Goal: Information Seeking & Learning: Learn about a topic

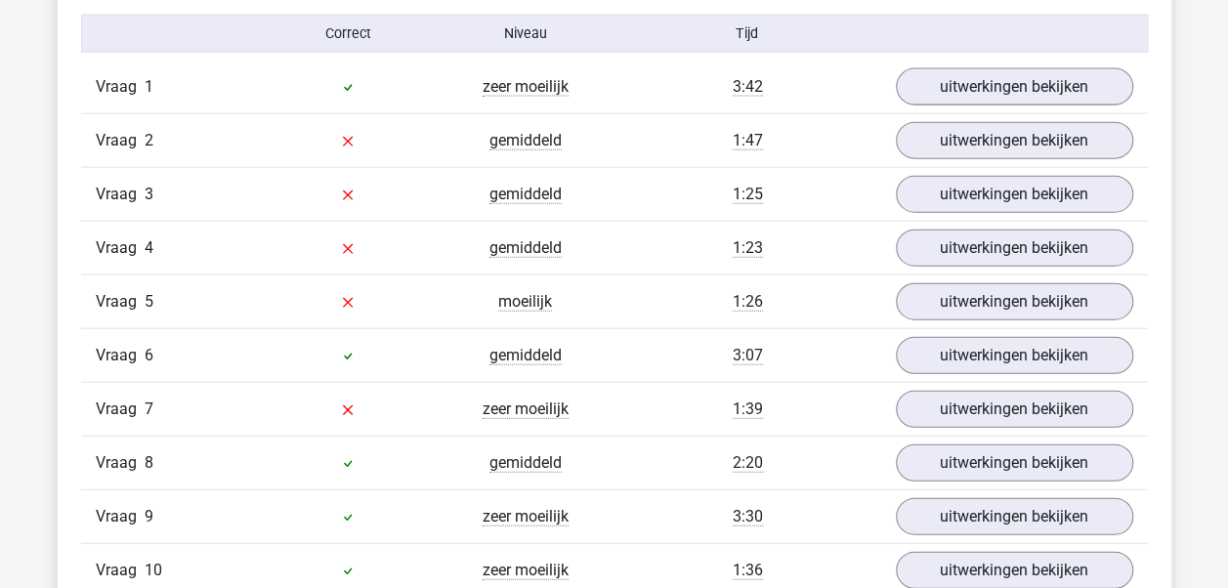
scroll to position [2205, 0]
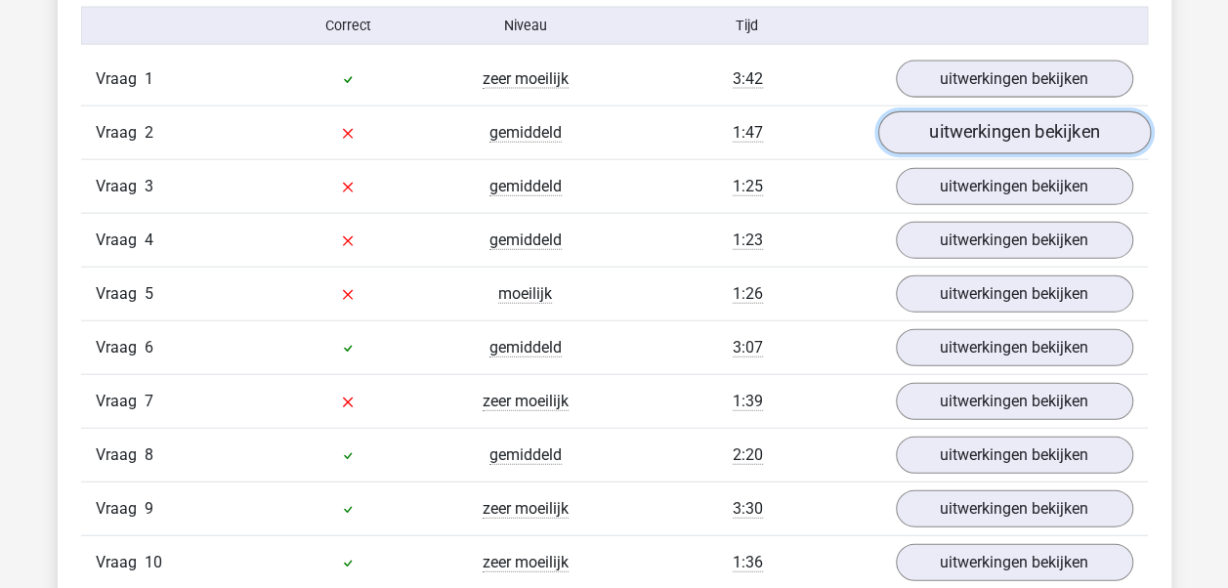
click at [973, 129] on link "uitwerkingen bekijken" at bounding box center [1014, 133] width 273 height 43
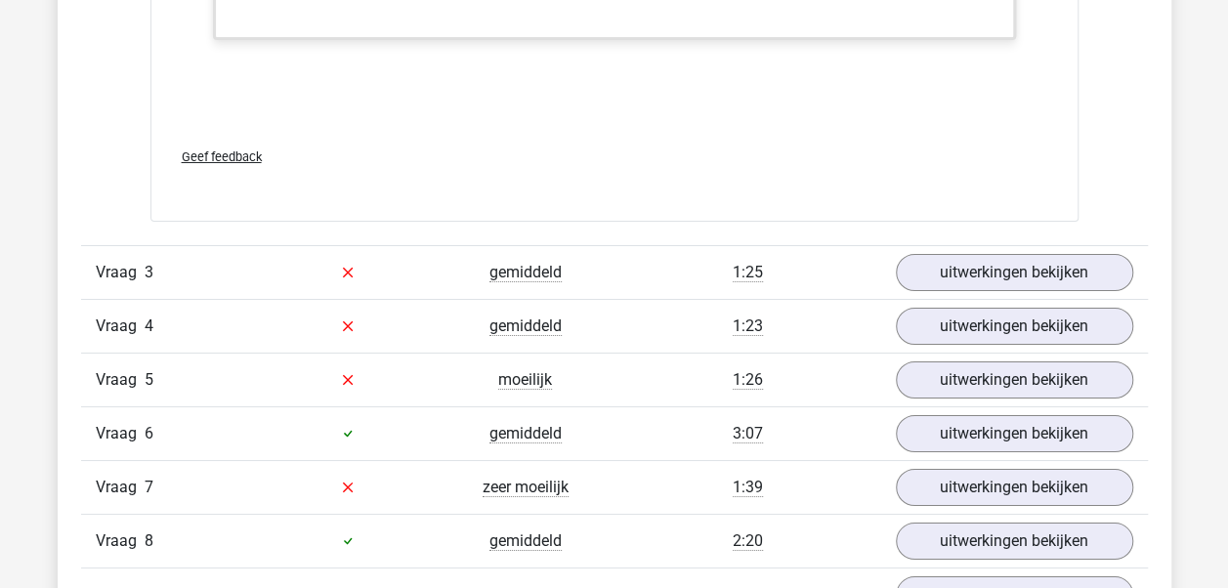
scroll to position [3436, 0]
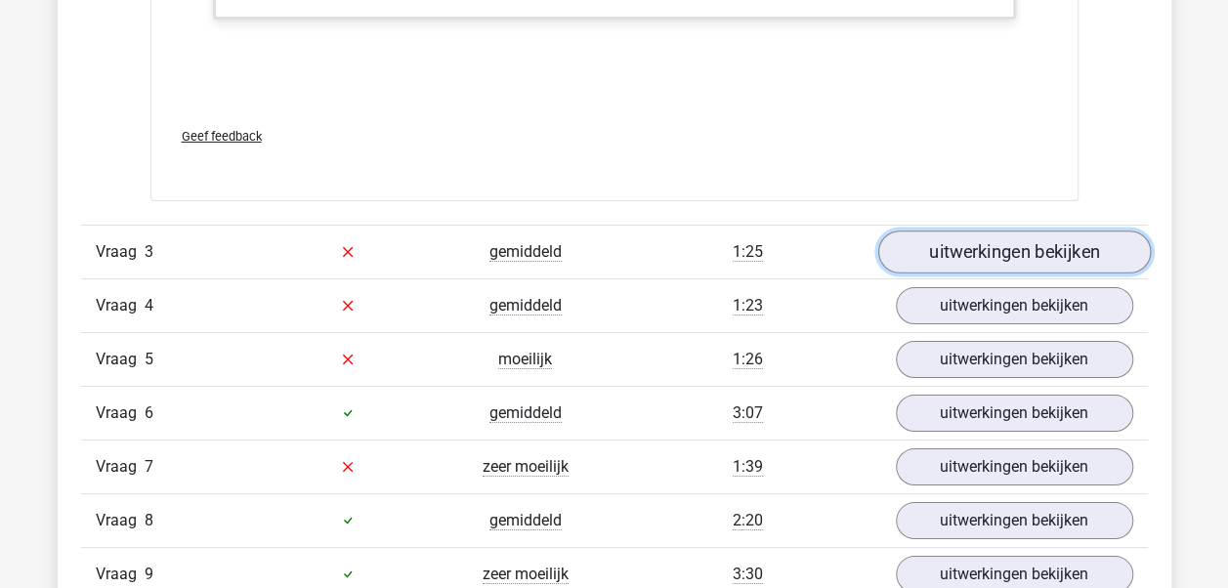
click at [1035, 246] on link "uitwerkingen bekijken" at bounding box center [1014, 252] width 273 height 43
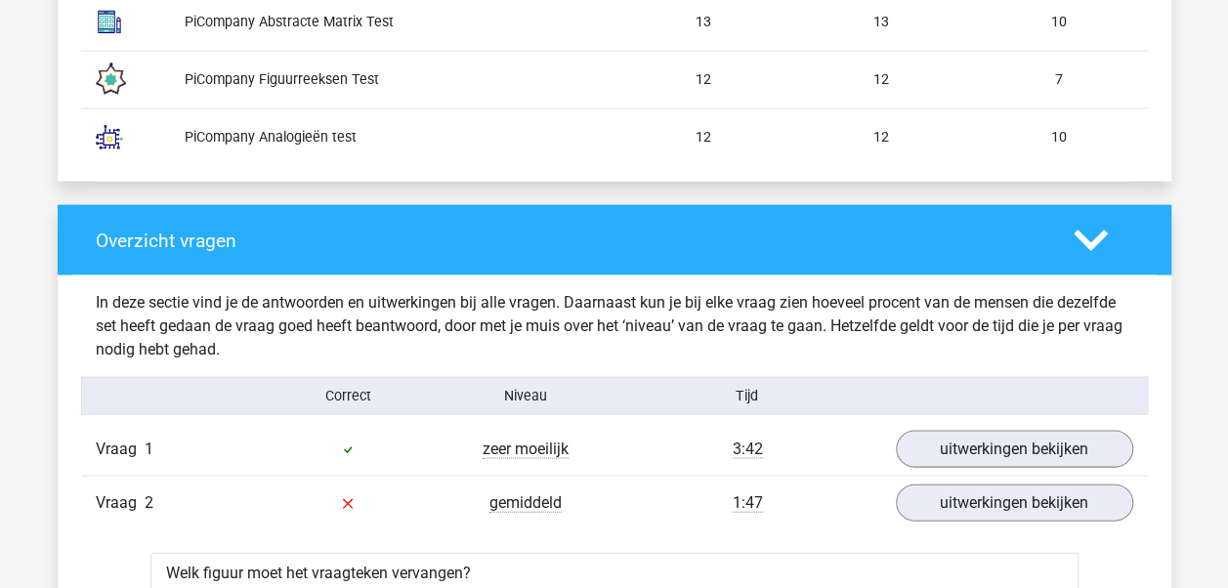
scroll to position [1847, 0]
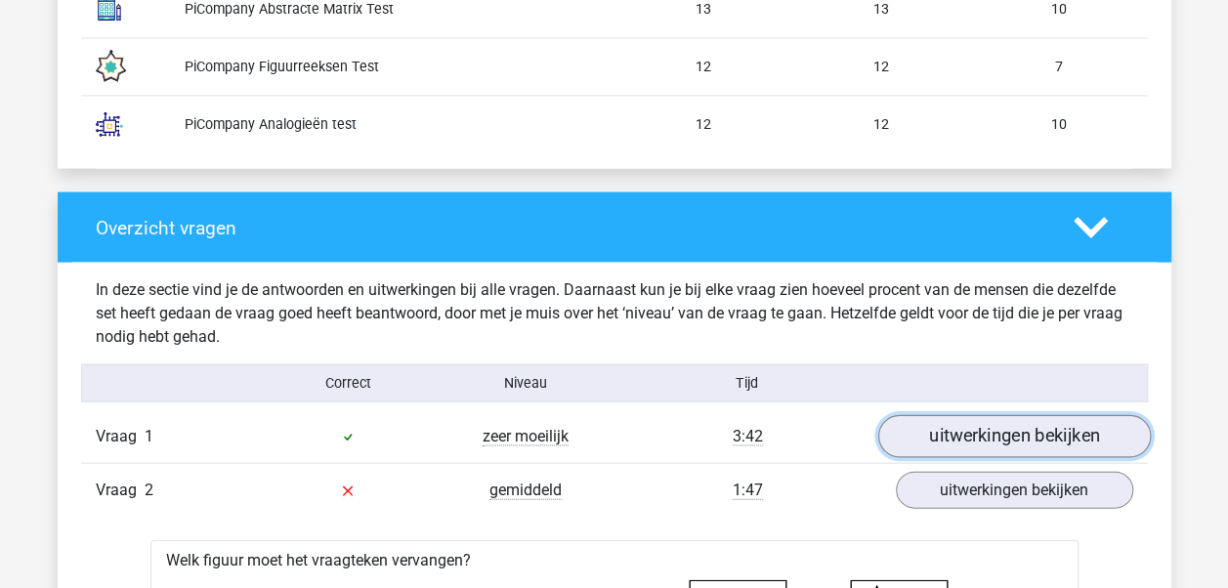
click at [1032, 427] on link "uitwerkingen bekijken" at bounding box center [1014, 437] width 273 height 43
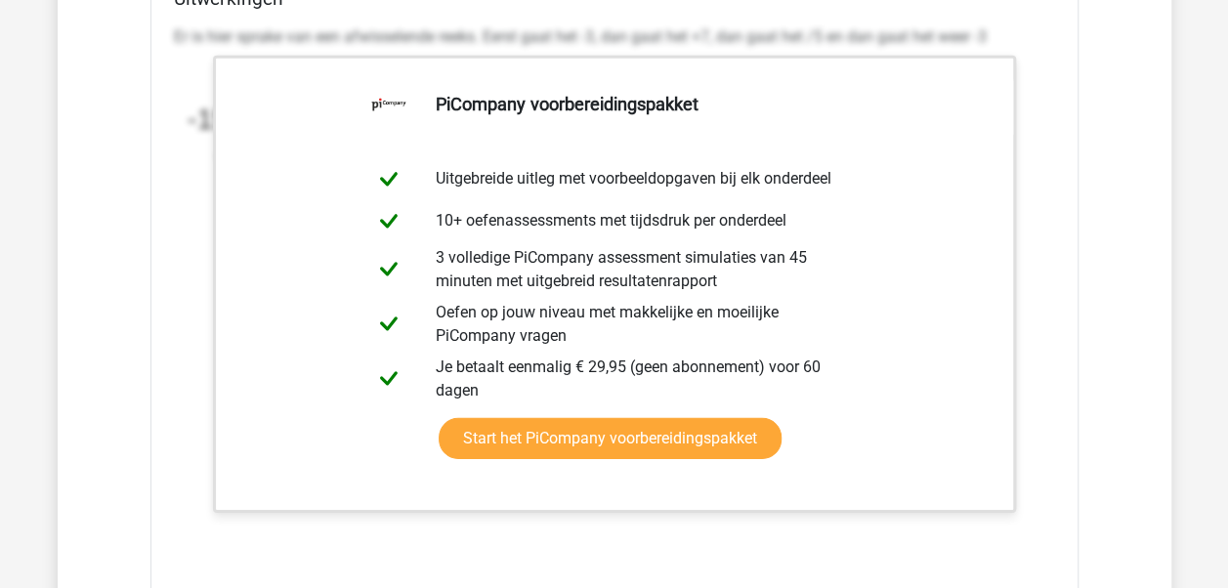
scroll to position [2555, 0]
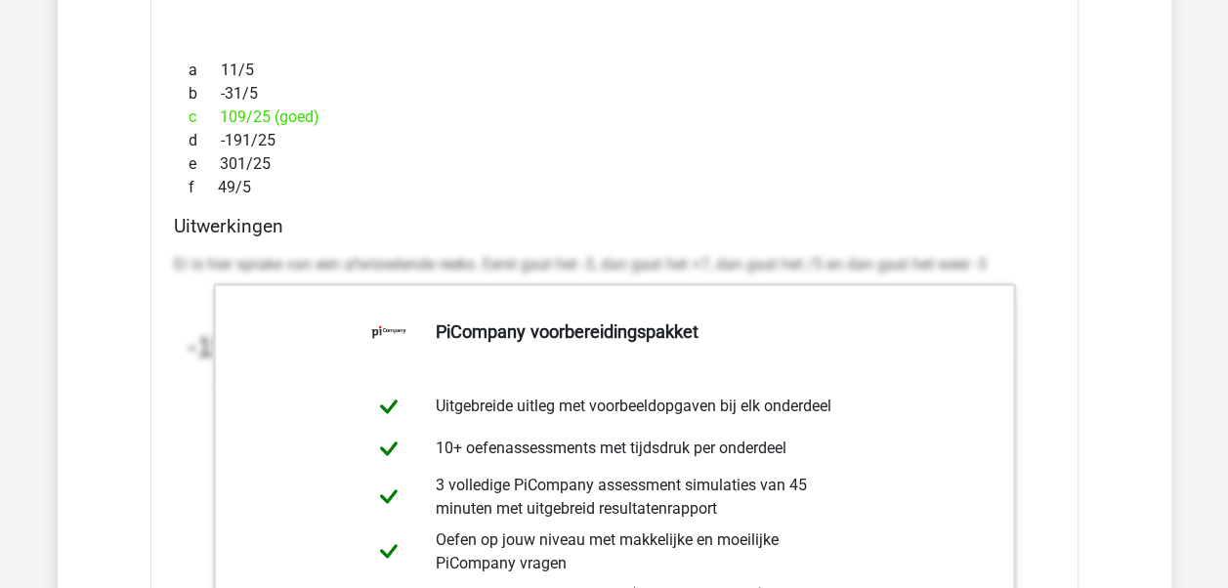
click at [719, 176] on div "f 49/5" at bounding box center [614, 187] width 881 height 23
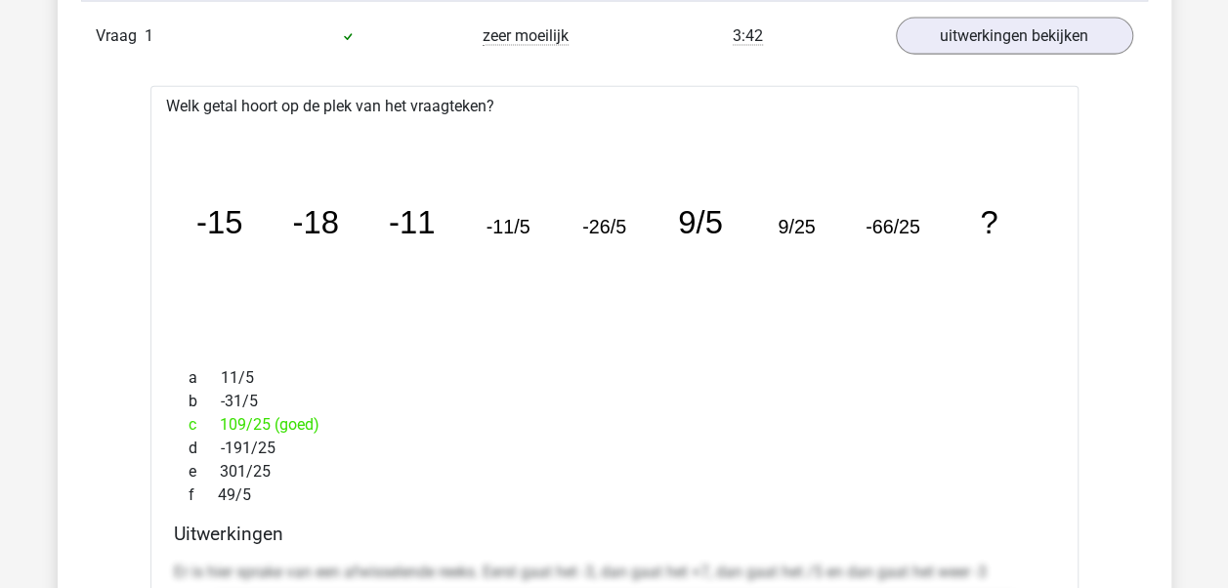
scroll to position [2235, 0]
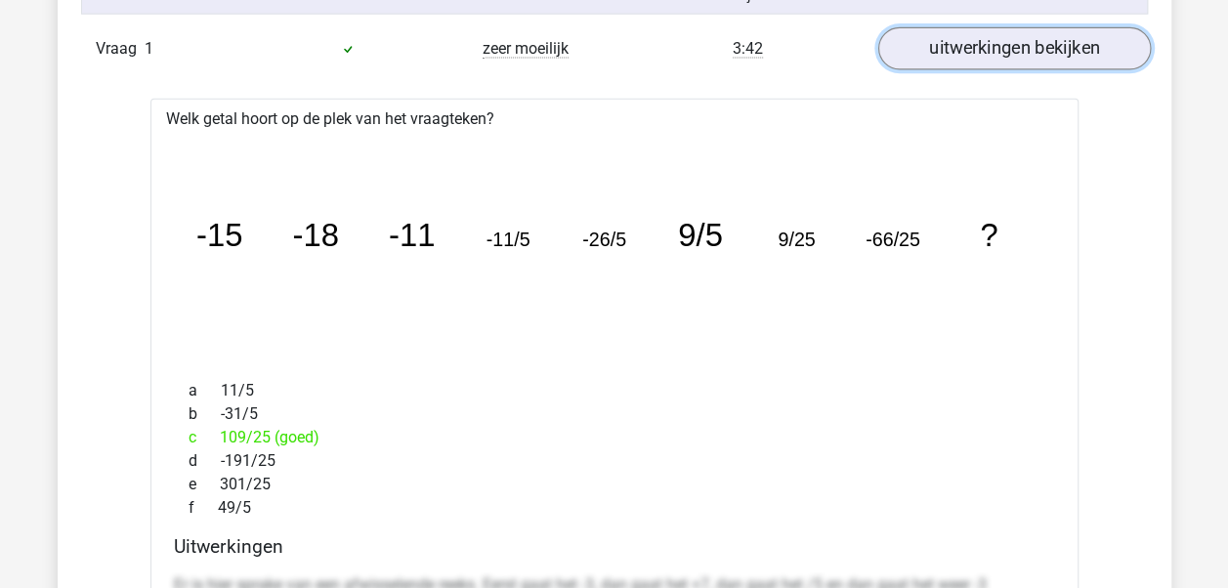
click at [1097, 47] on link "uitwerkingen bekijken" at bounding box center [1014, 49] width 273 height 43
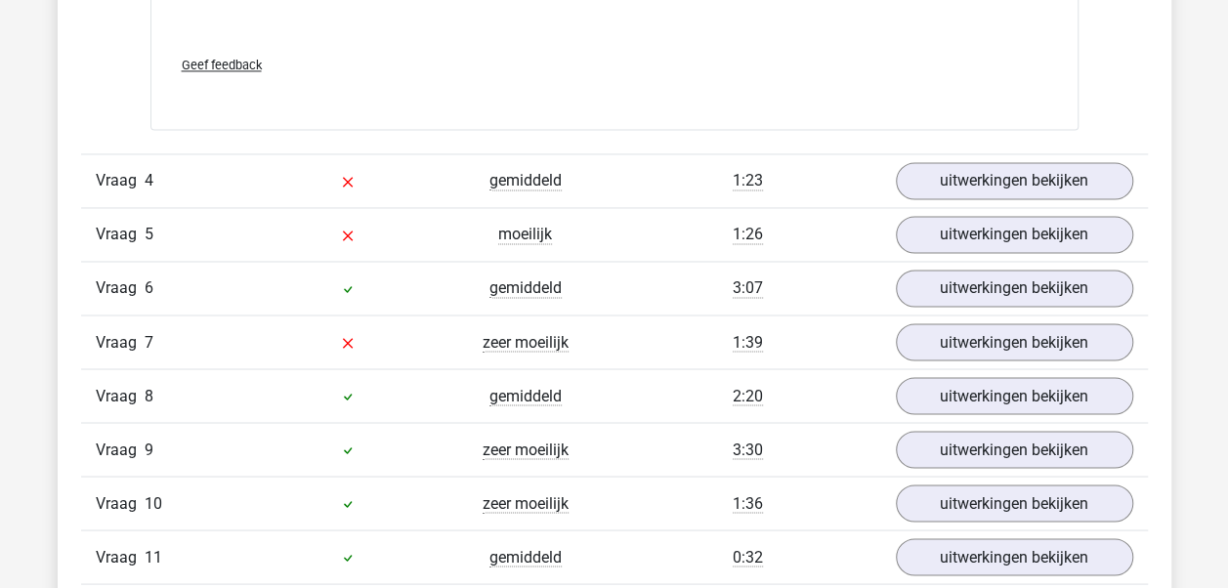
scroll to position [5281, 0]
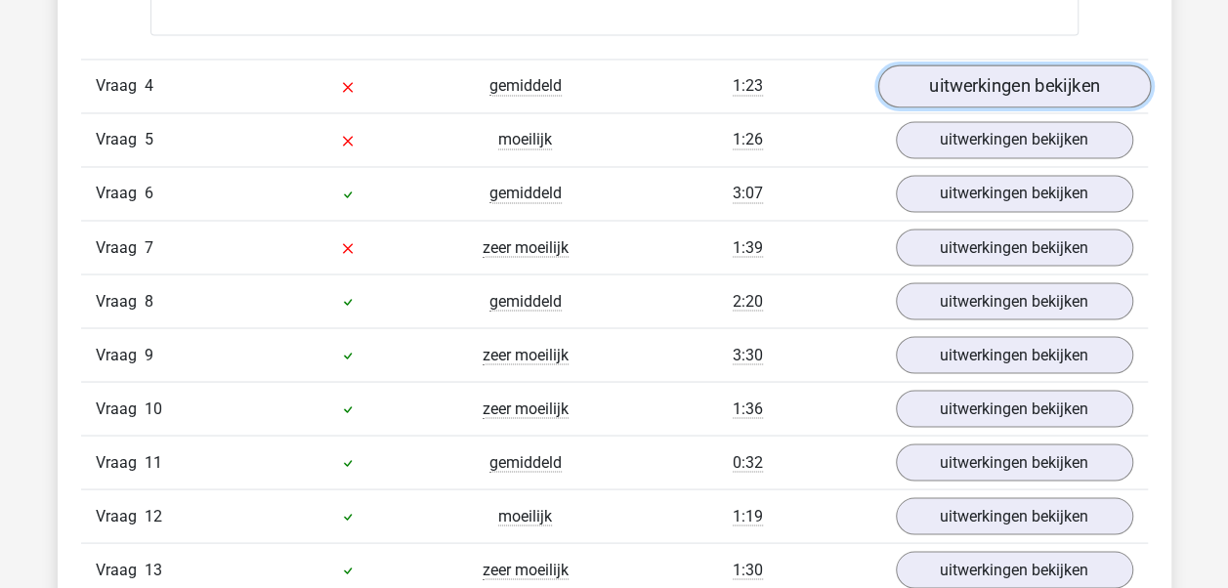
click at [969, 71] on link "uitwerkingen bekijken" at bounding box center [1014, 85] width 273 height 43
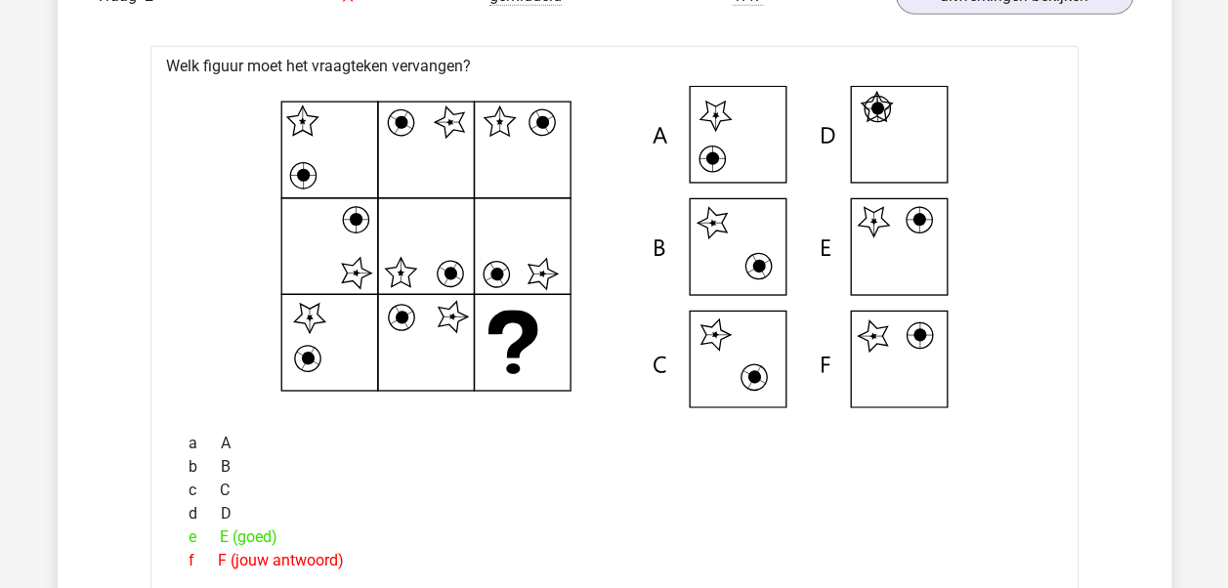
scroll to position [2329, 0]
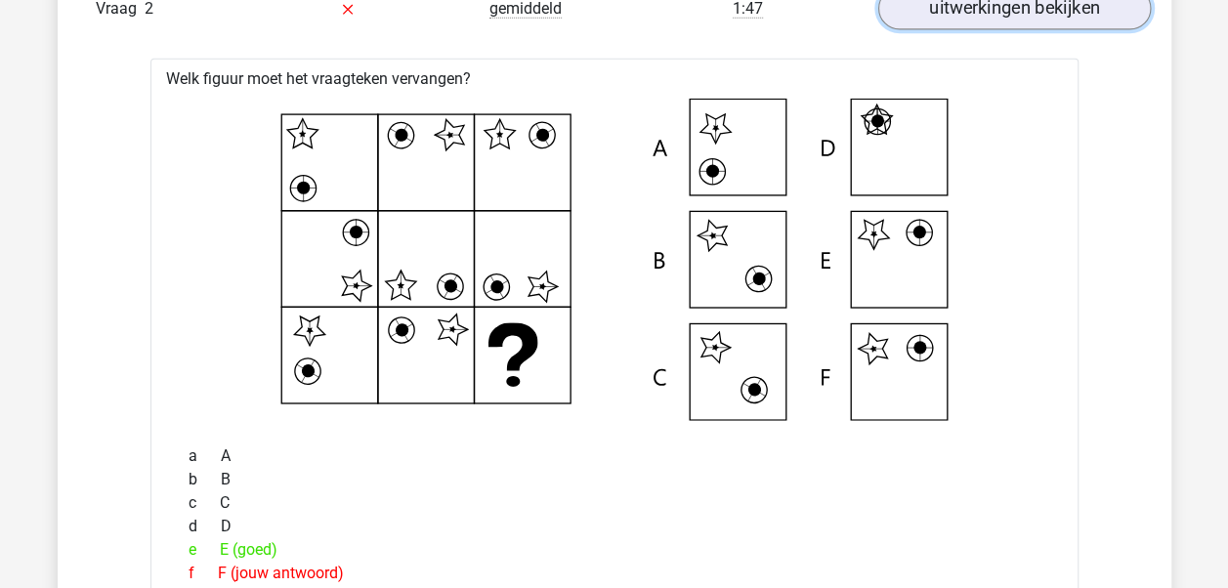
click at [1093, 4] on link "uitwerkingen bekijken" at bounding box center [1014, 9] width 273 height 43
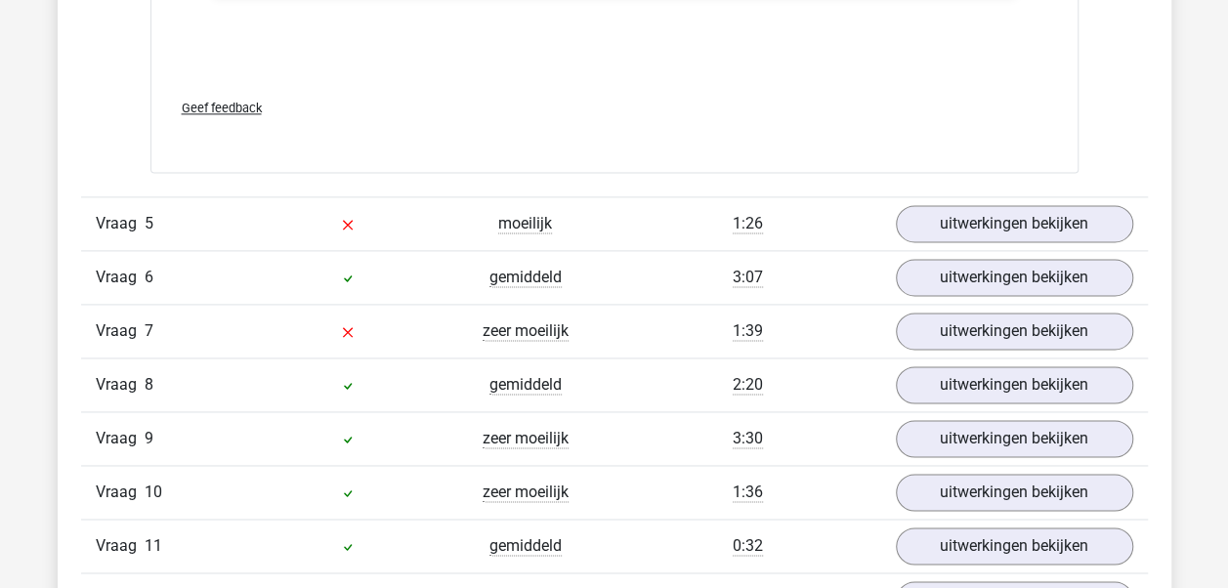
scroll to position [4933, 0]
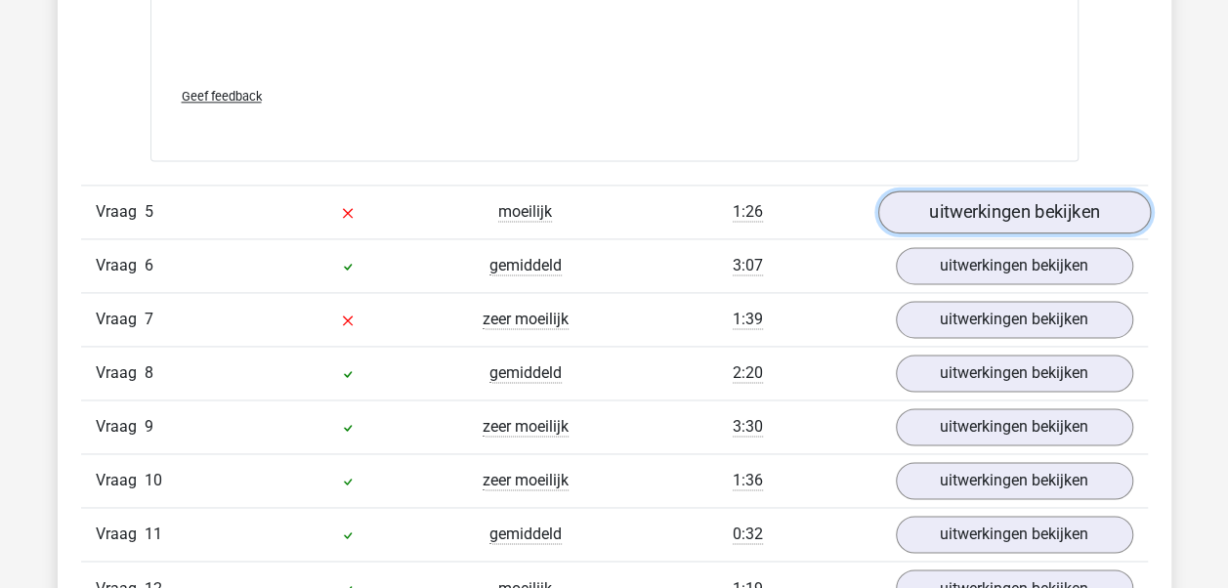
click at [962, 213] on link "uitwerkingen bekijken" at bounding box center [1014, 212] width 273 height 43
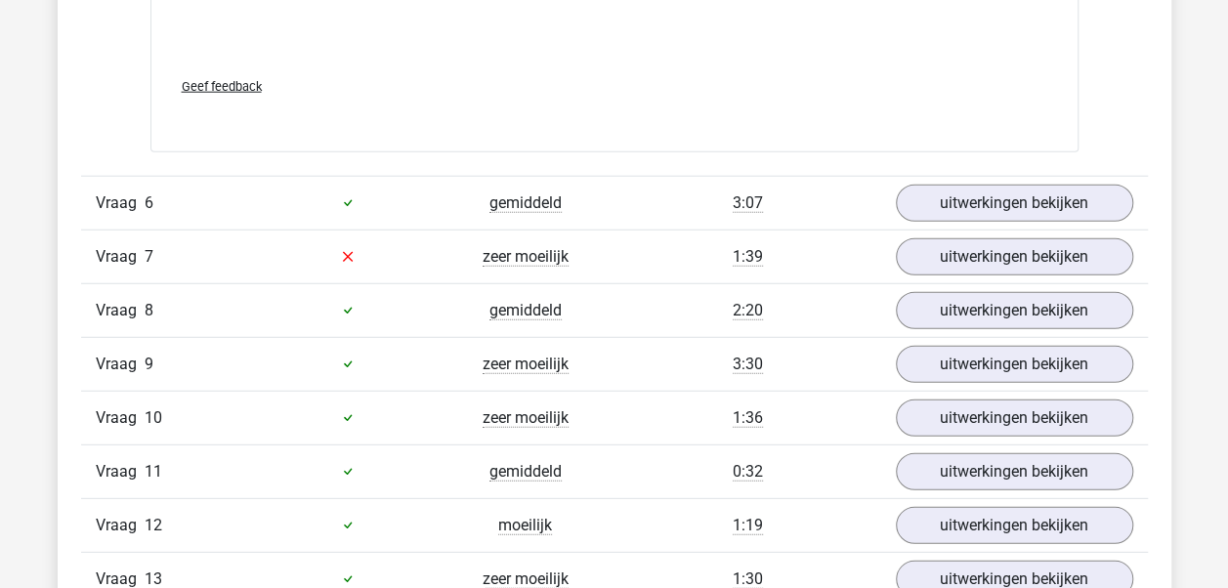
scroll to position [6278, 0]
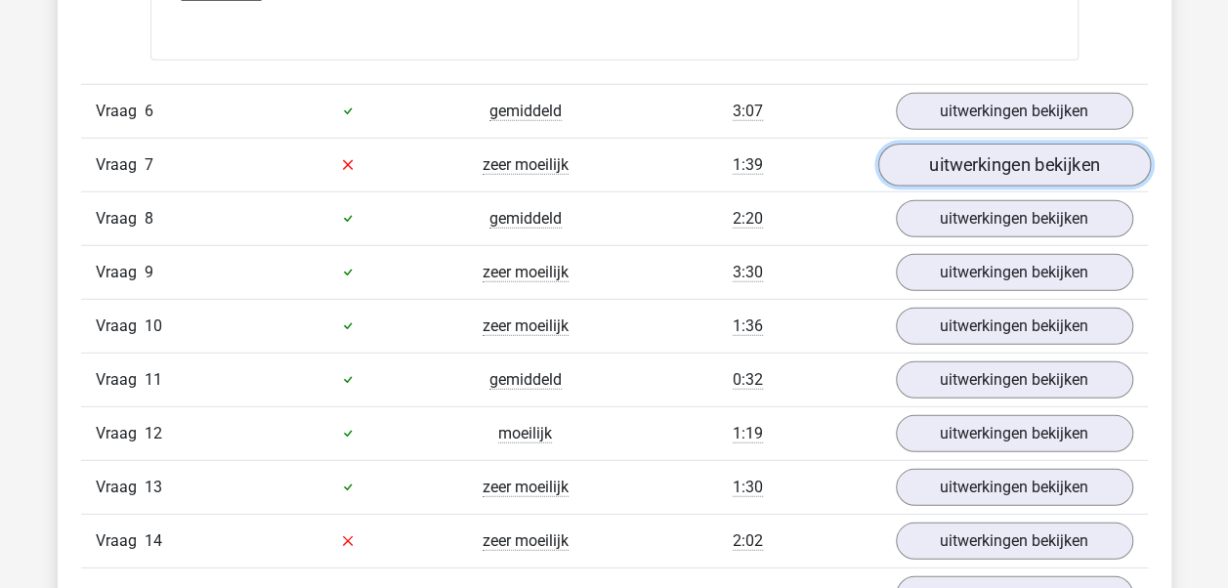
click at [944, 150] on link "uitwerkingen bekijken" at bounding box center [1014, 165] width 273 height 43
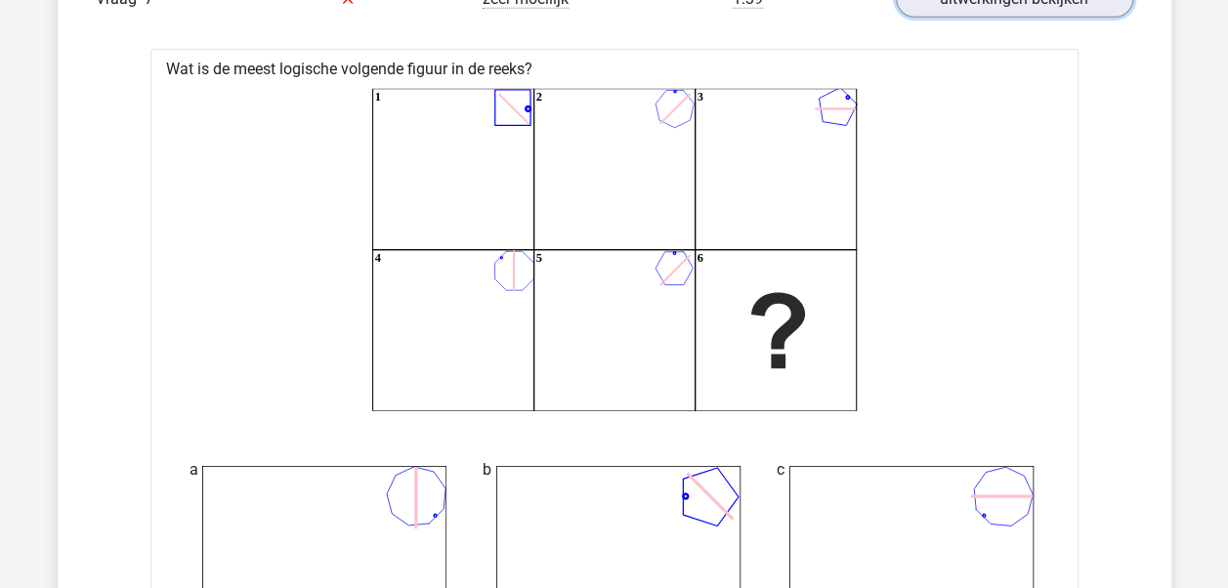
scroll to position [6383, 0]
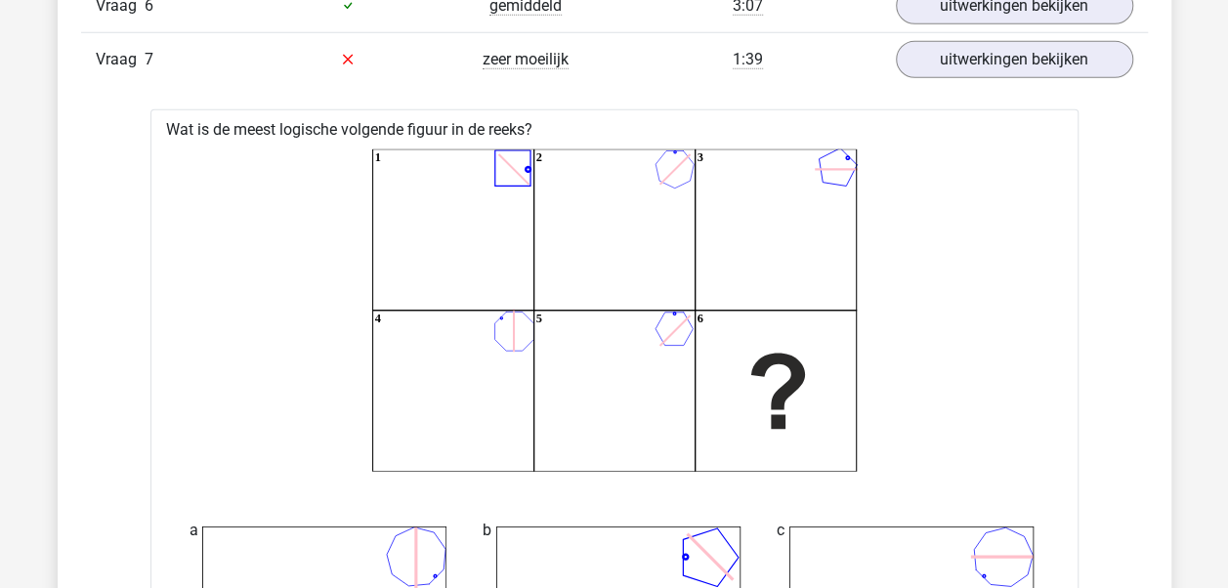
drag, startPoint x: 540, startPoint y: 84, endPoint x: 530, endPoint y: 146, distance: 62.5
click at [530, 146] on div "Vraag 1 zeer moeilijk 3:42 uitwerkingen bekijken Welk getal hoort op de plek va…" at bounding box center [615, 15] width 1038 height 8283
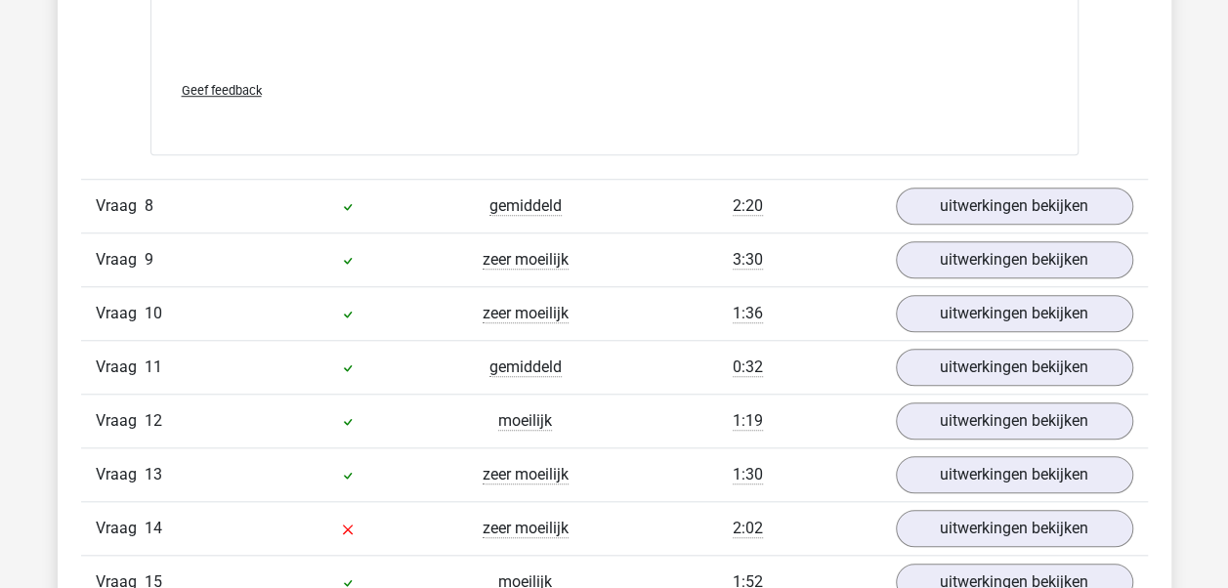
scroll to position [8067, 0]
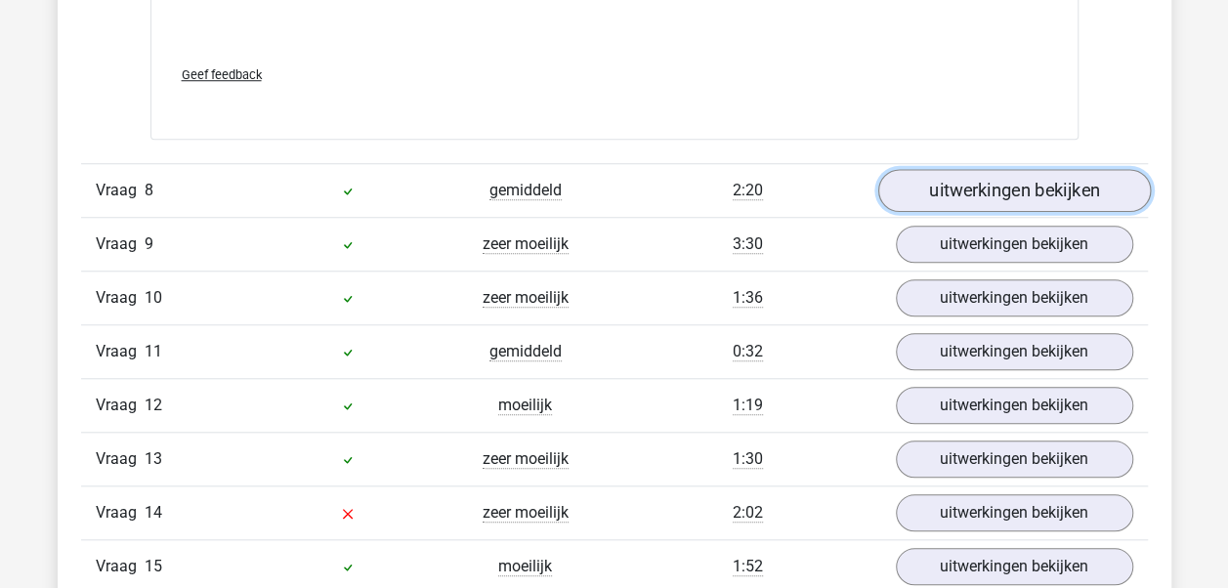
click at [1012, 184] on link "uitwerkingen bekijken" at bounding box center [1014, 190] width 273 height 43
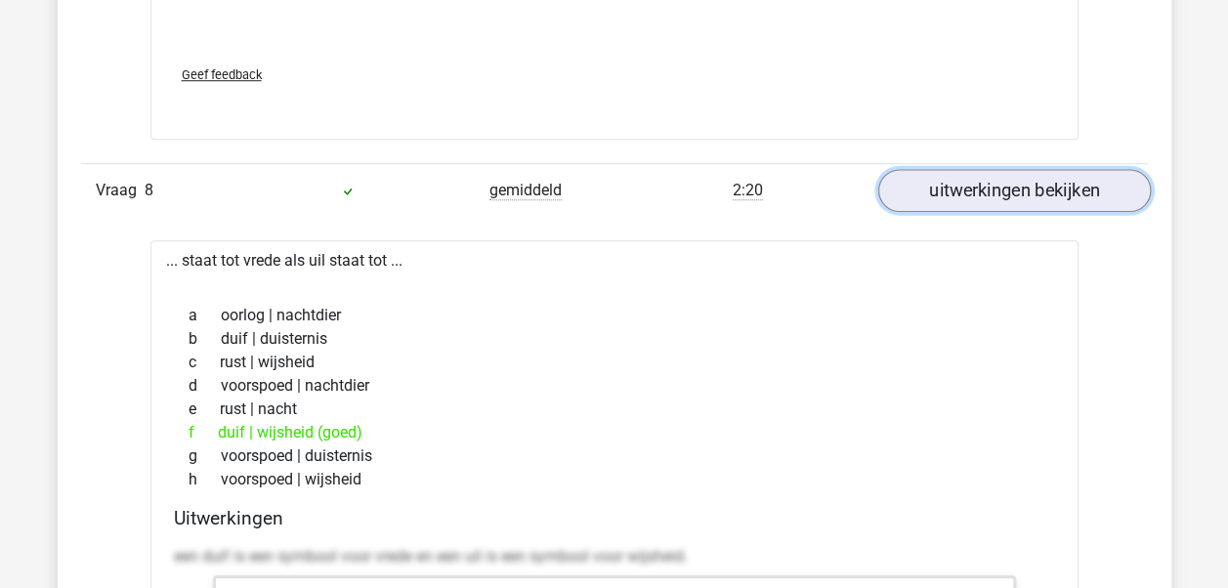
click at [1012, 184] on link "uitwerkingen bekijken" at bounding box center [1014, 190] width 273 height 43
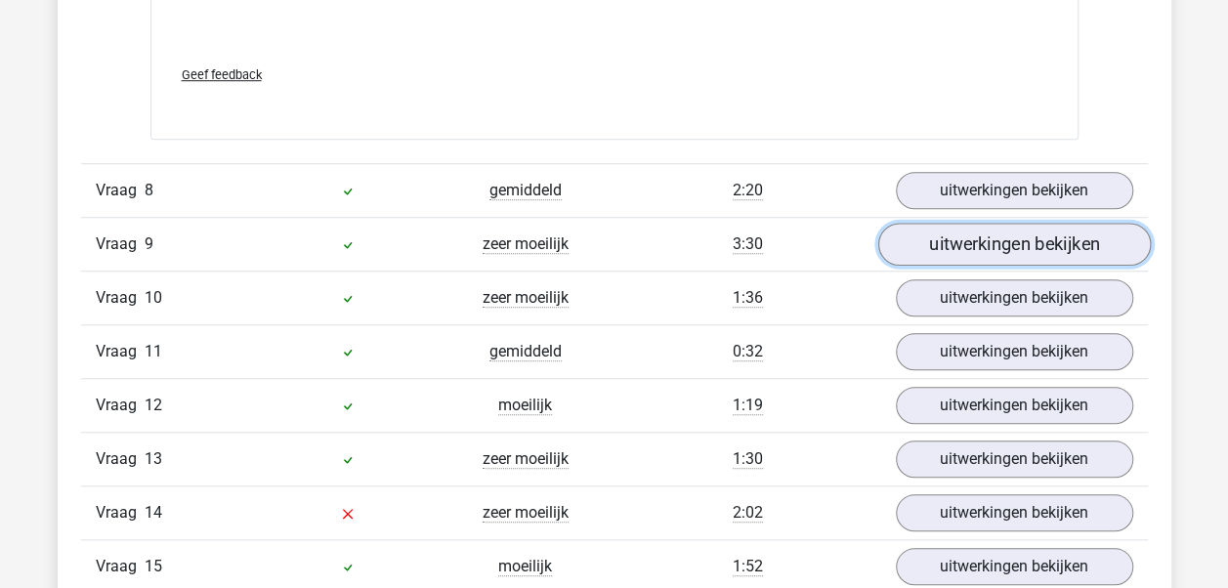
click at [993, 225] on link "uitwerkingen bekijken" at bounding box center [1014, 244] width 273 height 43
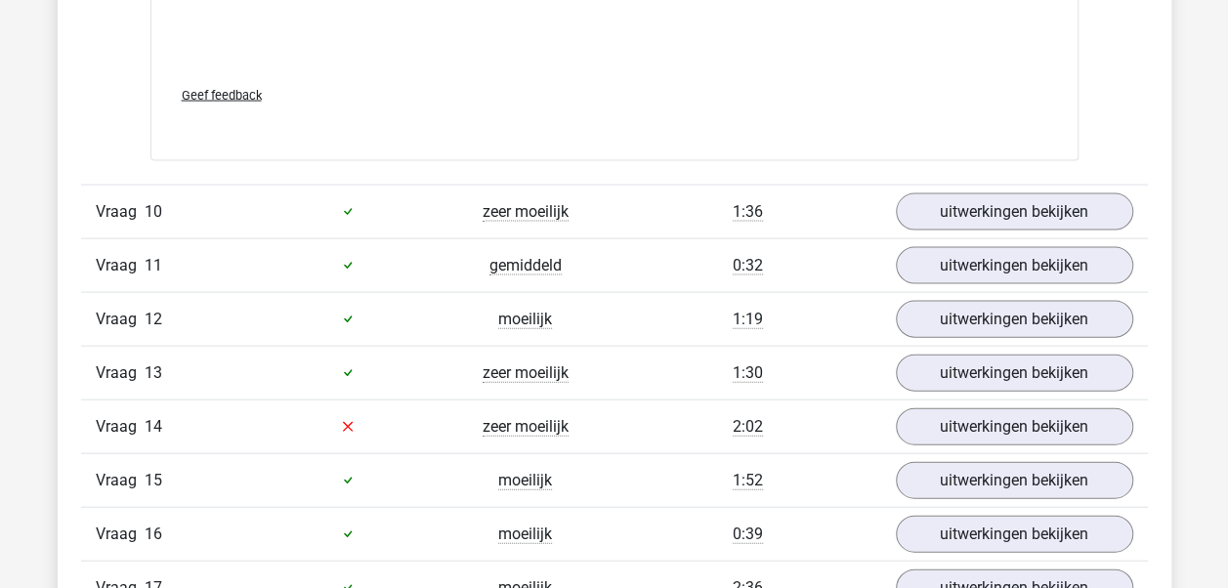
scroll to position [9376, 0]
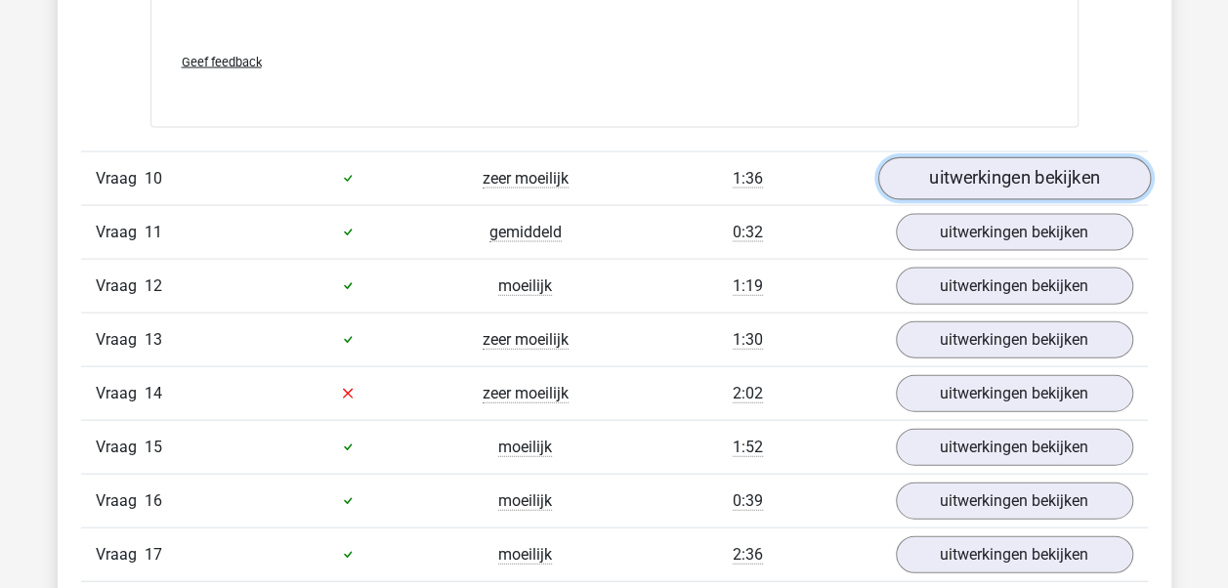
click at [1018, 164] on link "uitwerkingen bekijken" at bounding box center [1014, 178] width 273 height 43
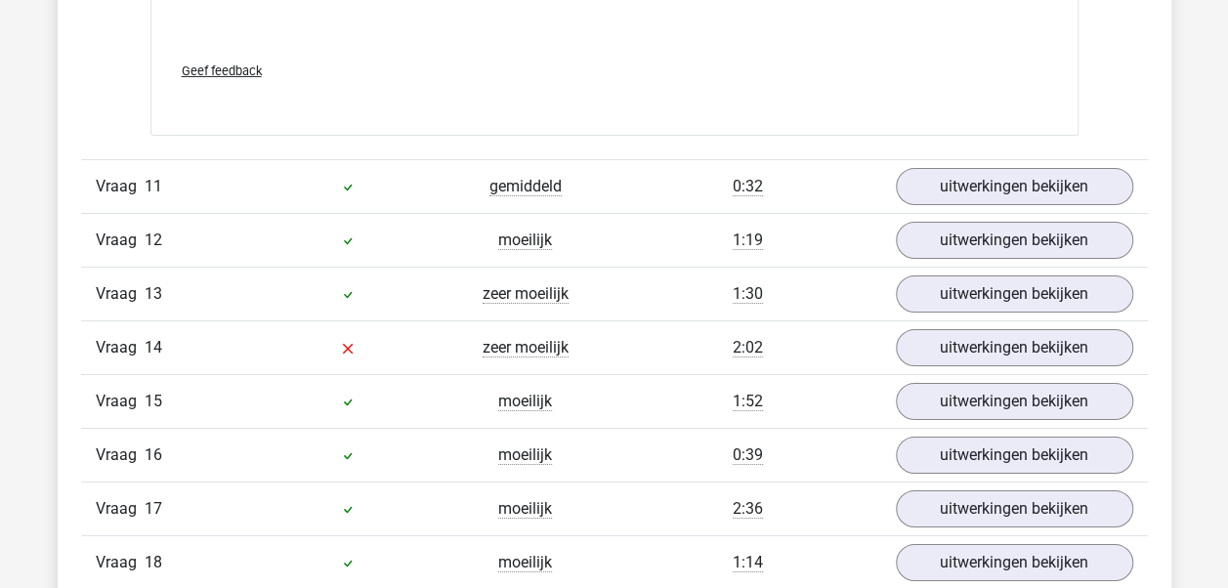
scroll to position [10791, 0]
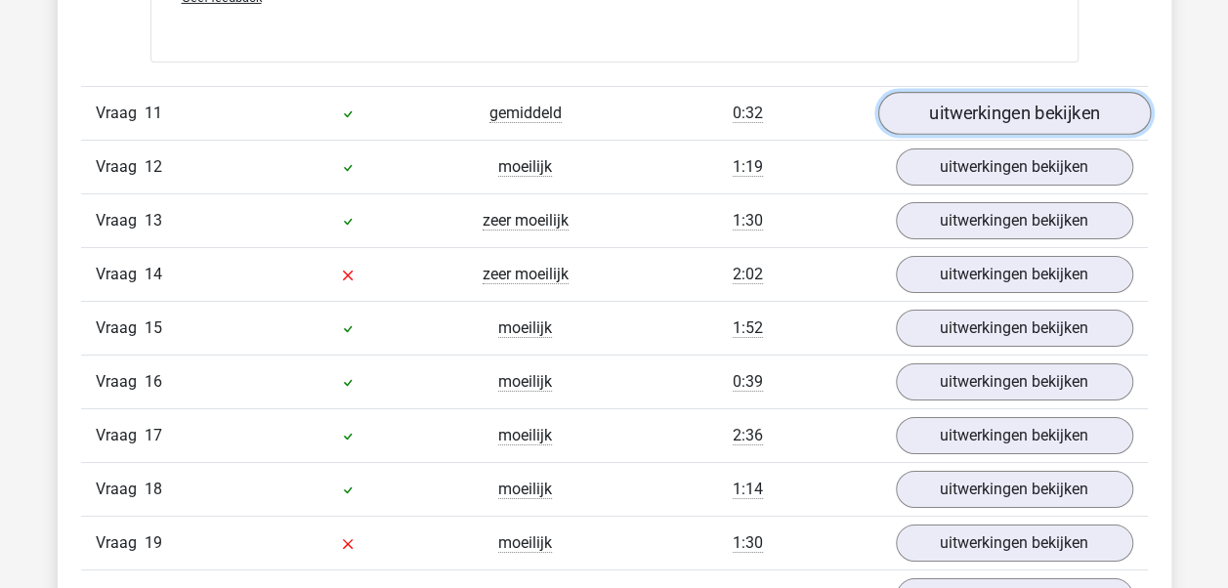
click at [1010, 104] on link "uitwerkingen bekijken" at bounding box center [1014, 113] width 273 height 43
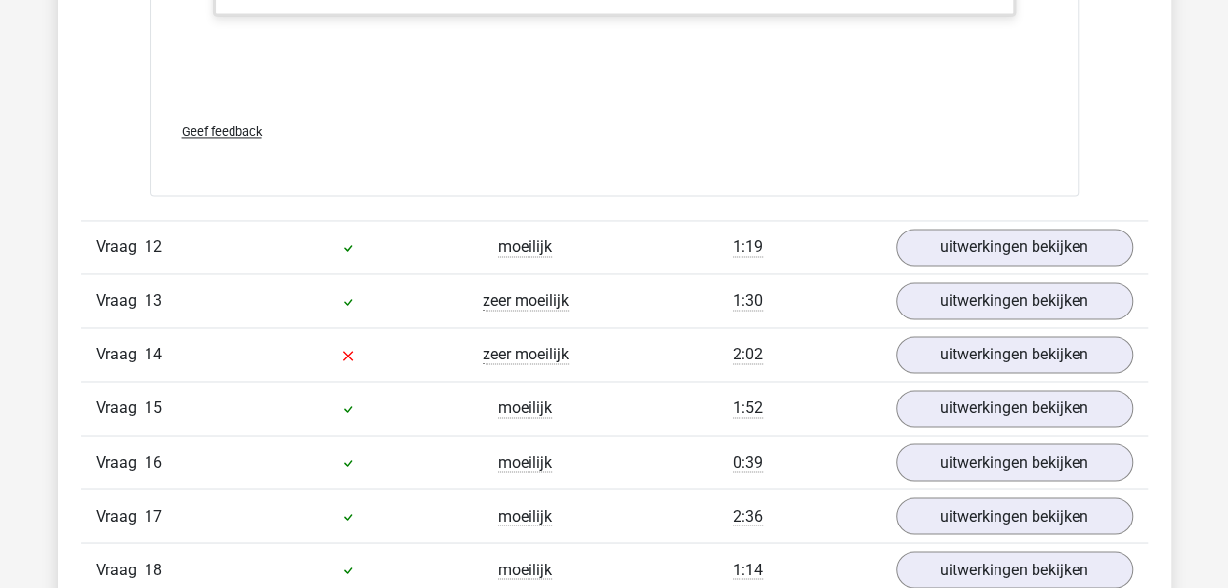
scroll to position [12574, 0]
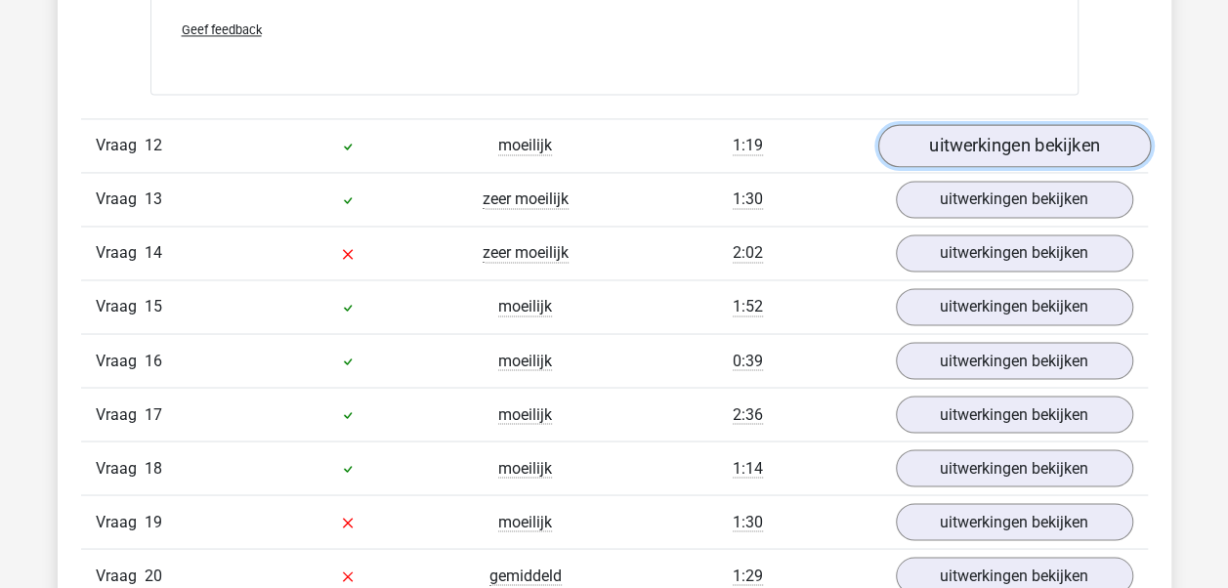
click at [995, 124] on link "uitwerkingen bekijken" at bounding box center [1014, 145] width 273 height 43
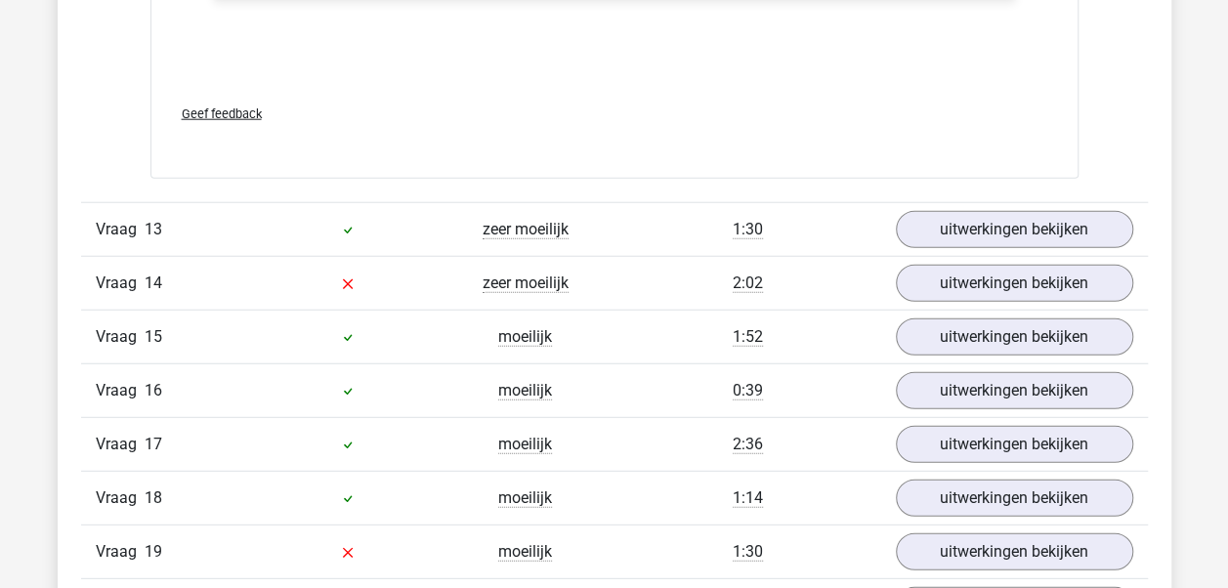
scroll to position [13472, 0]
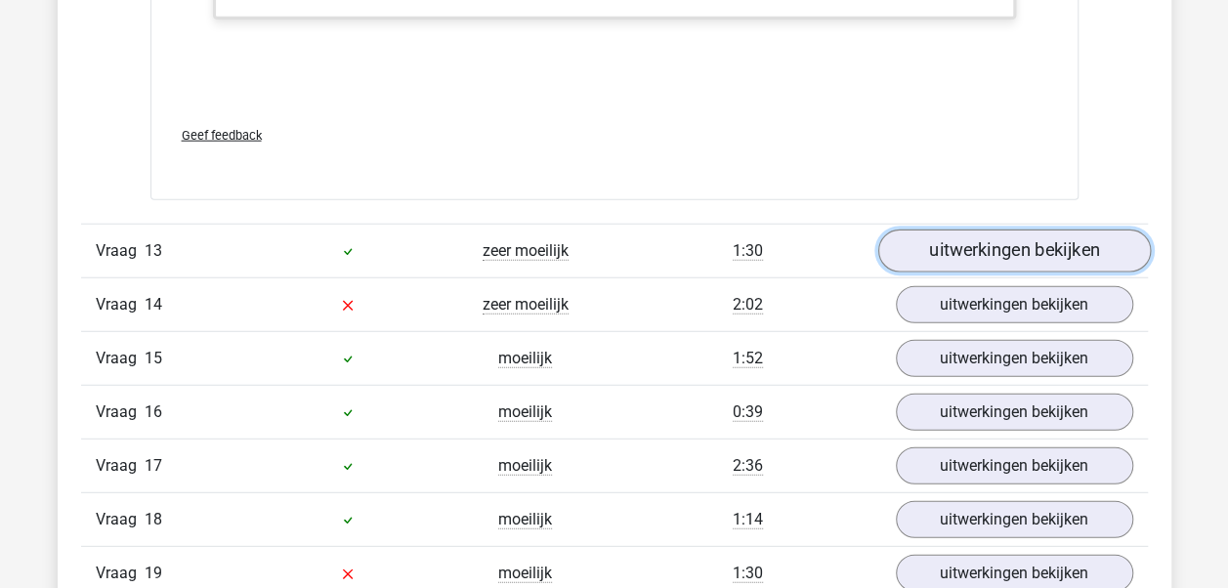
click at [995, 230] on link "uitwerkingen bekijken" at bounding box center [1014, 251] width 273 height 43
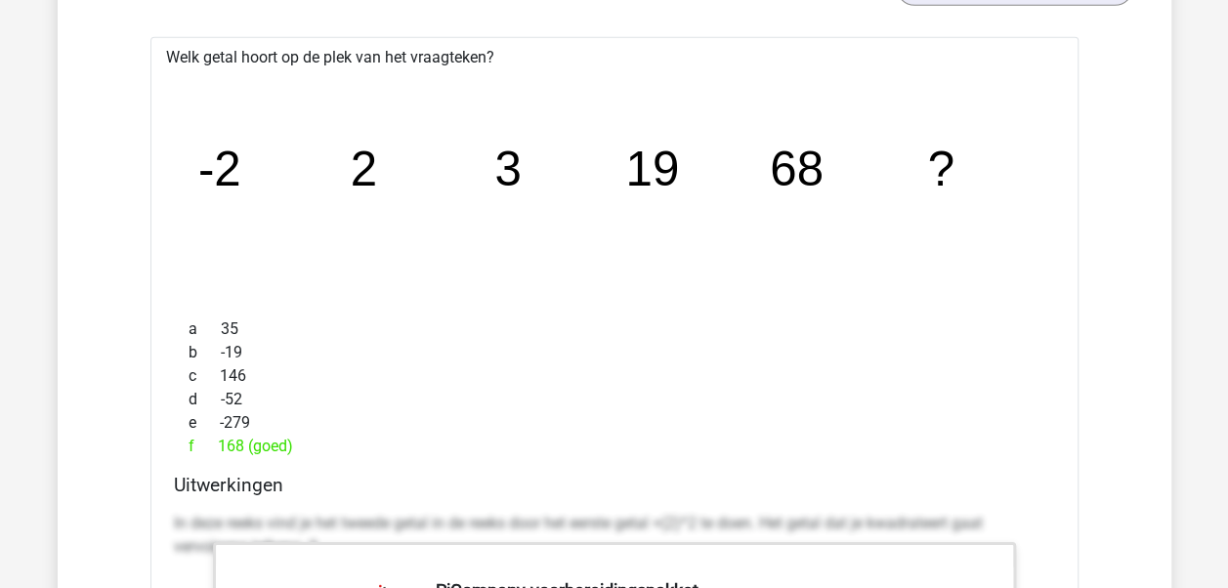
scroll to position [13781, 0]
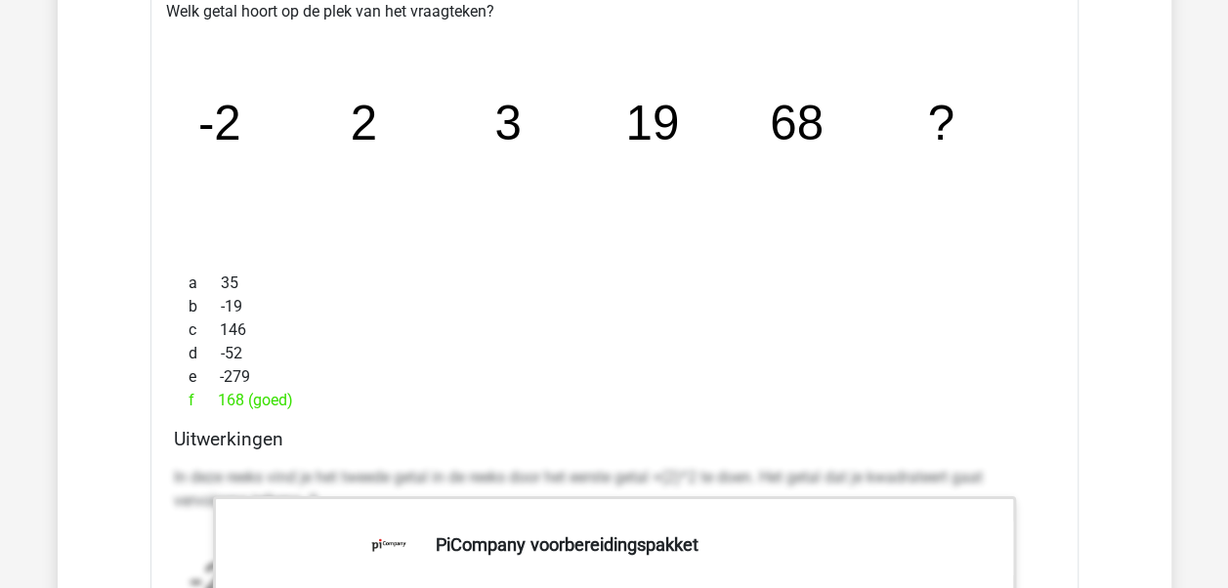
click at [596, 205] on icon "image/svg+xml -2 2 3 19 68 ?" at bounding box center [615, 139] width 866 height 217
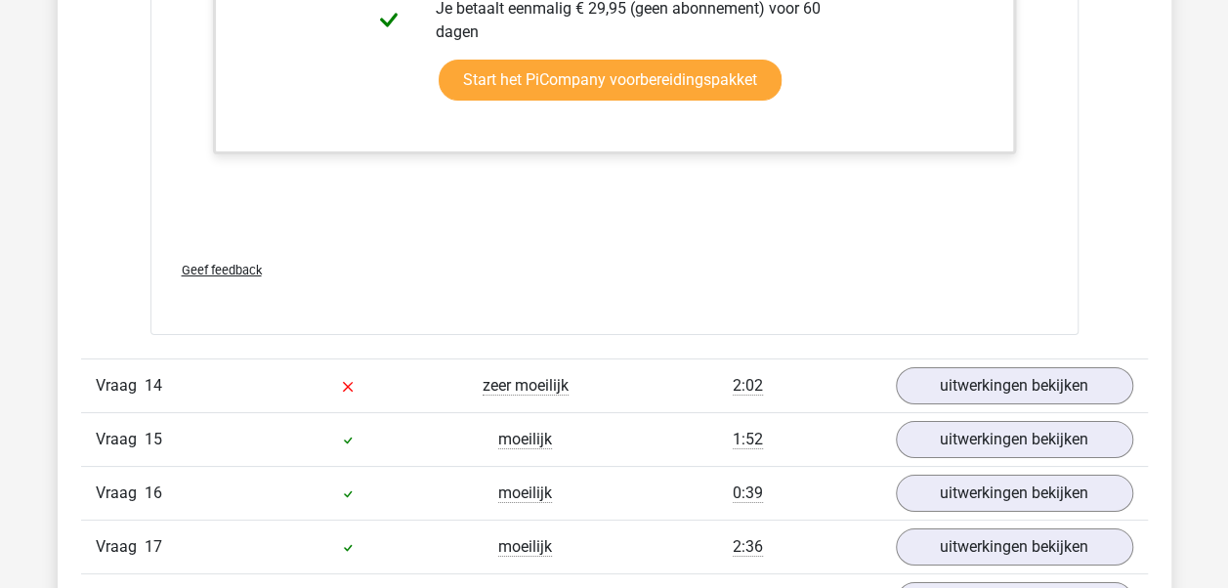
scroll to position [14854, 0]
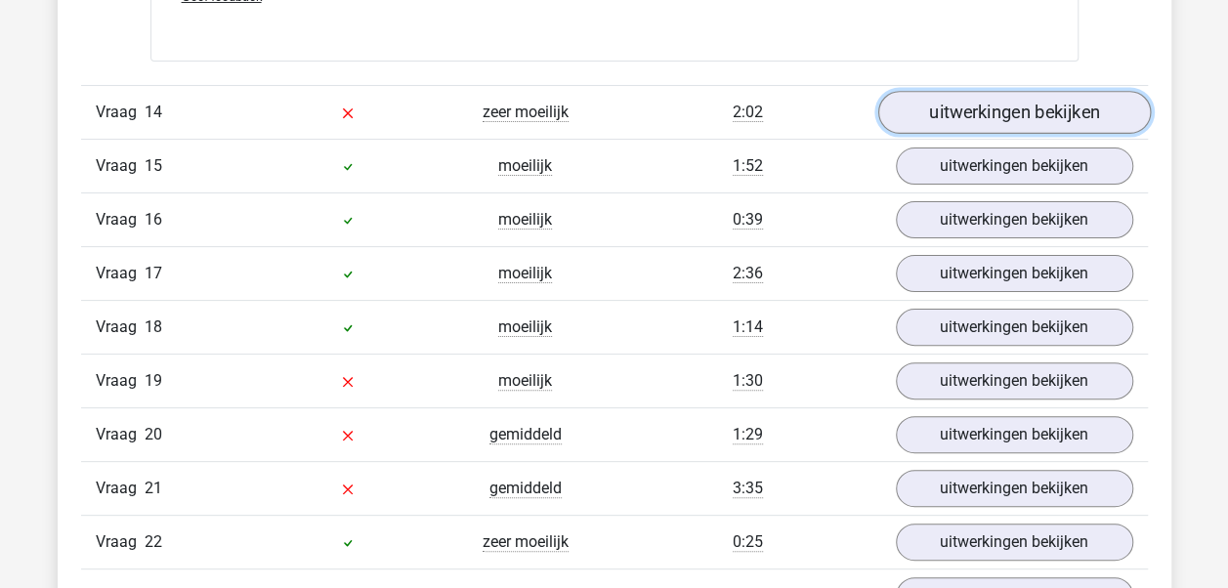
click at [982, 91] on link "uitwerkingen bekijken" at bounding box center [1014, 112] width 273 height 43
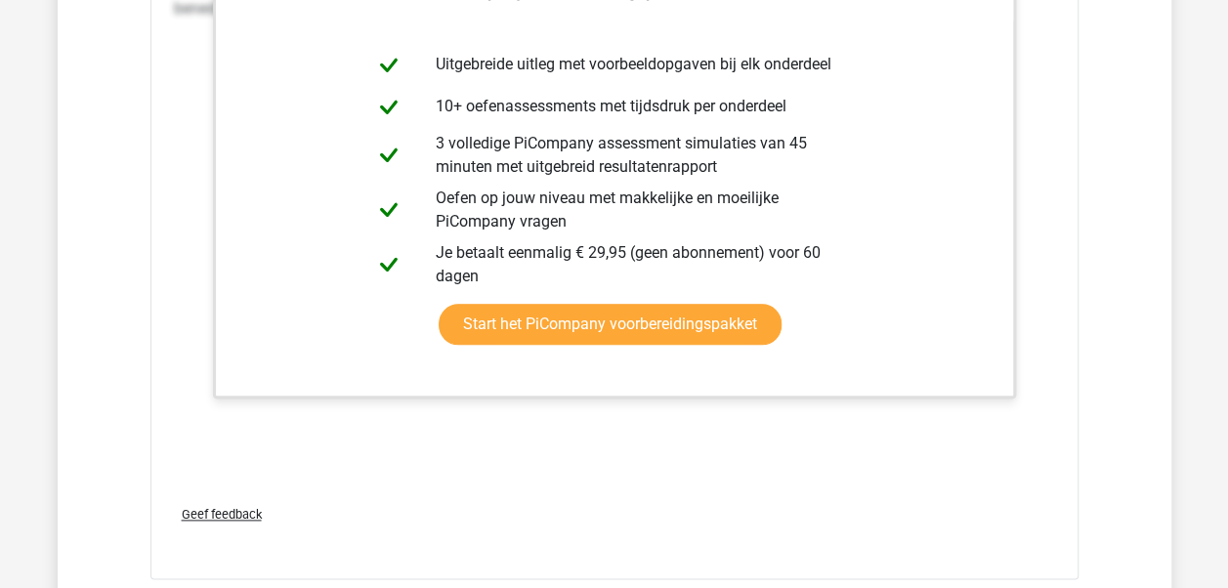
scroll to position [16027, 0]
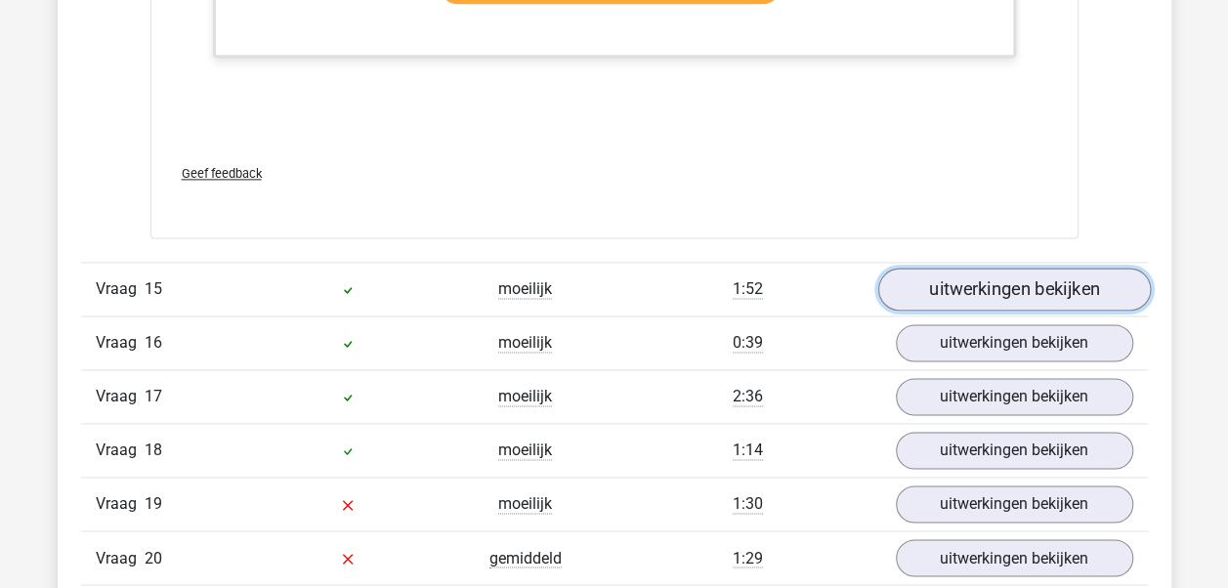
click at [972, 268] on link "uitwerkingen bekijken" at bounding box center [1014, 289] width 273 height 43
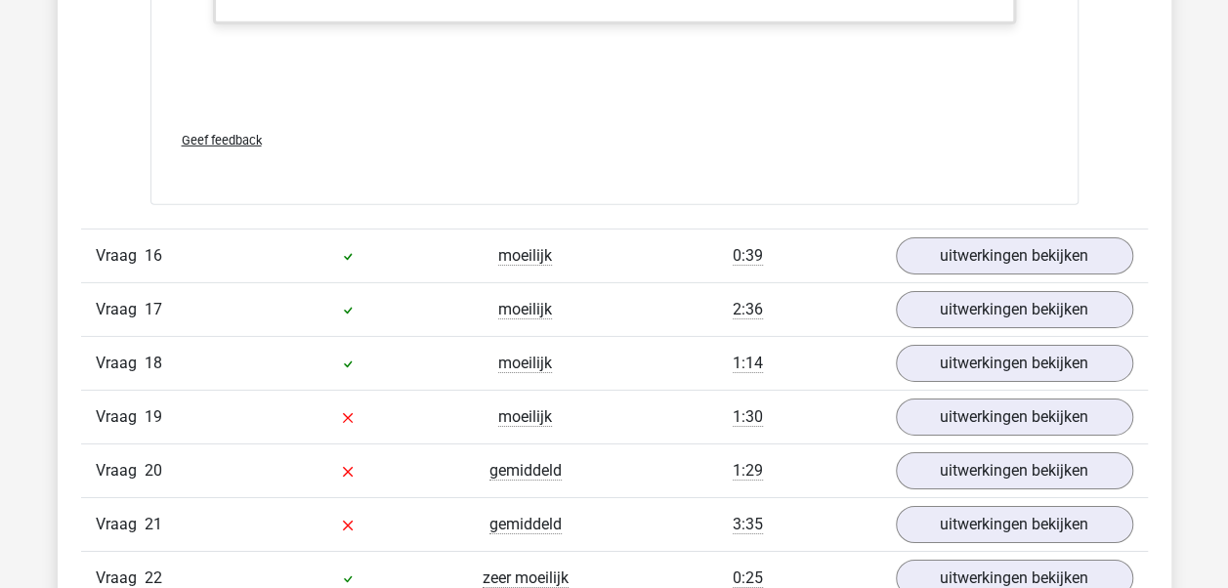
scroll to position [17786, 0]
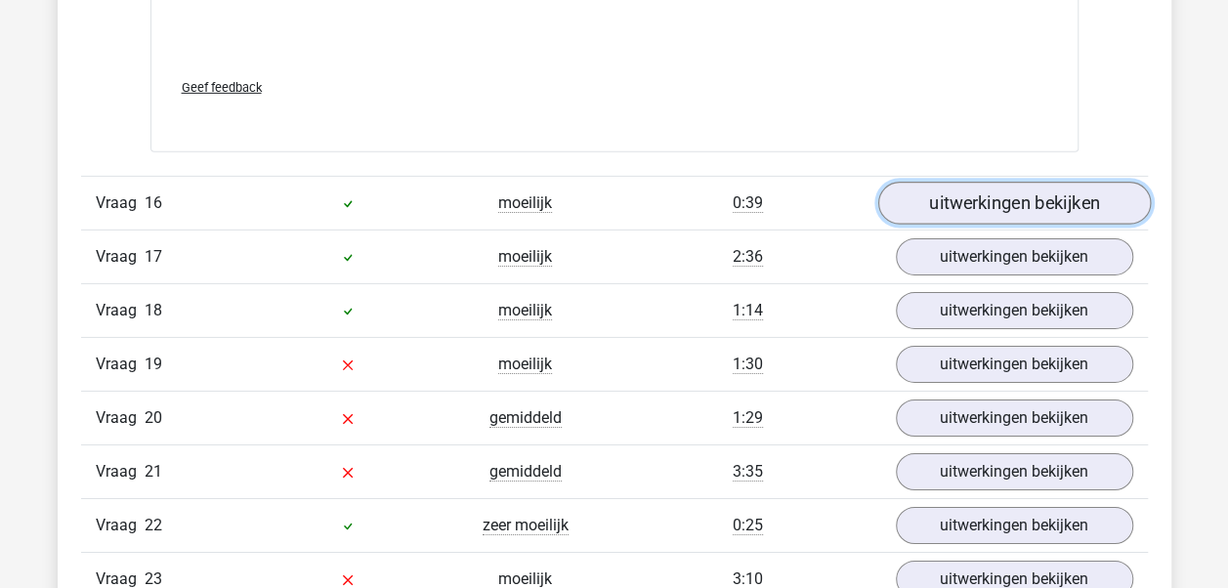
click at [985, 188] on link "uitwerkingen bekijken" at bounding box center [1014, 203] width 273 height 43
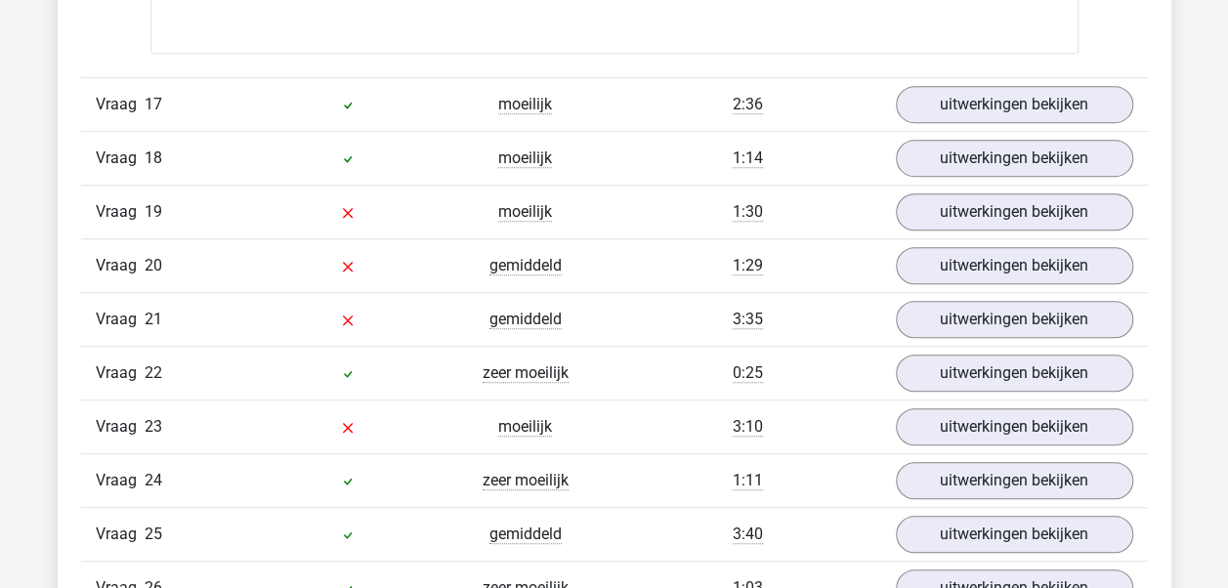
scroll to position [18959, 0]
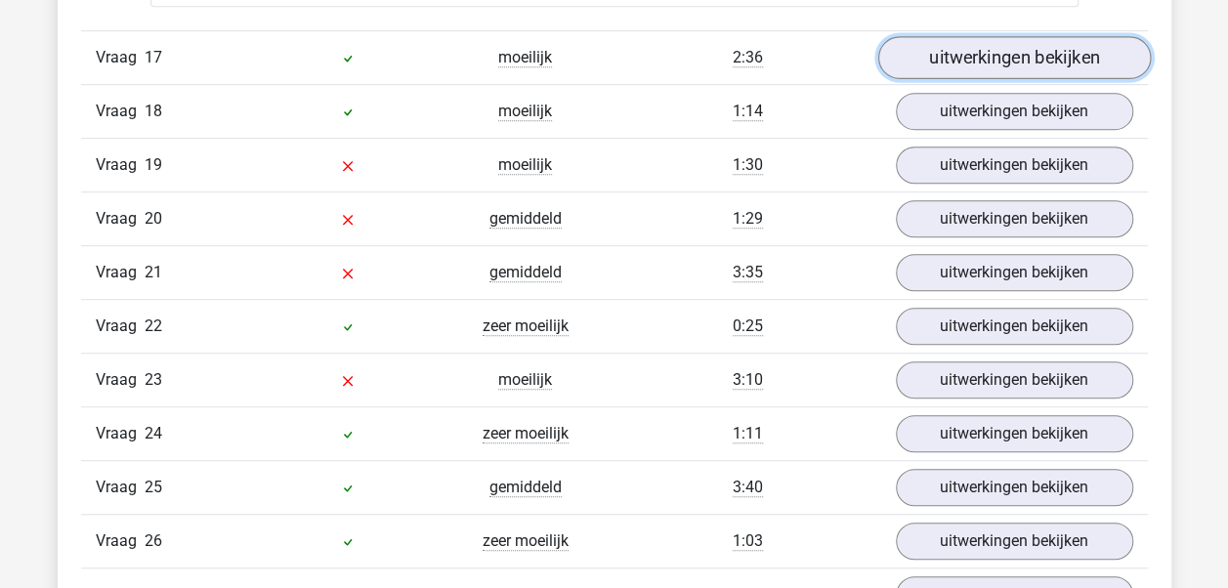
click at [959, 36] on link "uitwerkingen bekijken" at bounding box center [1014, 57] width 273 height 43
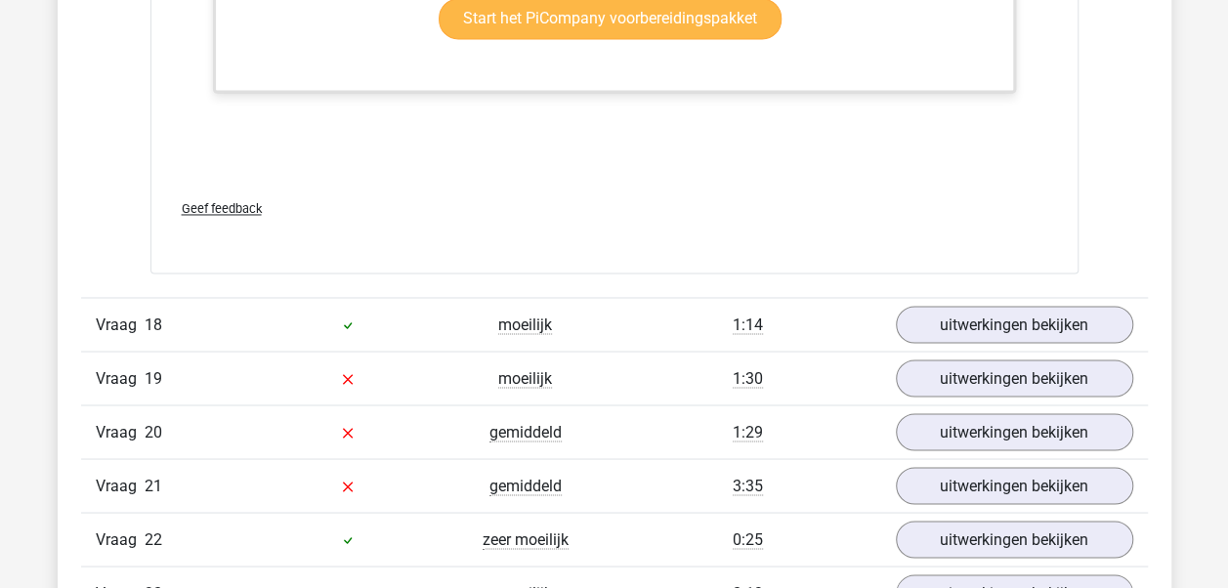
scroll to position [20034, 0]
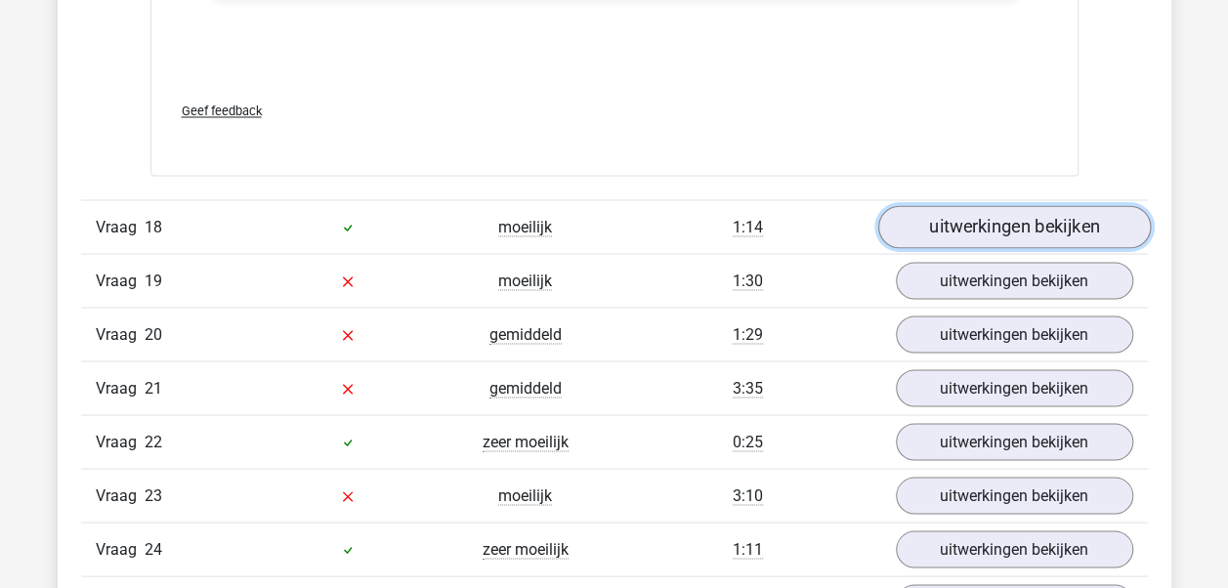
click at [998, 205] on link "uitwerkingen bekijken" at bounding box center [1014, 226] width 273 height 43
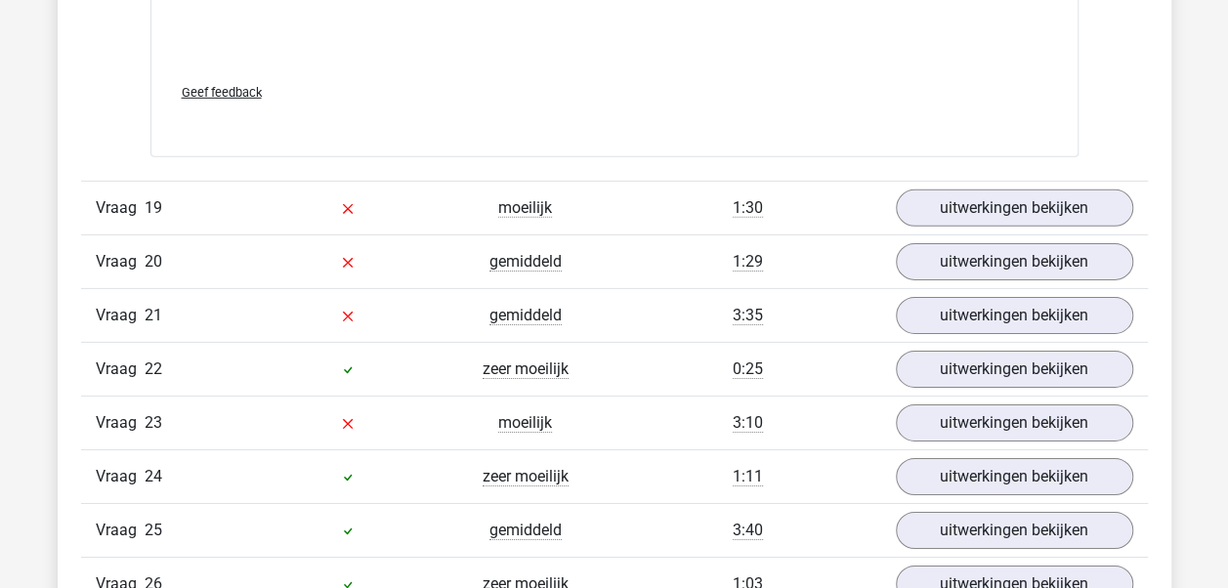
scroll to position [21499, 0]
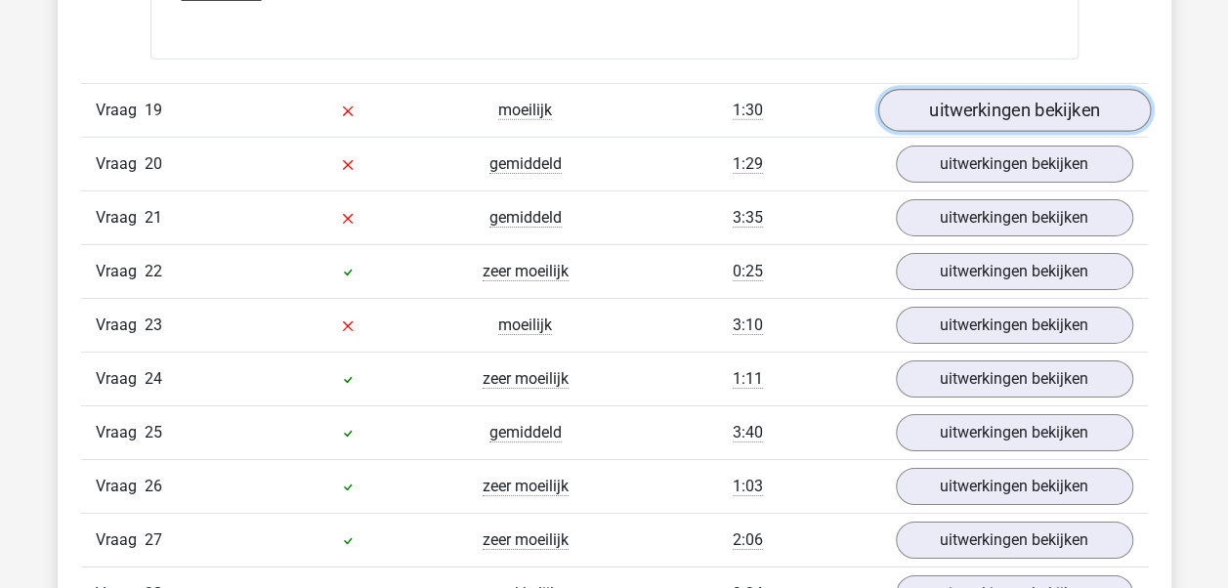
click at [1045, 89] on link "uitwerkingen bekijken" at bounding box center [1014, 110] width 273 height 43
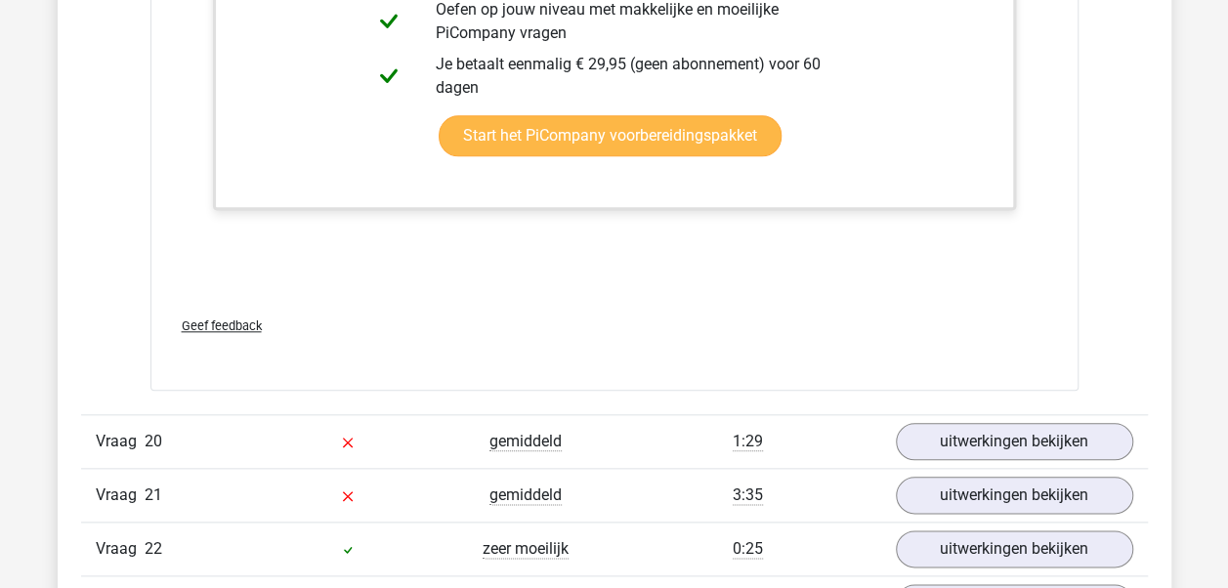
scroll to position [23161, 0]
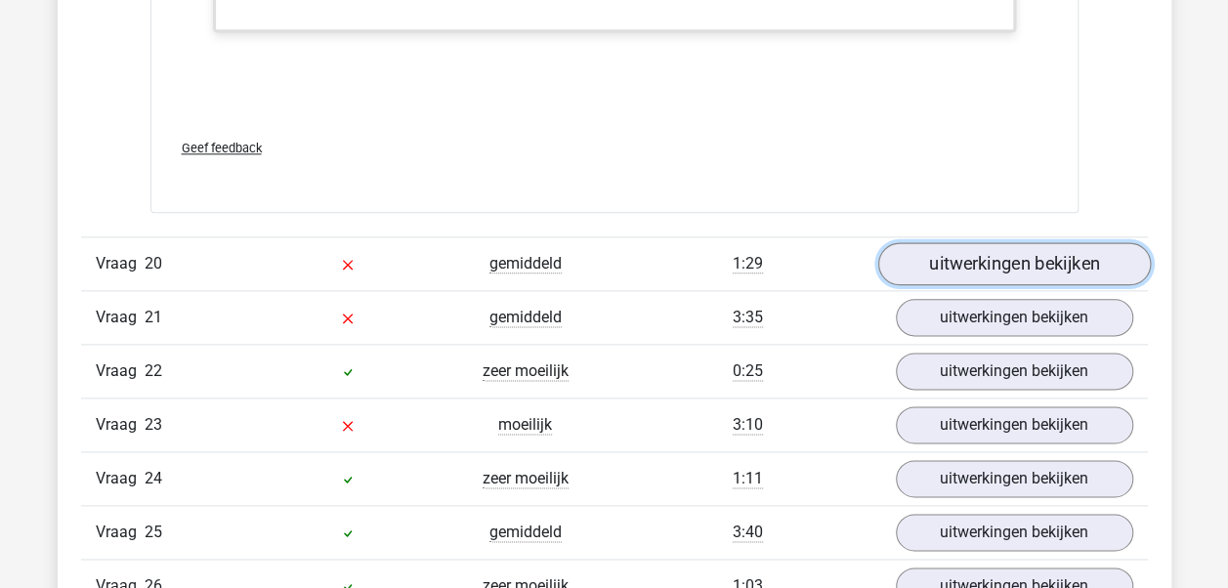
click at [990, 242] on link "uitwerkingen bekijken" at bounding box center [1014, 263] width 273 height 43
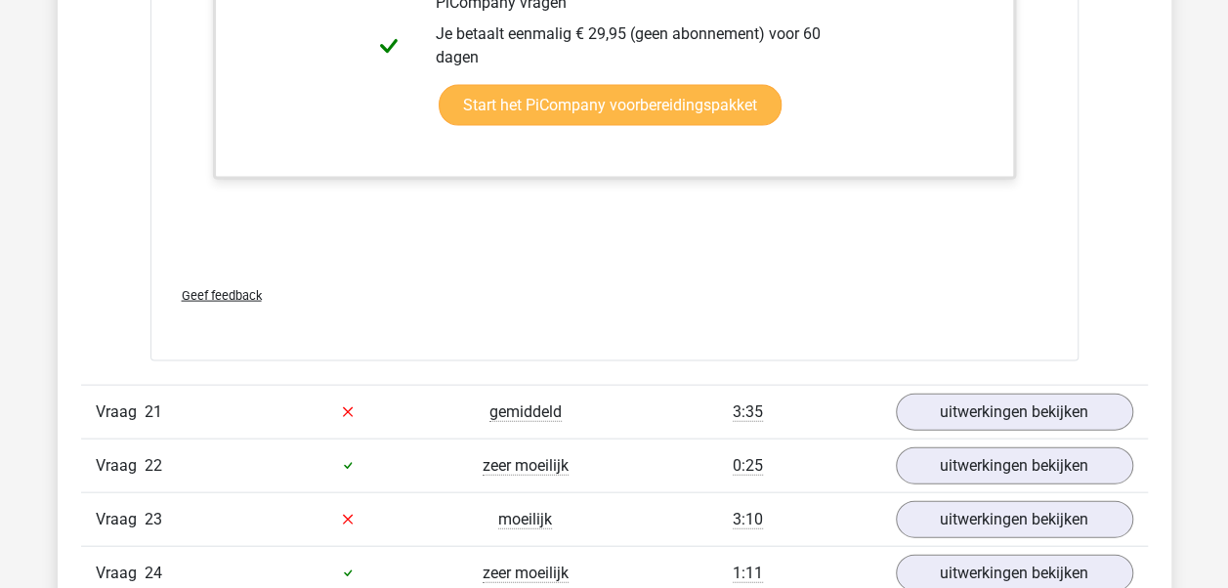
scroll to position [24138, 0]
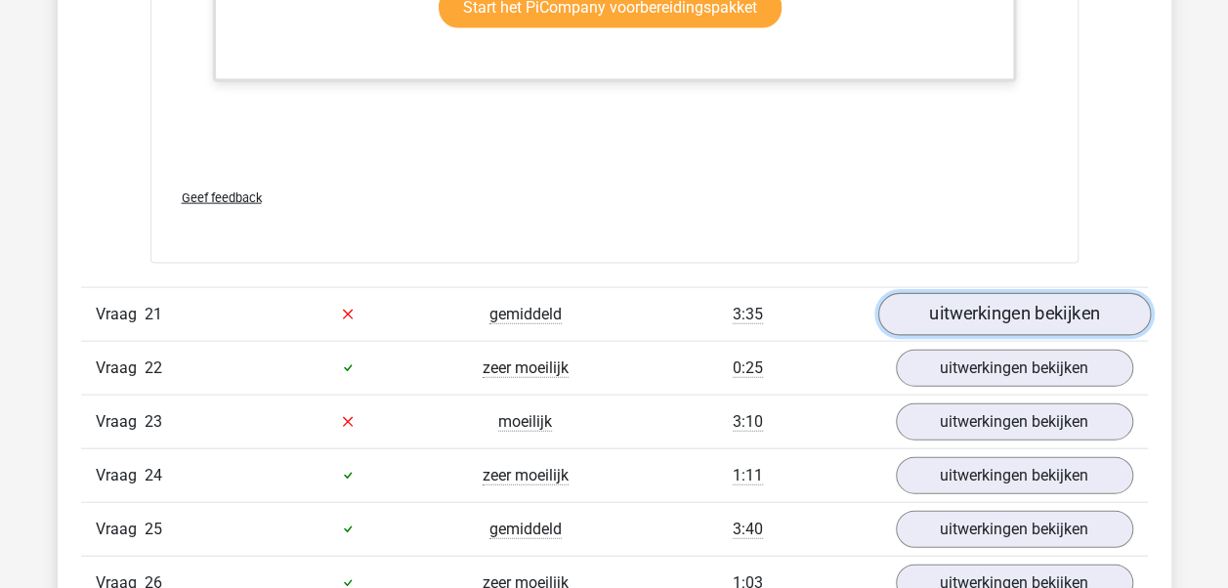
click at [1014, 293] on link "uitwerkingen bekijken" at bounding box center [1014, 314] width 273 height 43
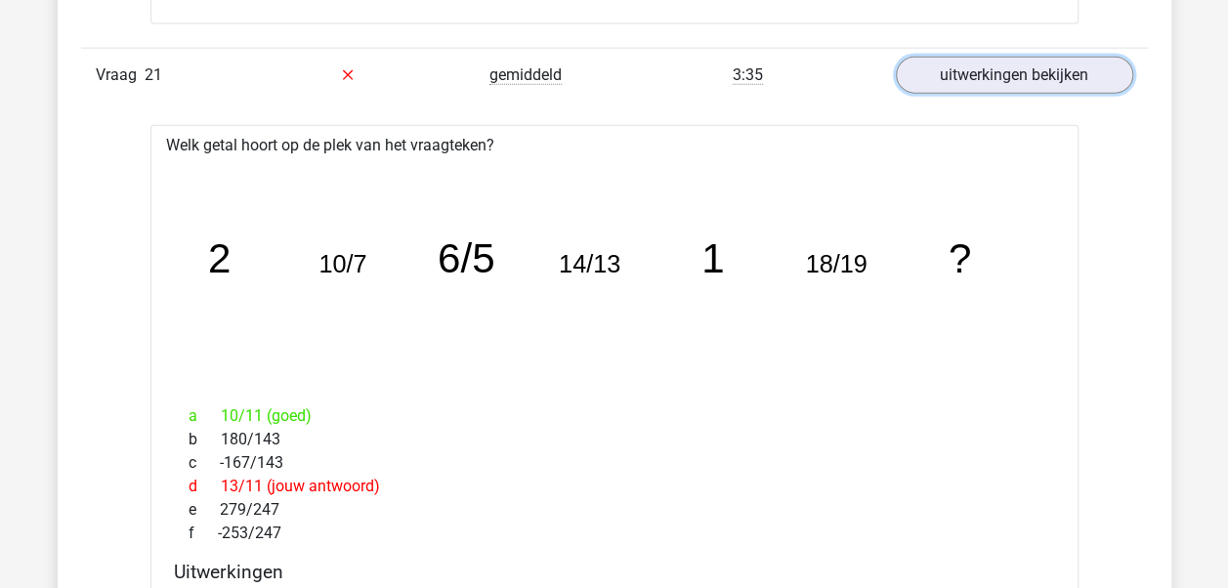
scroll to position [24333, 0]
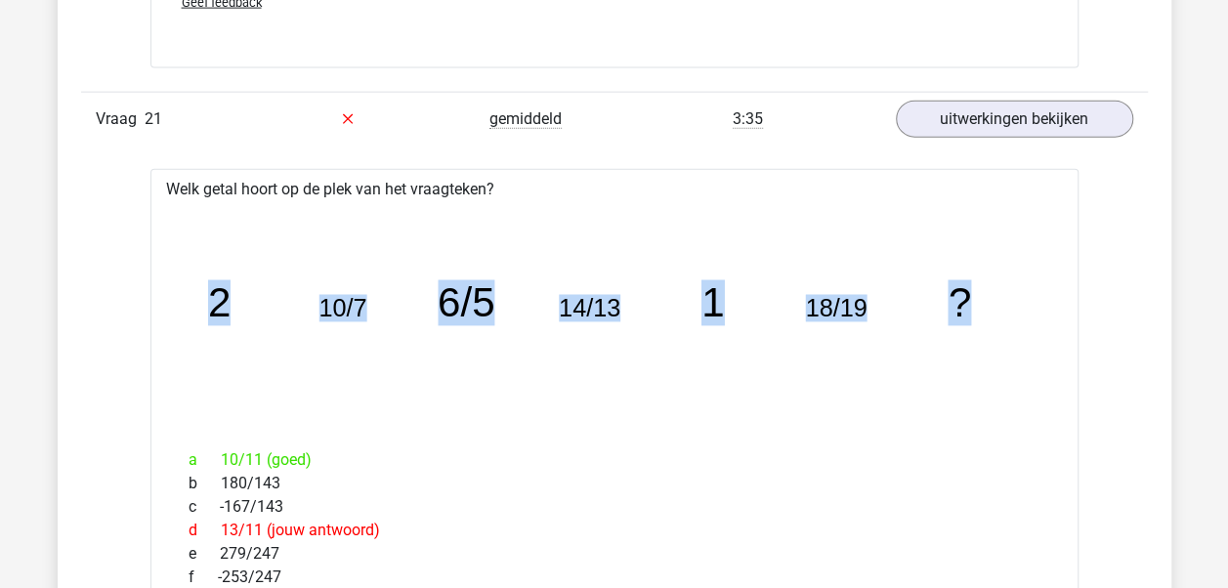
drag, startPoint x: 211, startPoint y: 274, endPoint x: 1002, endPoint y: 280, distance: 790.6
click at [1002, 280] on icon "image/svg+xml 2 10/7 6/5 14/13 1 18/19 ?" at bounding box center [615, 317] width 866 height 217
copy g "2 10/7 6/5 14/13 1 18/19 ?"
click at [549, 365] on icon "image/svg+xml 2 10/7 6/5 14/13 1 18/19 ?" at bounding box center [615, 317] width 866 height 217
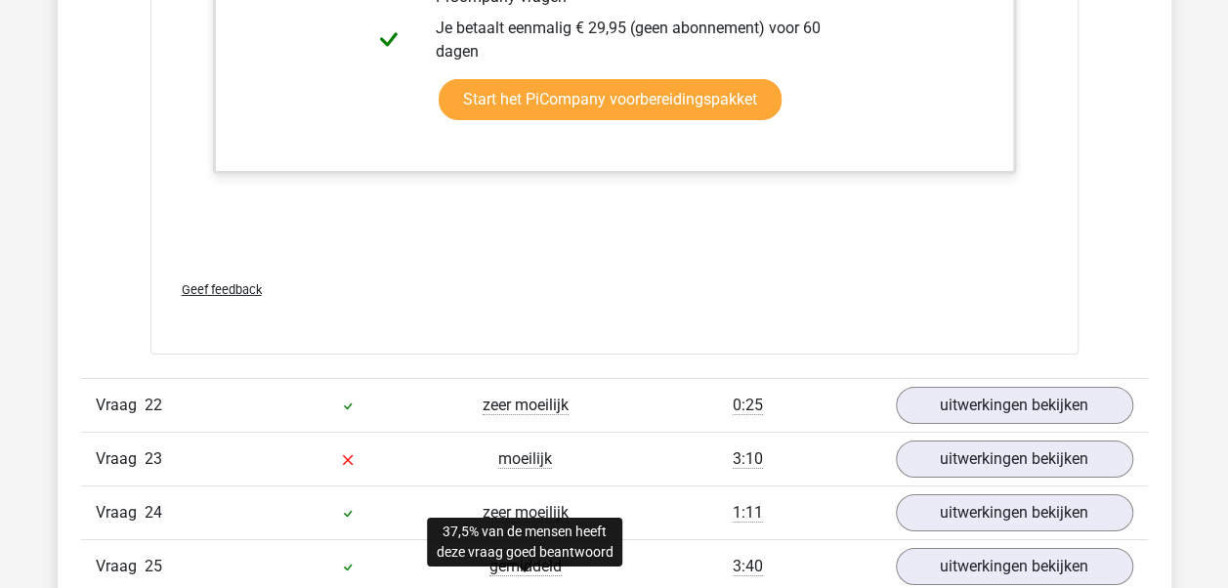
scroll to position [25506, 0]
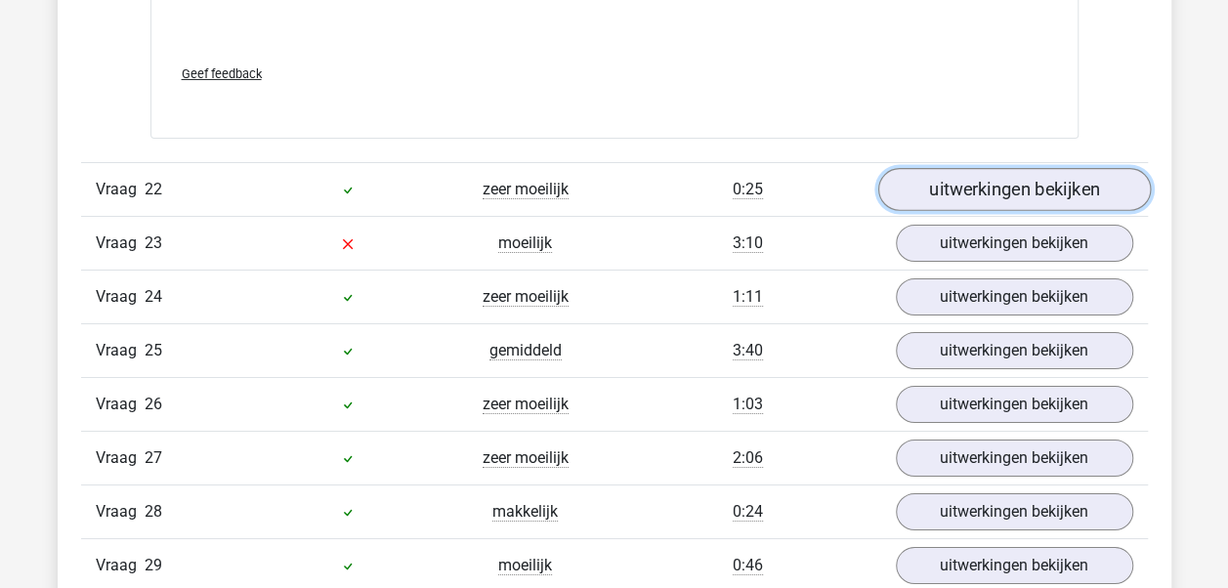
click at [952, 168] on link "uitwerkingen bekijken" at bounding box center [1014, 189] width 273 height 43
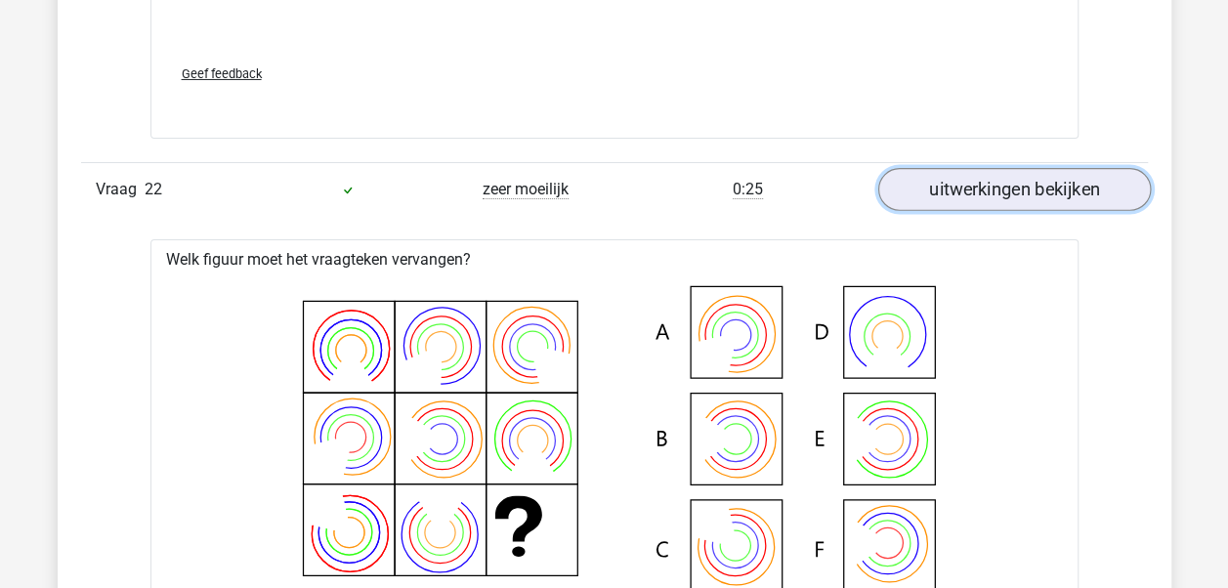
click at [952, 168] on link "uitwerkingen bekijken" at bounding box center [1014, 189] width 273 height 43
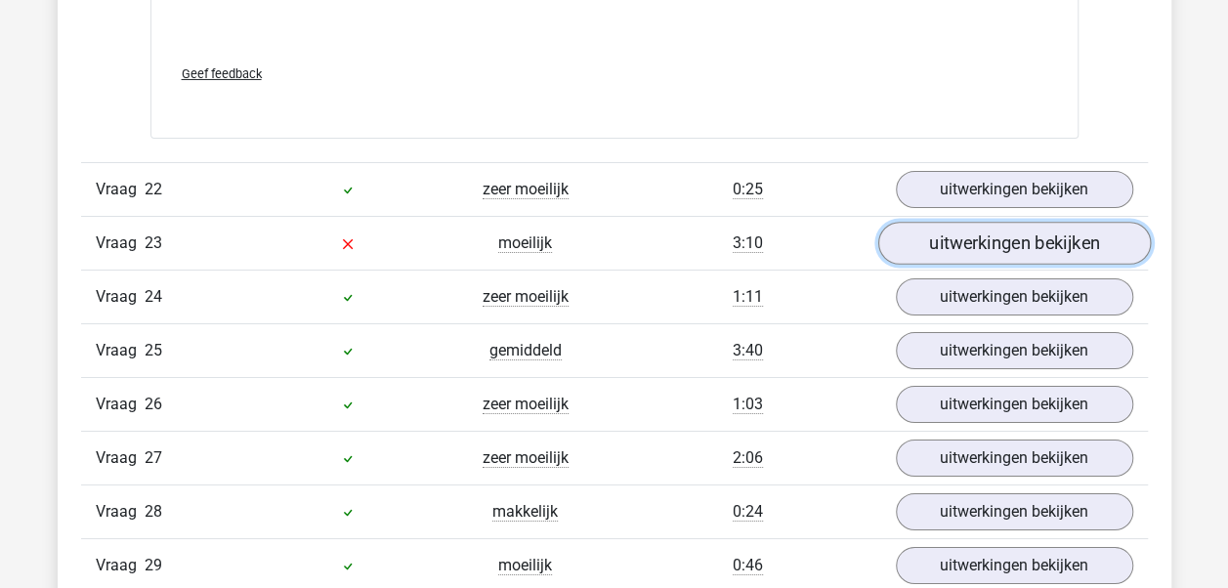
click at [957, 222] on link "uitwerkingen bekijken" at bounding box center [1014, 243] width 273 height 43
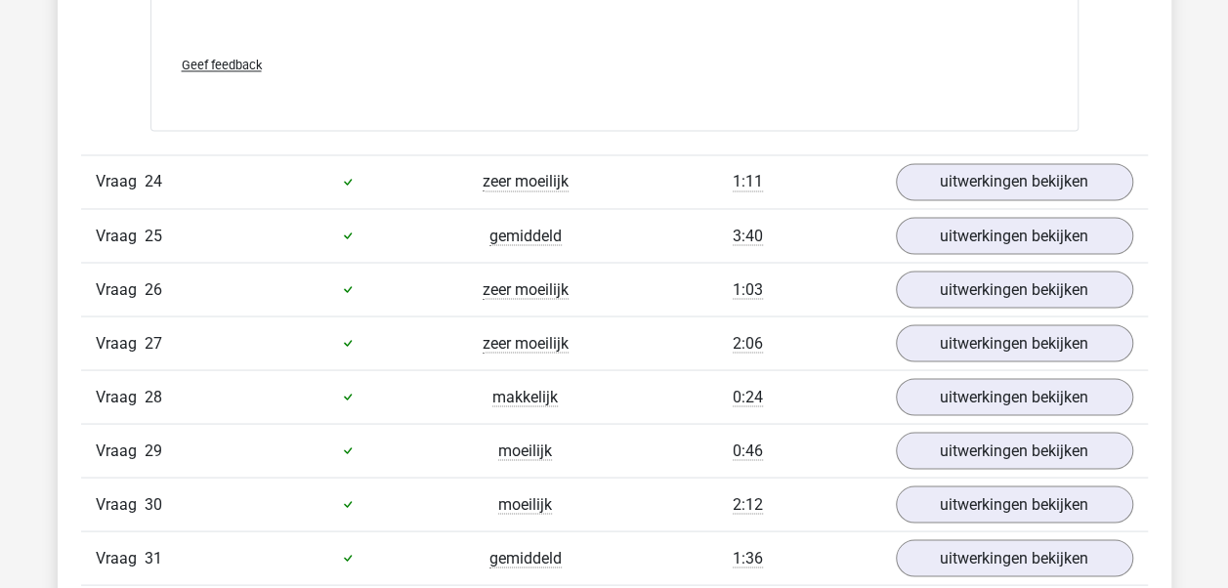
scroll to position [27460, 0]
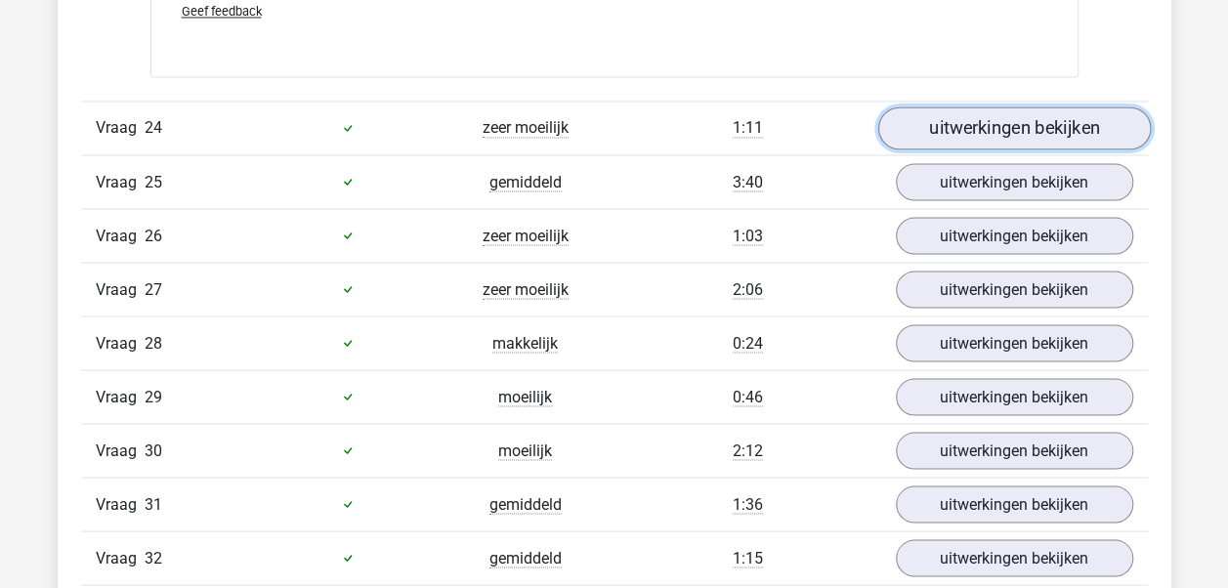
click at [975, 107] on link "uitwerkingen bekijken" at bounding box center [1014, 128] width 273 height 43
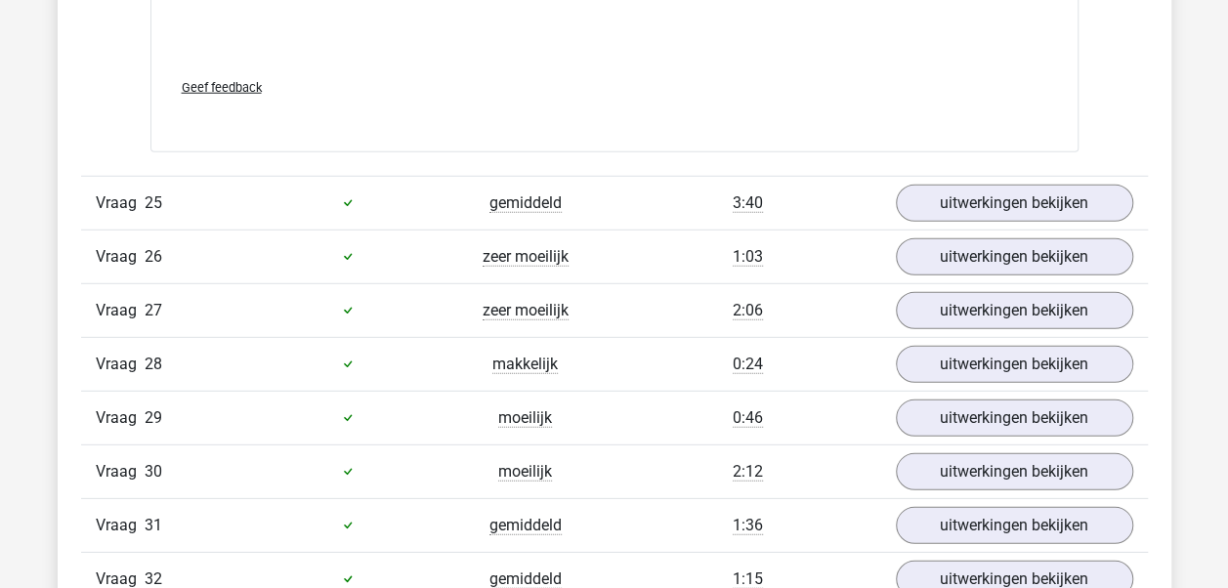
scroll to position [28438, 0]
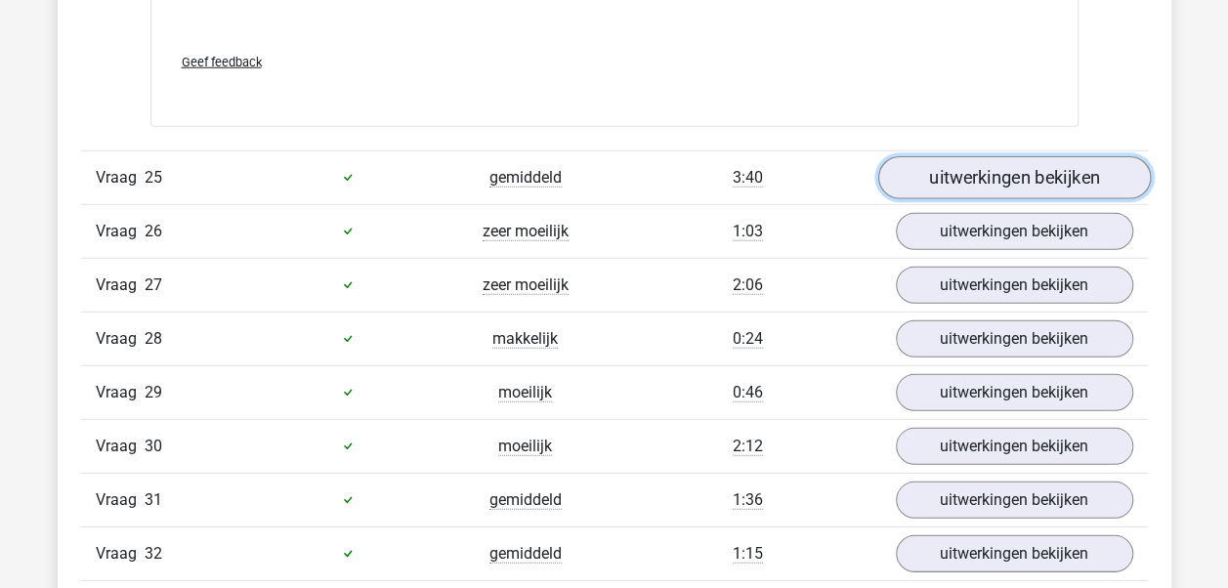
click at [964, 156] on link "uitwerkingen bekijken" at bounding box center [1014, 177] width 273 height 43
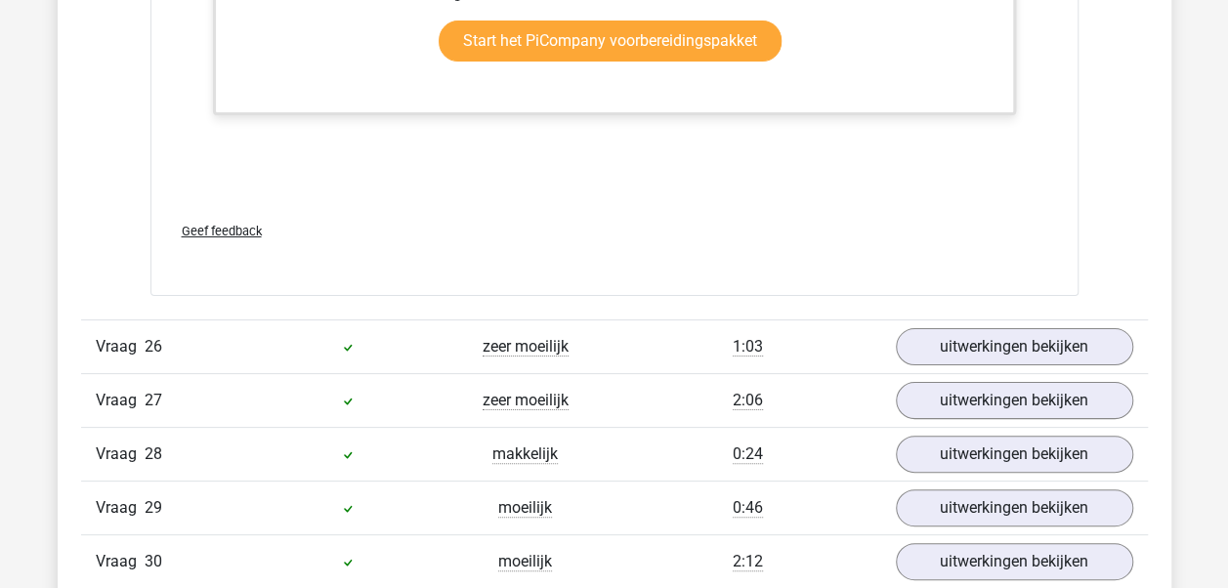
scroll to position [29512, 0]
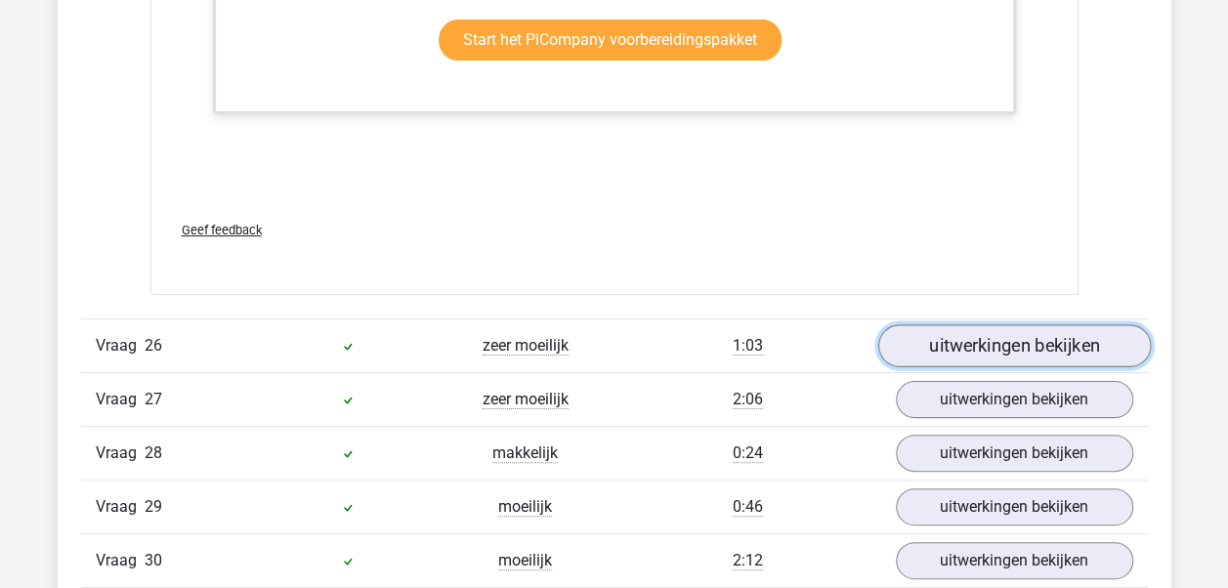
click at [959, 325] on link "uitwerkingen bekijken" at bounding box center [1014, 346] width 273 height 43
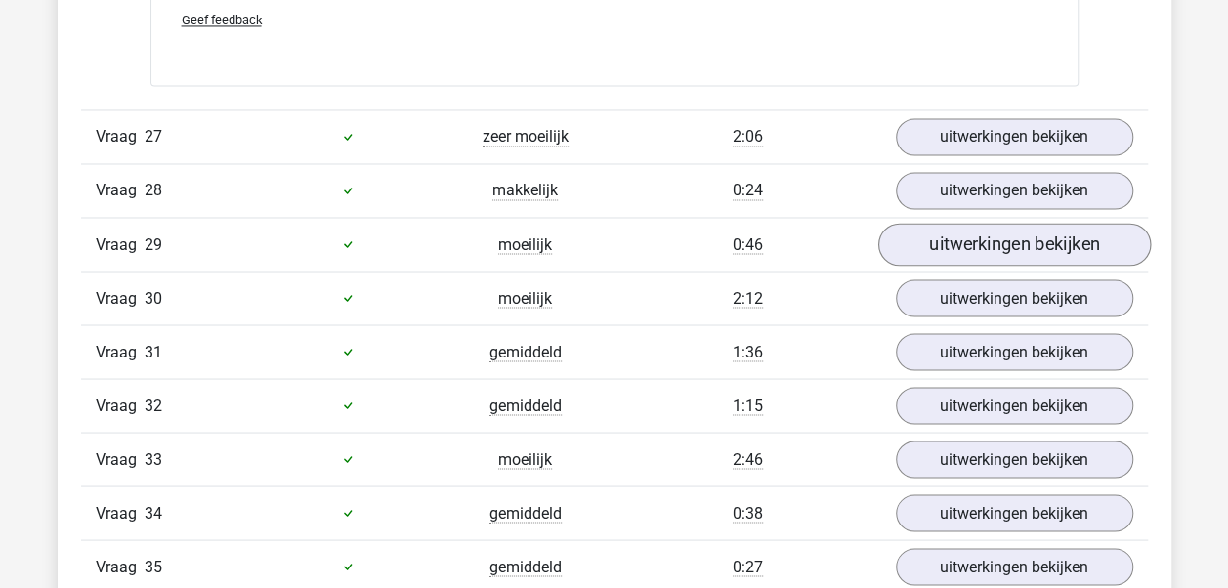
scroll to position [31076, 0]
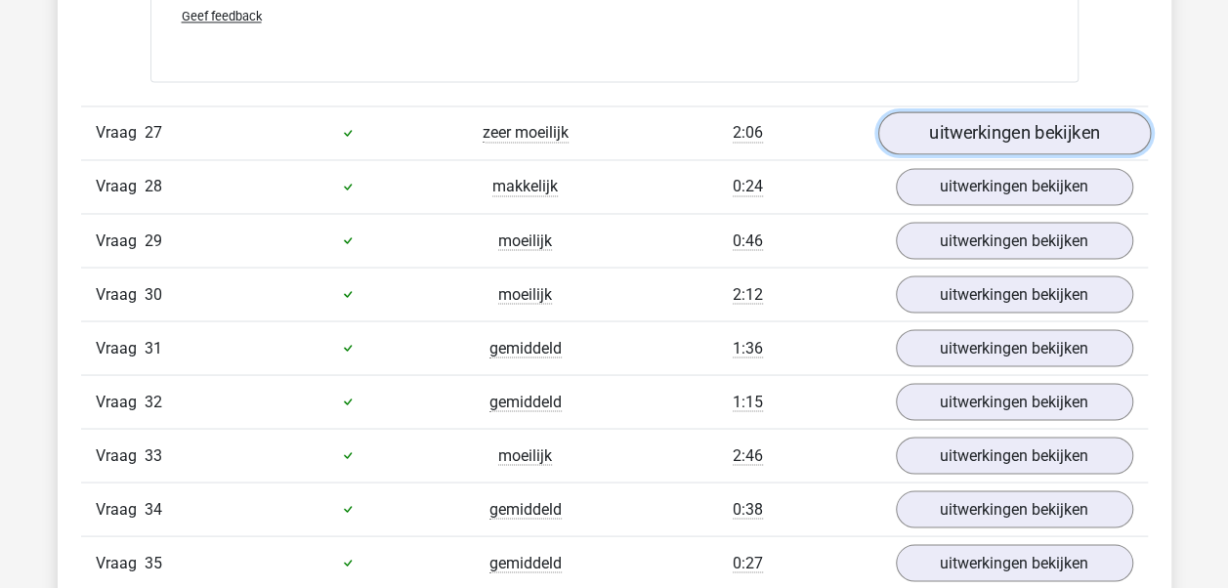
click at [1013, 111] on link "uitwerkingen bekijken" at bounding box center [1014, 132] width 273 height 43
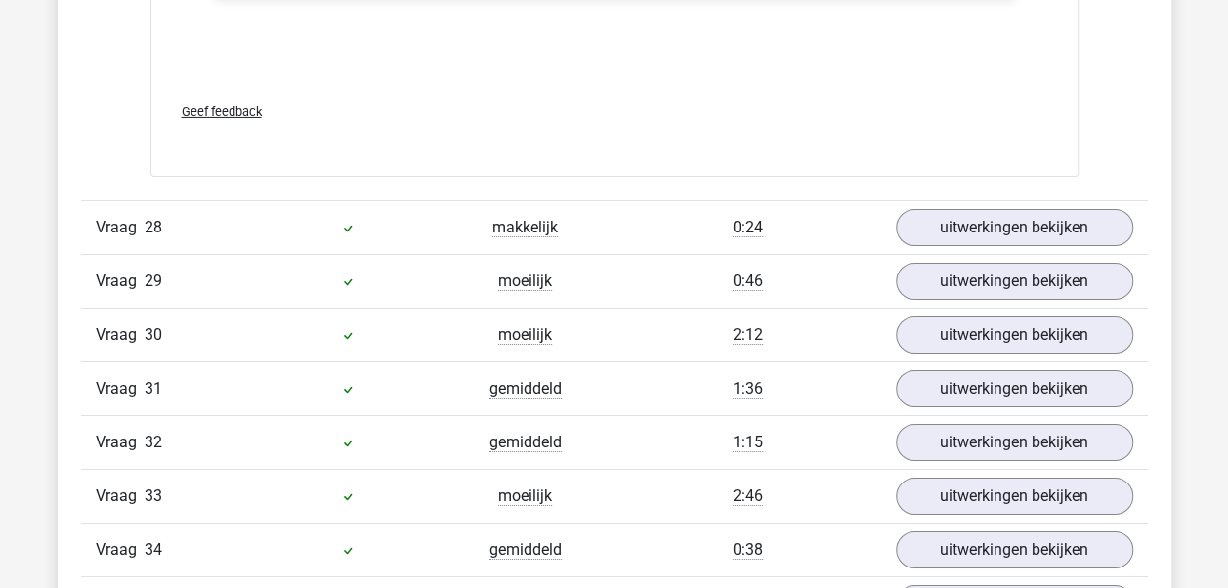
scroll to position [32835, 0]
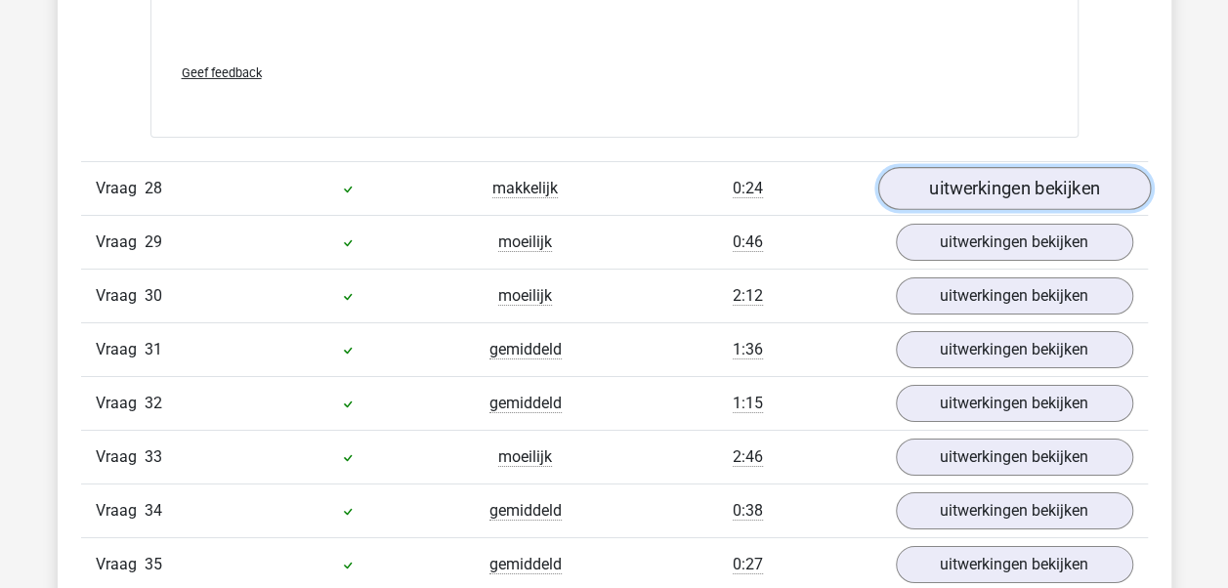
click at [1032, 167] on link "uitwerkingen bekijken" at bounding box center [1014, 188] width 273 height 43
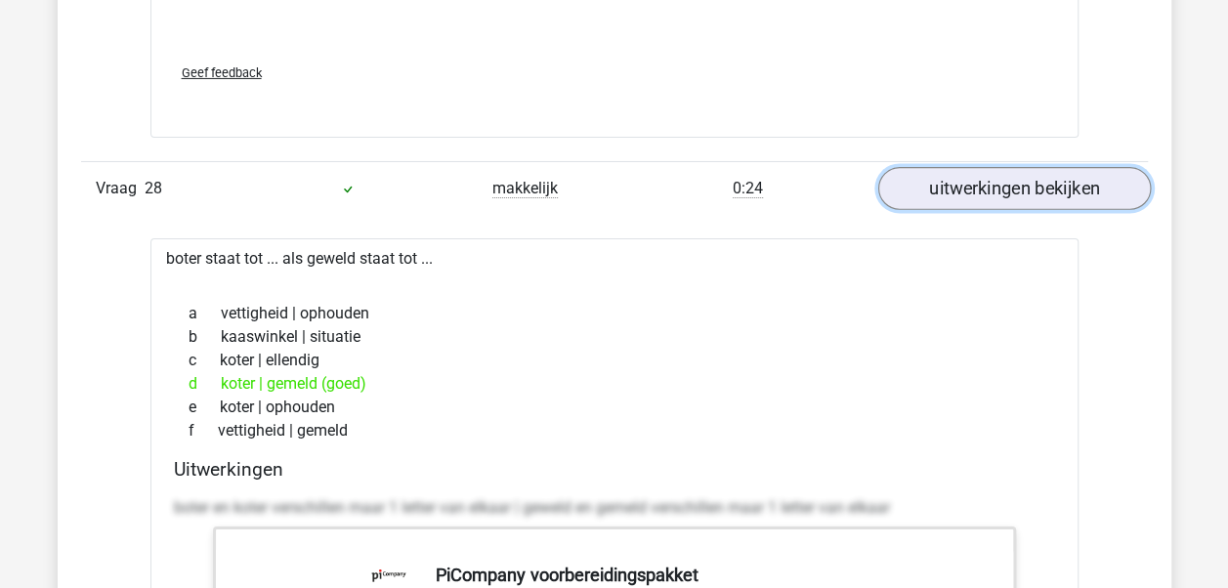
click at [1030, 167] on link "uitwerkingen bekijken" at bounding box center [1014, 188] width 273 height 43
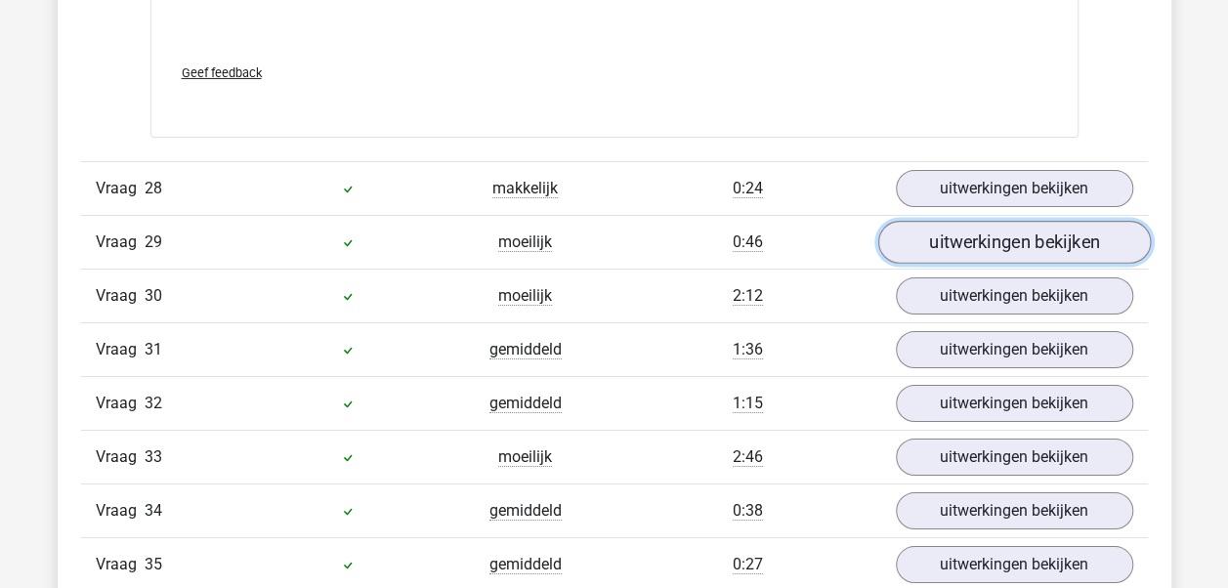
click at [1024, 221] on link "uitwerkingen bekijken" at bounding box center [1014, 242] width 273 height 43
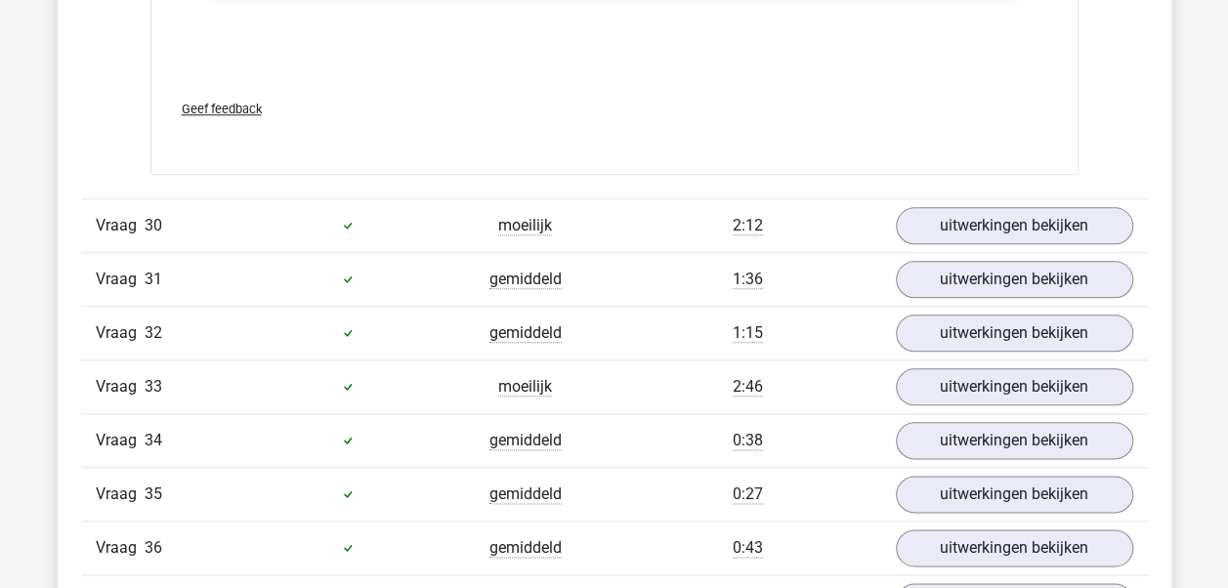
scroll to position [34105, 0]
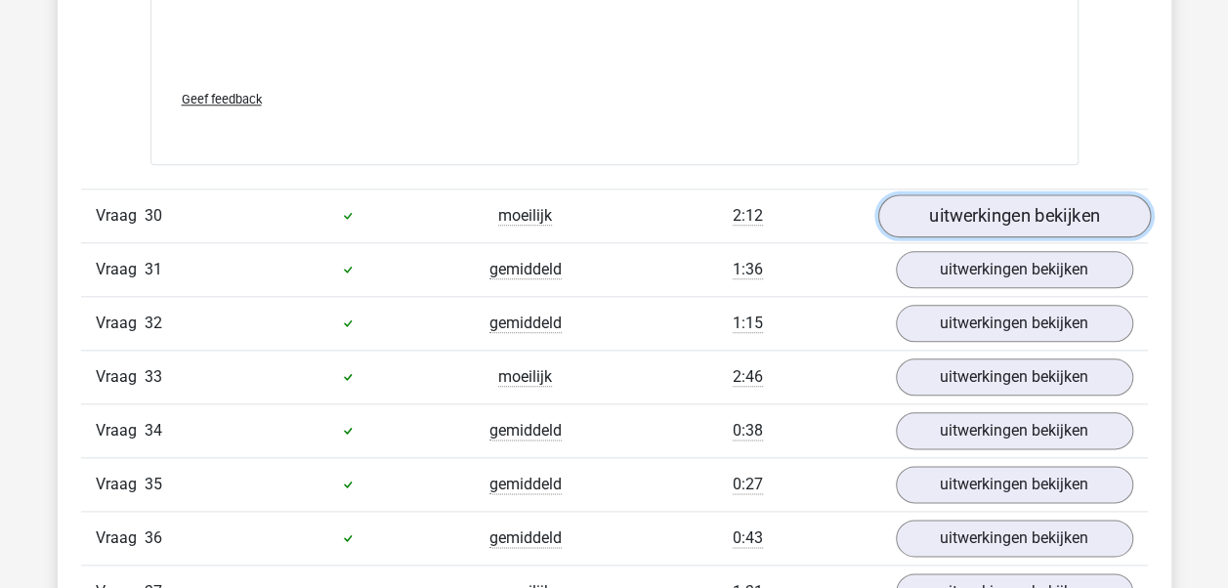
click at [1009, 194] on link "uitwerkingen bekijken" at bounding box center [1014, 215] width 273 height 43
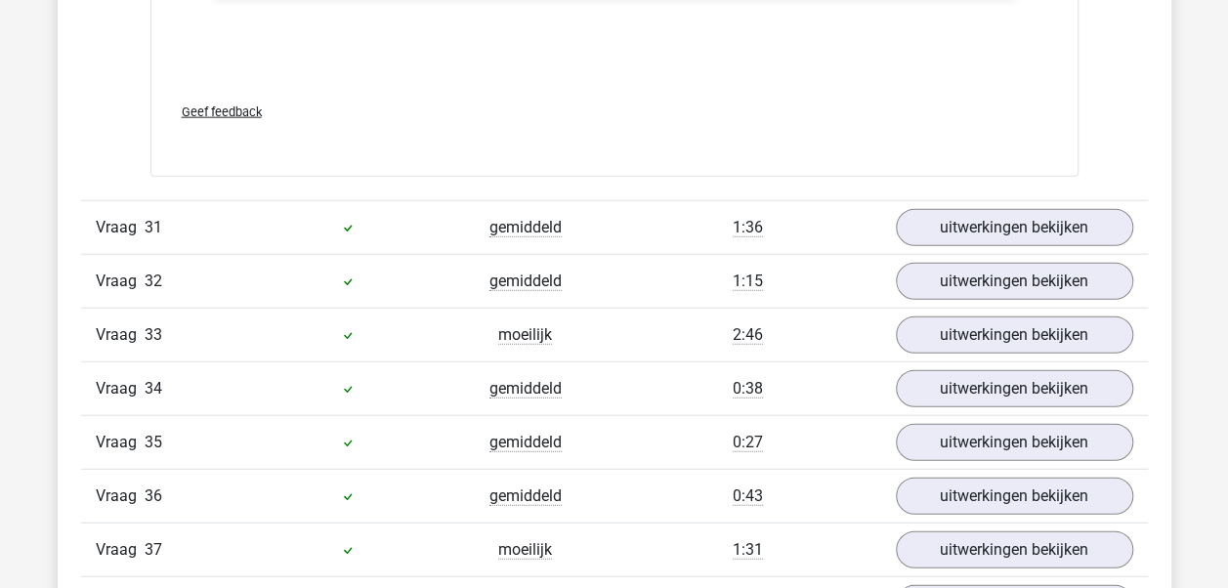
scroll to position [35473, 0]
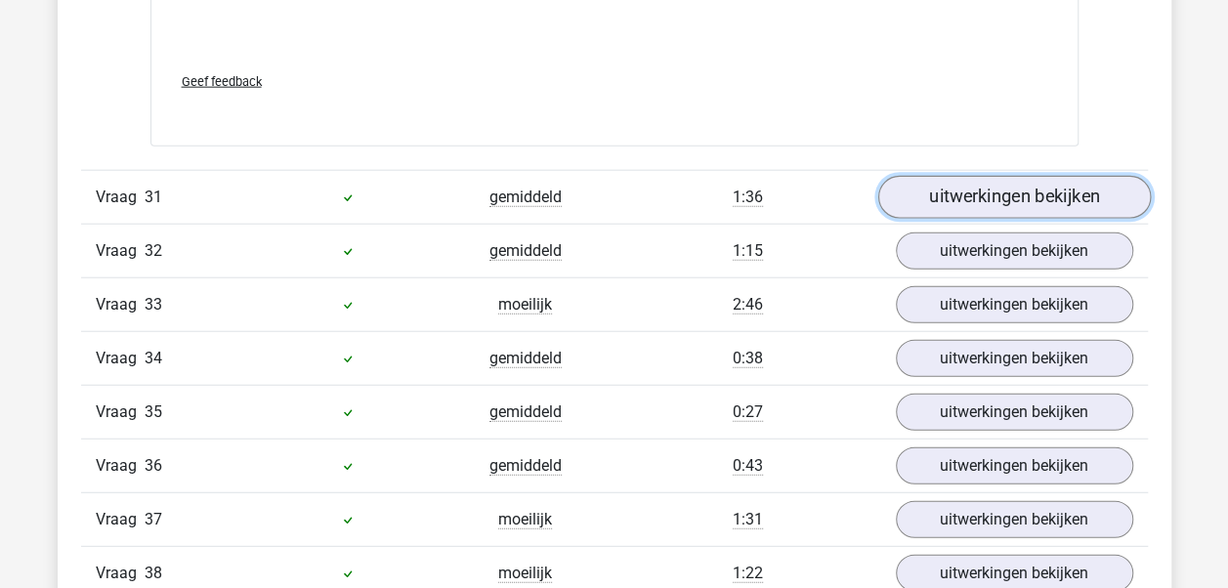
click at [979, 176] on link "uitwerkingen bekijken" at bounding box center [1014, 197] width 273 height 43
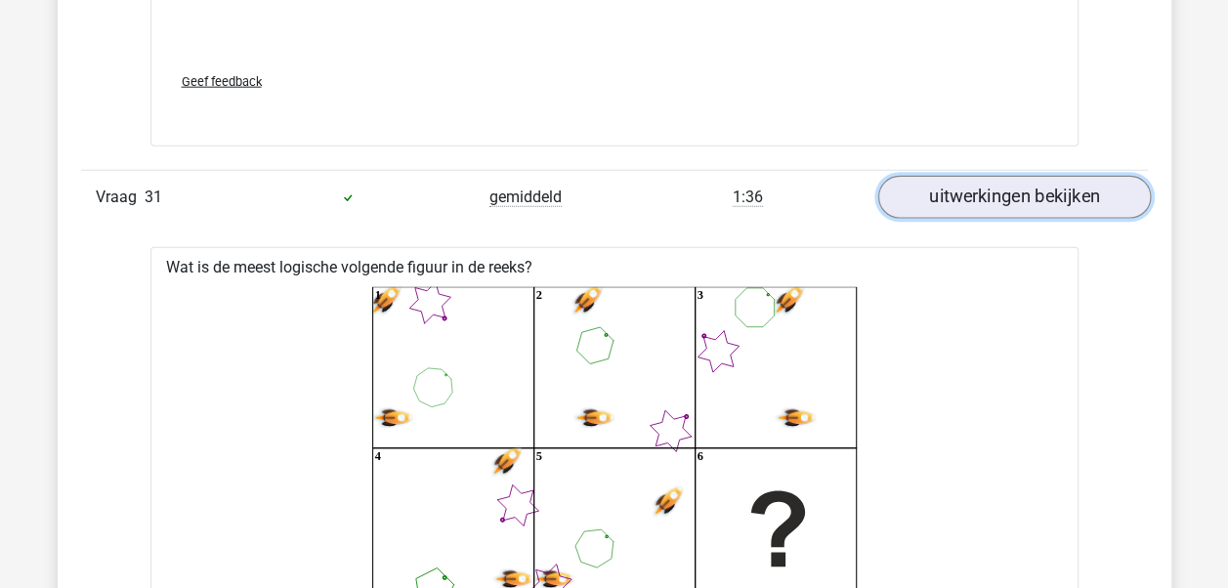
click at [979, 176] on link "uitwerkingen bekijken" at bounding box center [1014, 197] width 273 height 43
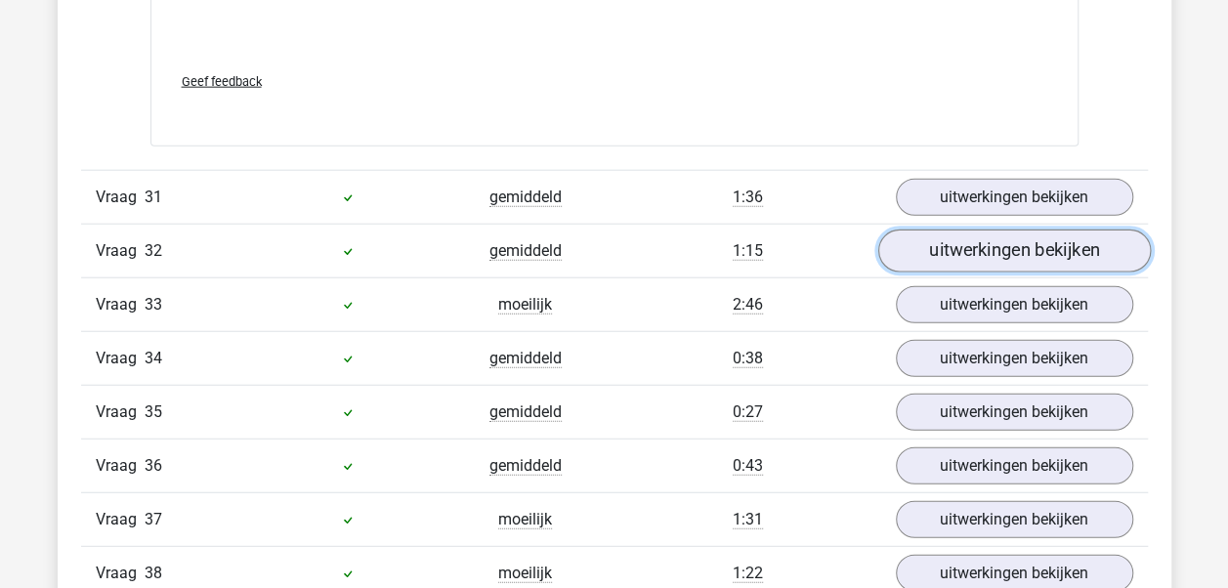
click at [993, 230] on link "uitwerkingen bekijken" at bounding box center [1014, 251] width 273 height 43
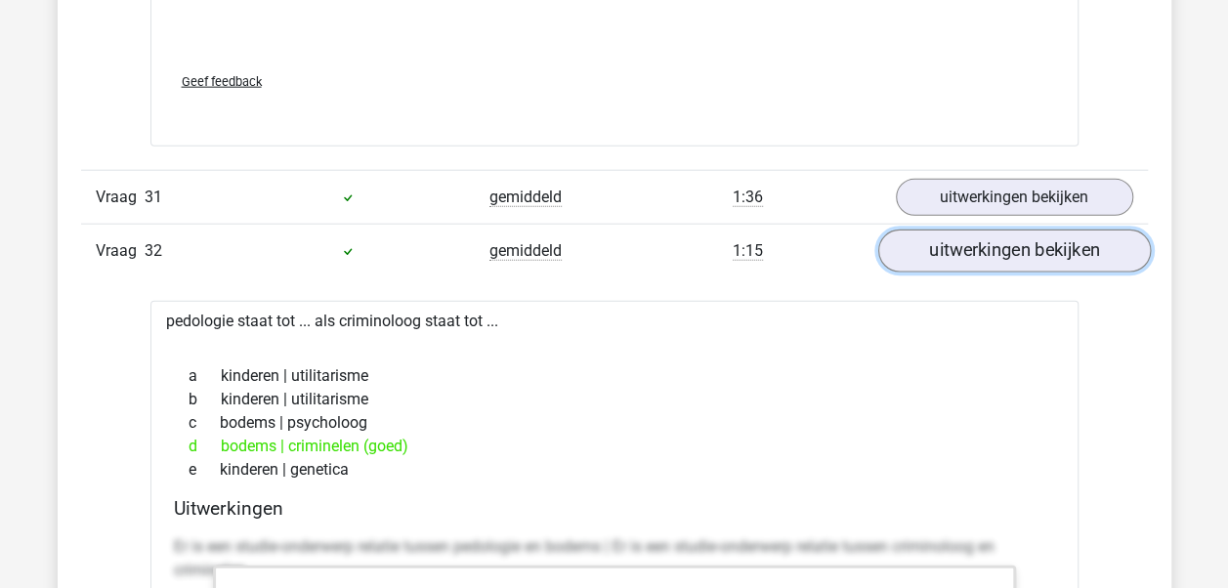
click at [993, 230] on link "uitwerkingen bekijken" at bounding box center [1014, 251] width 273 height 43
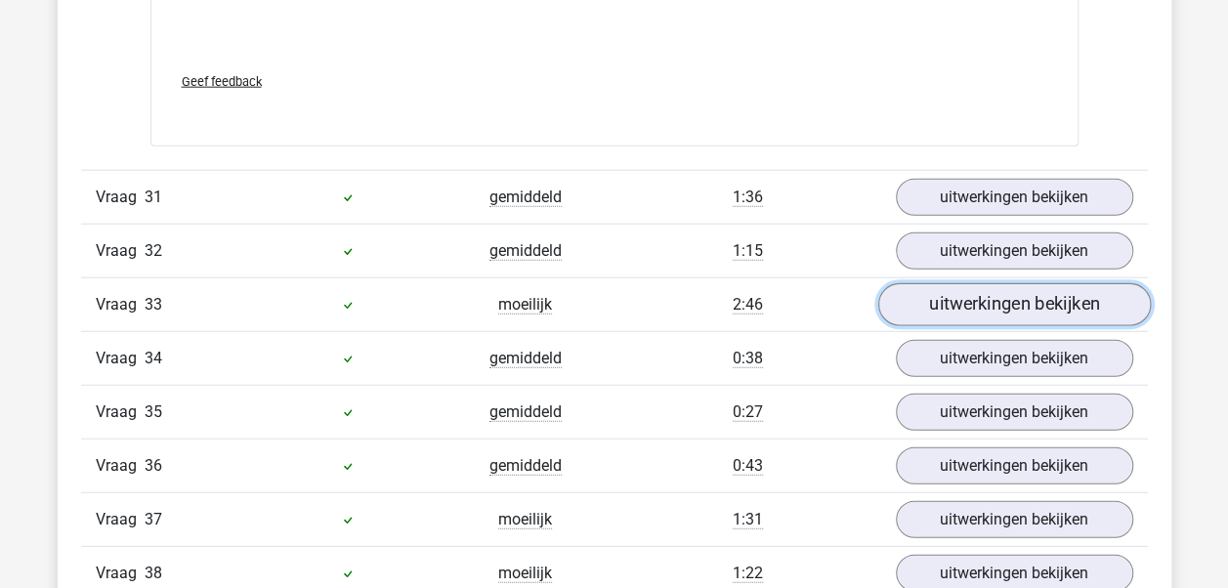
click at [996, 283] on link "uitwerkingen bekijken" at bounding box center [1014, 304] width 273 height 43
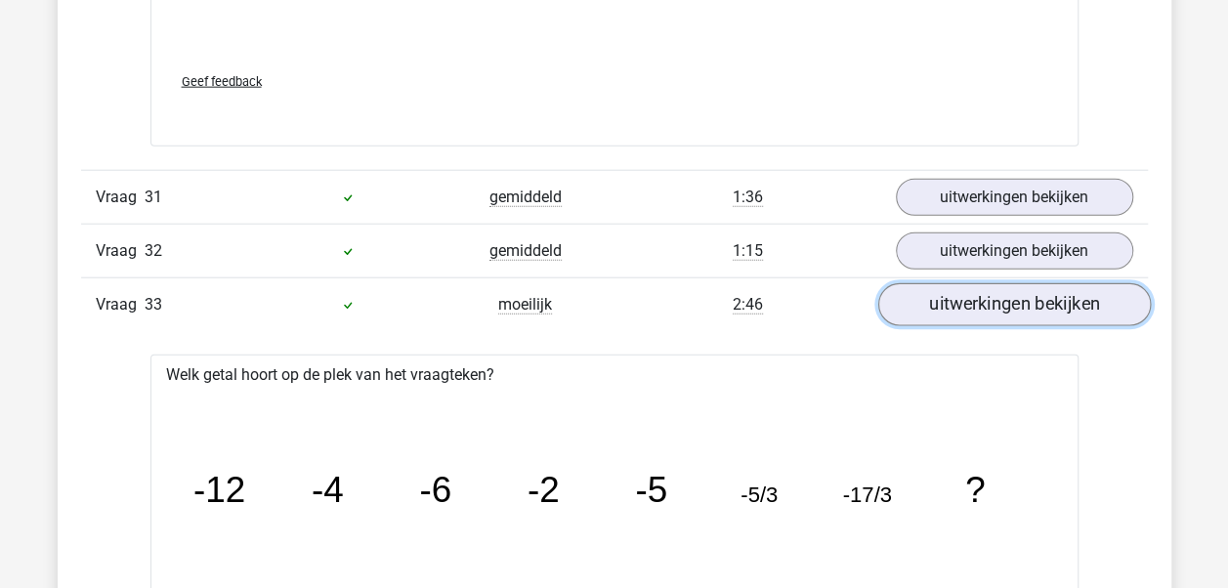
click at [1033, 283] on link "uitwerkingen bekijken" at bounding box center [1014, 304] width 273 height 43
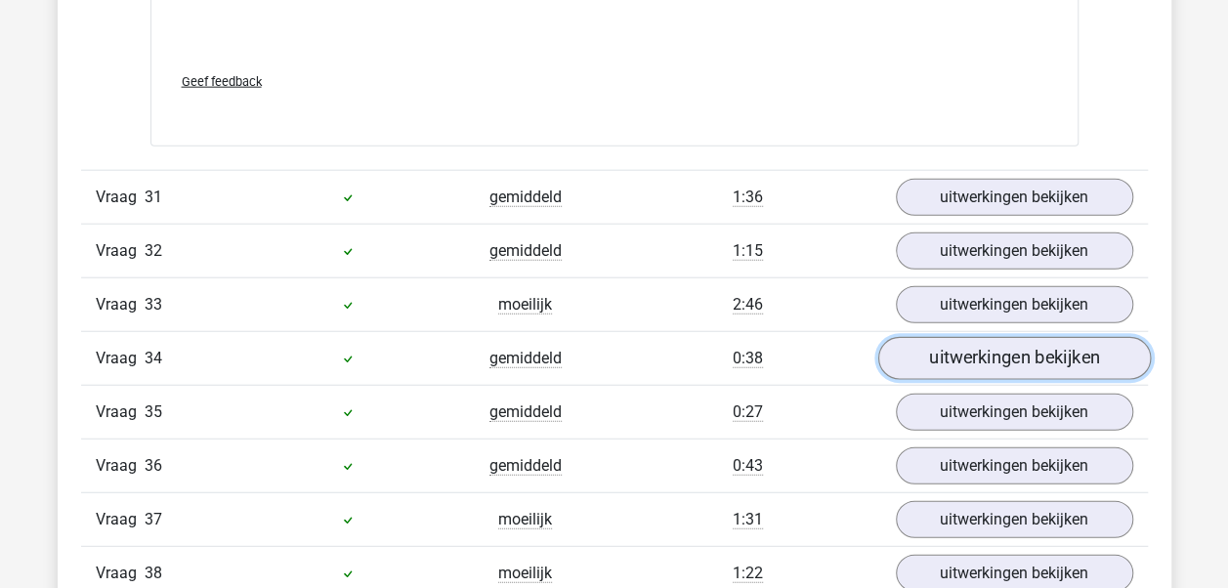
click at [1022, 337] on link "uitwerkingen bekijken" at bounding box center [1014, 358] width 273 height 43
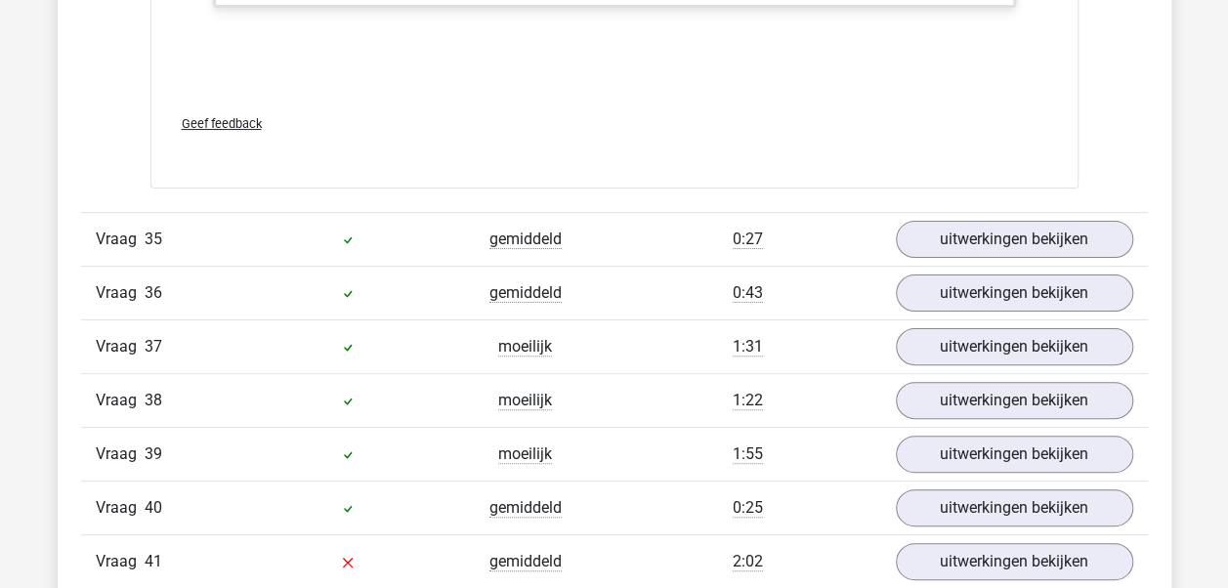
scroll to position [36939, 0]
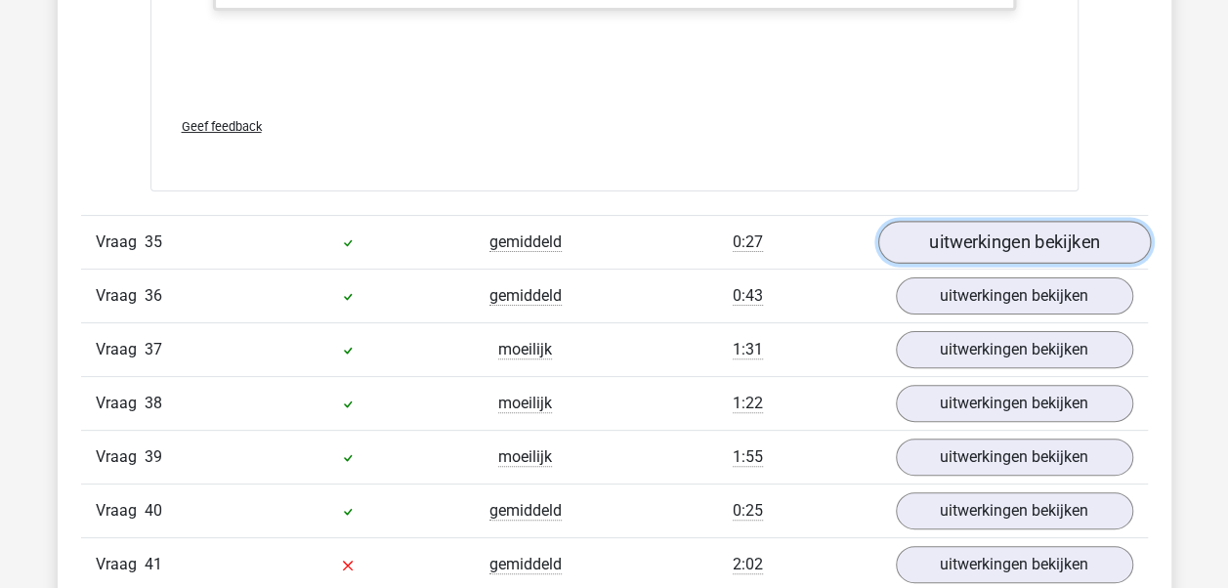
click at [1012, 221] on link "uitwerkingen bekijken" at bounding box center [1014, 242] width 273 height 43
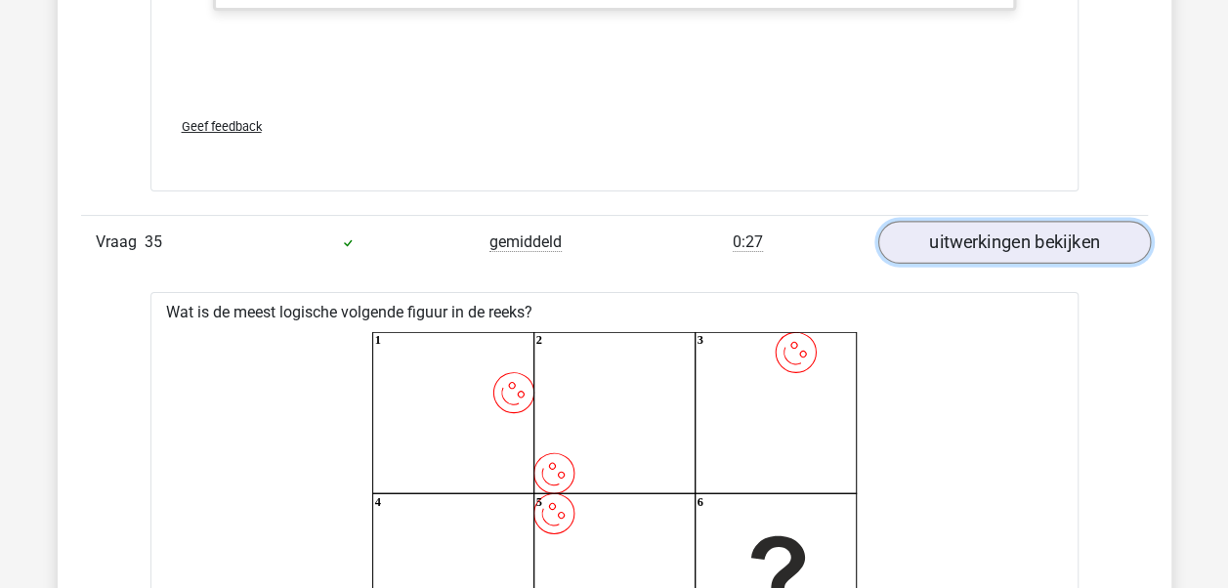
click at [1012, 221] on link "uitwerkingen bekijken" at bounding box center [1014, 242] width 273 height 43
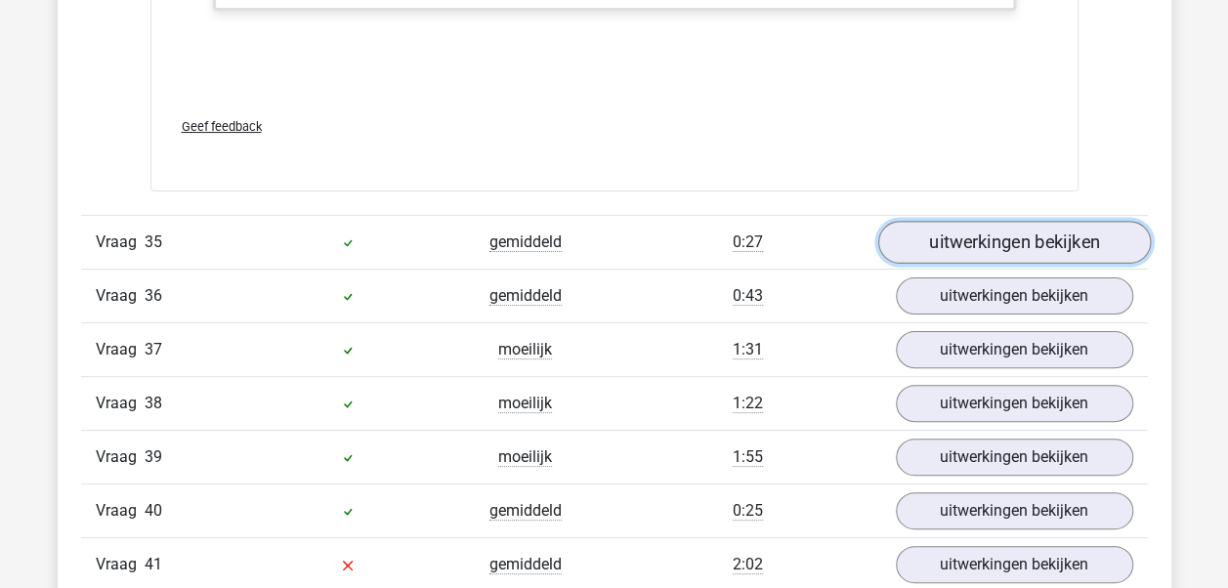
click at [1012, 221] on link "uitwerkingen bekijken" at bounding box center [1014, 242] width 273 height 43
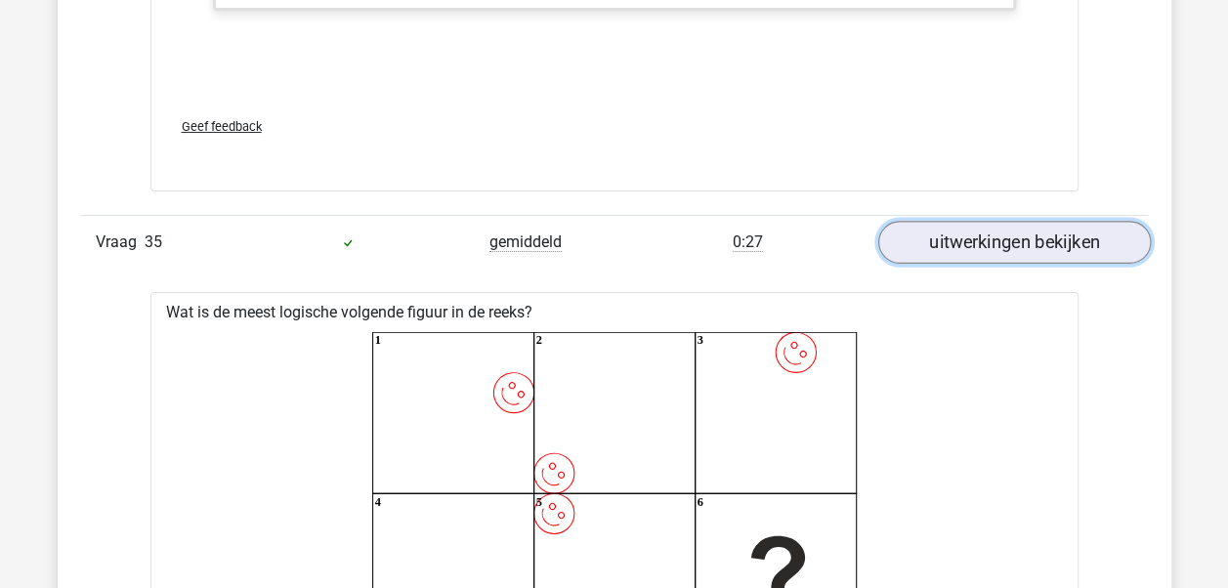
click at [1012, 221] on link "uitwerkingen bekijken" at bounding box center [1014, 242] width 273 height 43
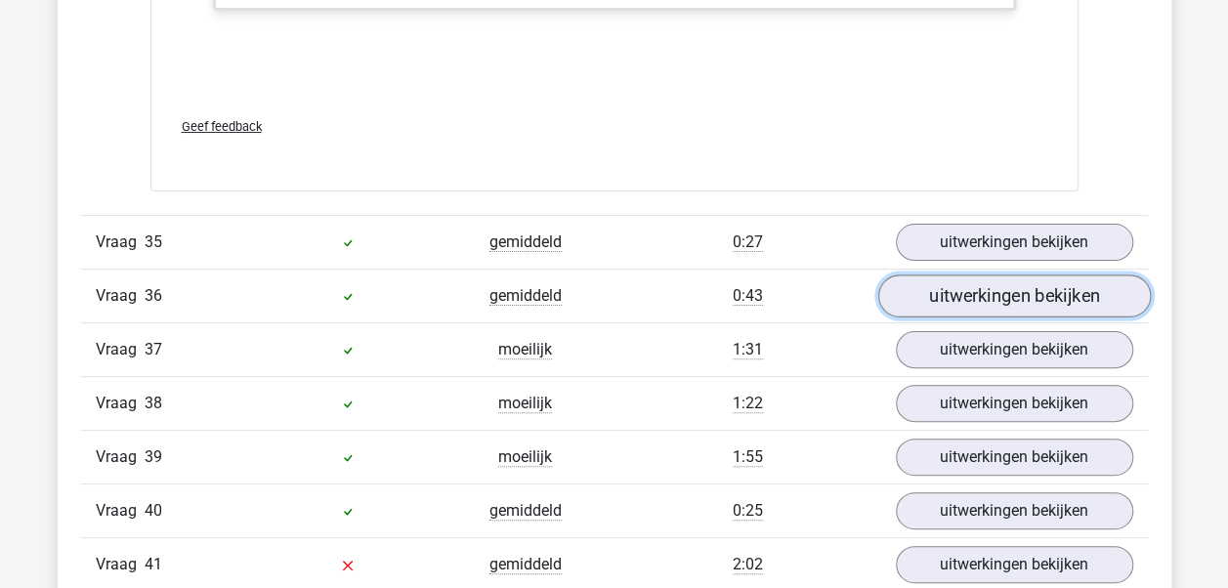
click at [1001, 275] on link "uitwerkingen bekijken" at bounding box center [1014, 296] width 273 height 43
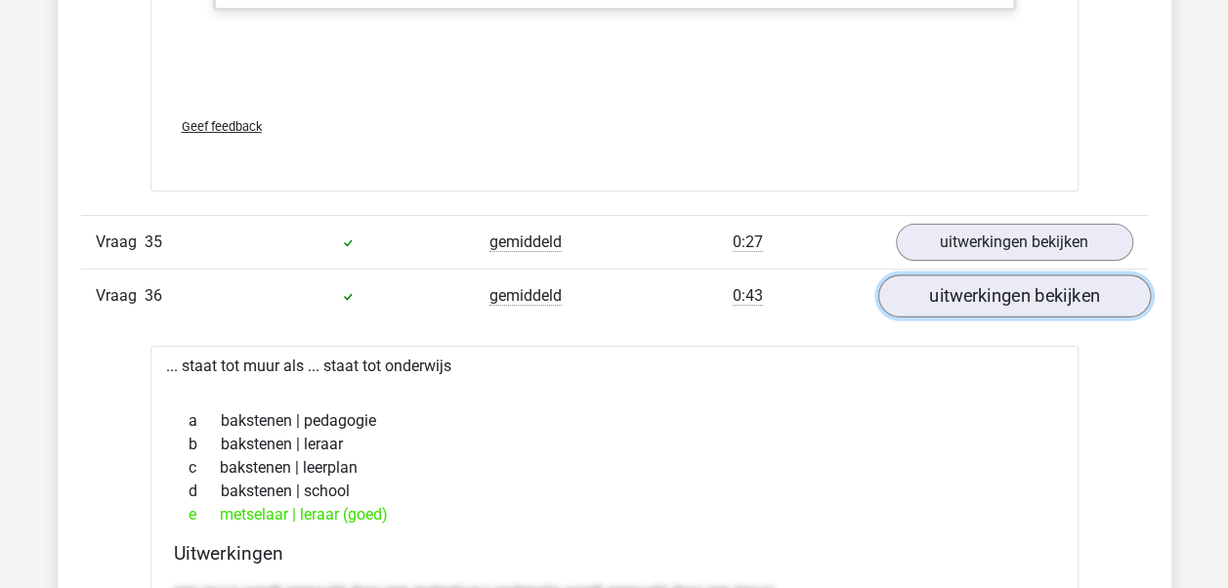
click at [1001, 275] on link "uitwerkingen bekijken" at bounding box center [1014, 296] width 273 height 43
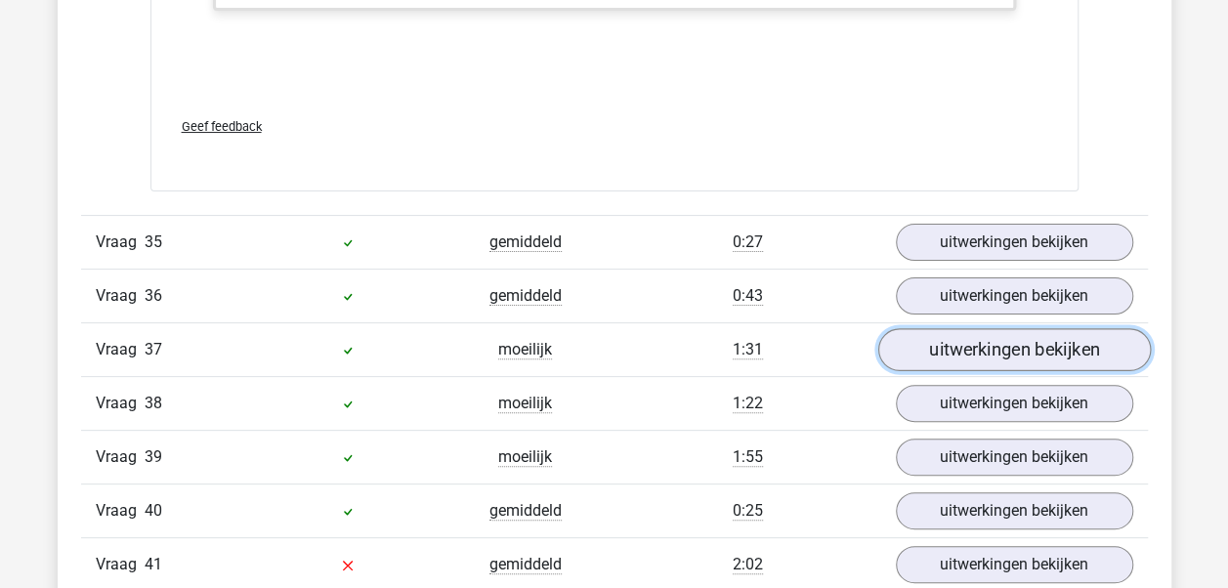
click at [998, 328] on link "uitwerkingen bekijken" at bounding box center [1014, 349] width 273 height 43
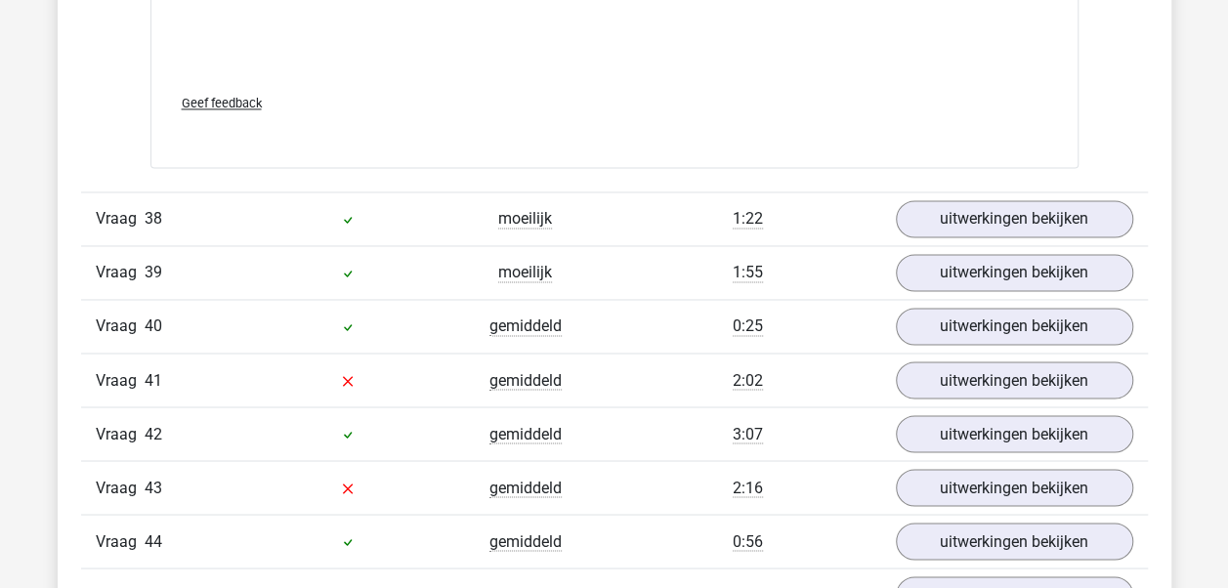
scroll to position [38307, 0]
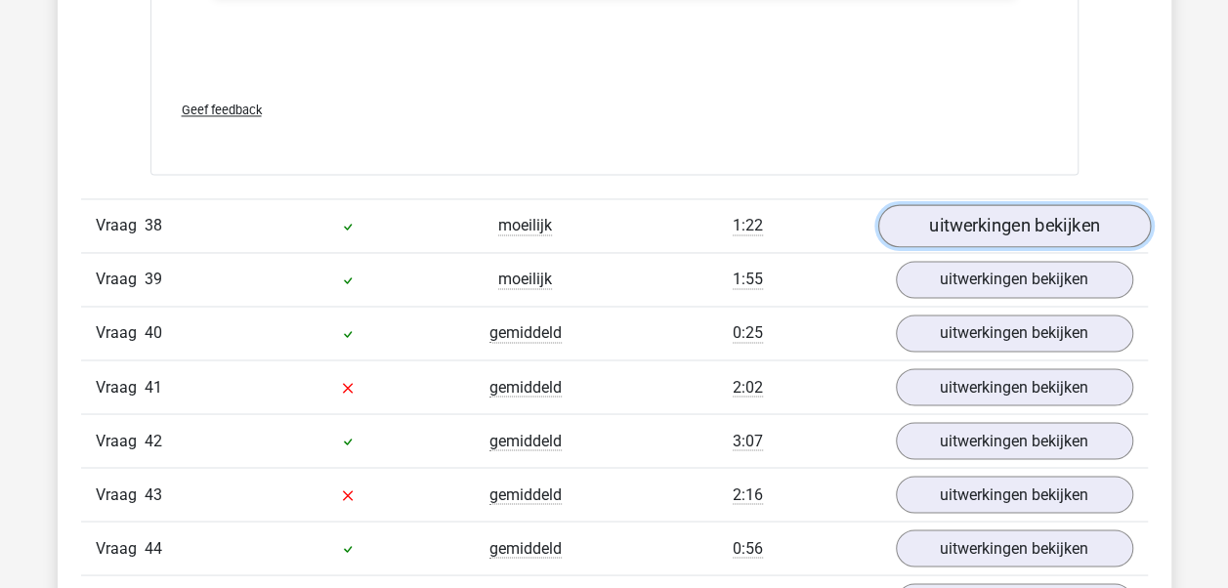
click at [1044, 204] on link "uitwerkingen bekijken" at bounding box center [1014, 225] width 273 height 43
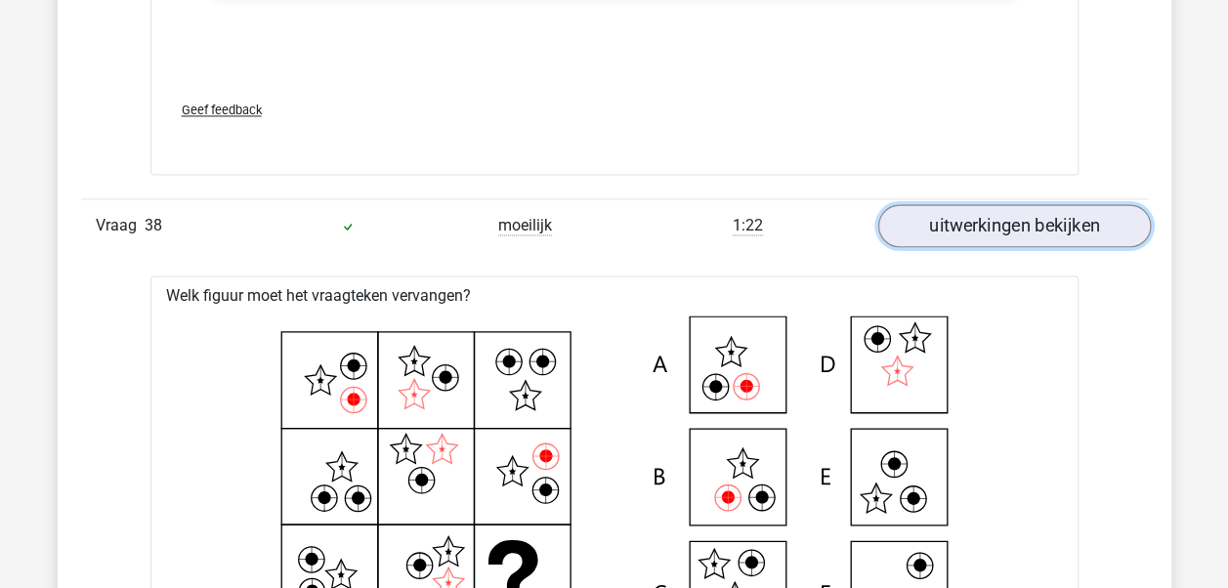
click at [1044, 204] on link "uitwerkingen bekijken" at bounding box center [1014, 225] width 273 height 43
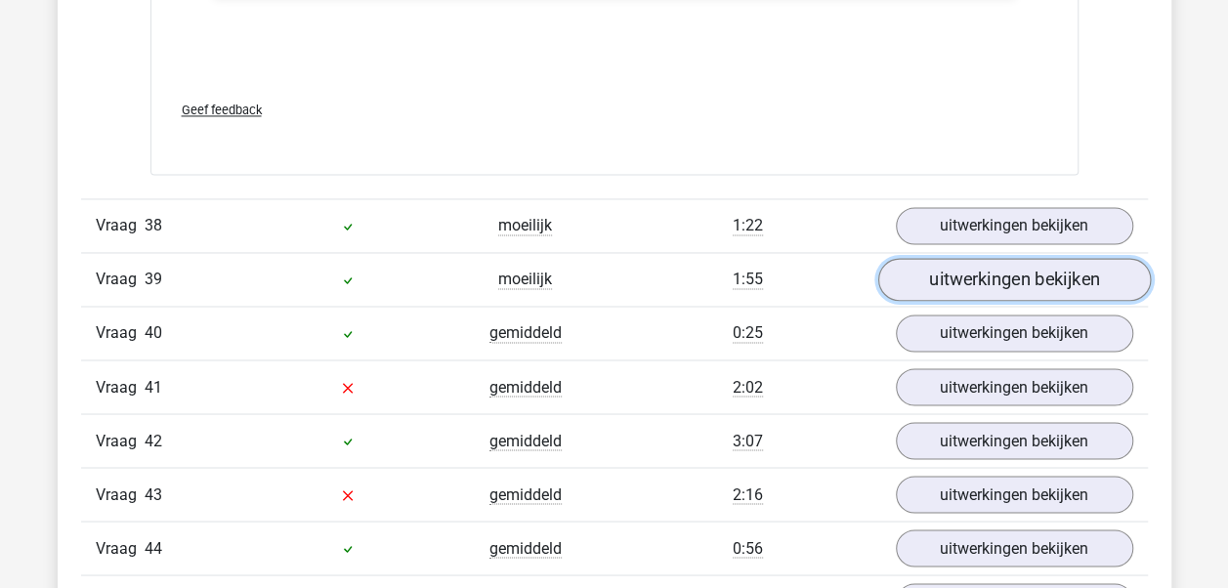
click at [1014, 258] on link "uitwerkingen bekijken" at bounding box center [1014, 279] width 273 height 43
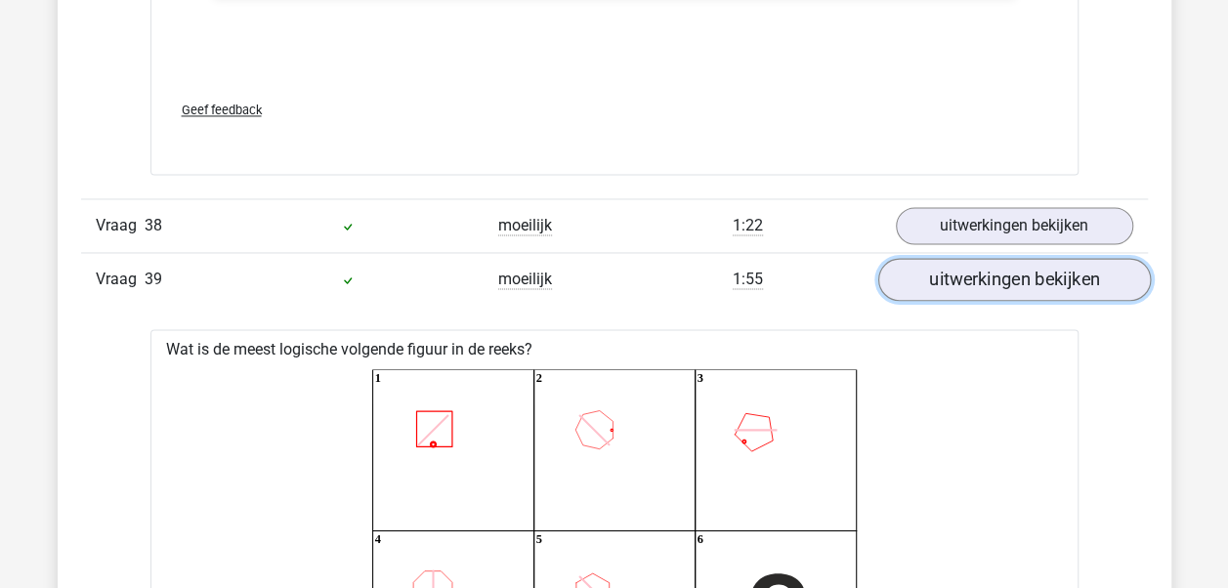
click at [1014, 258] on link "uitwerkingen bekijken" at bounding box center [1014, 279] width 273 height 43
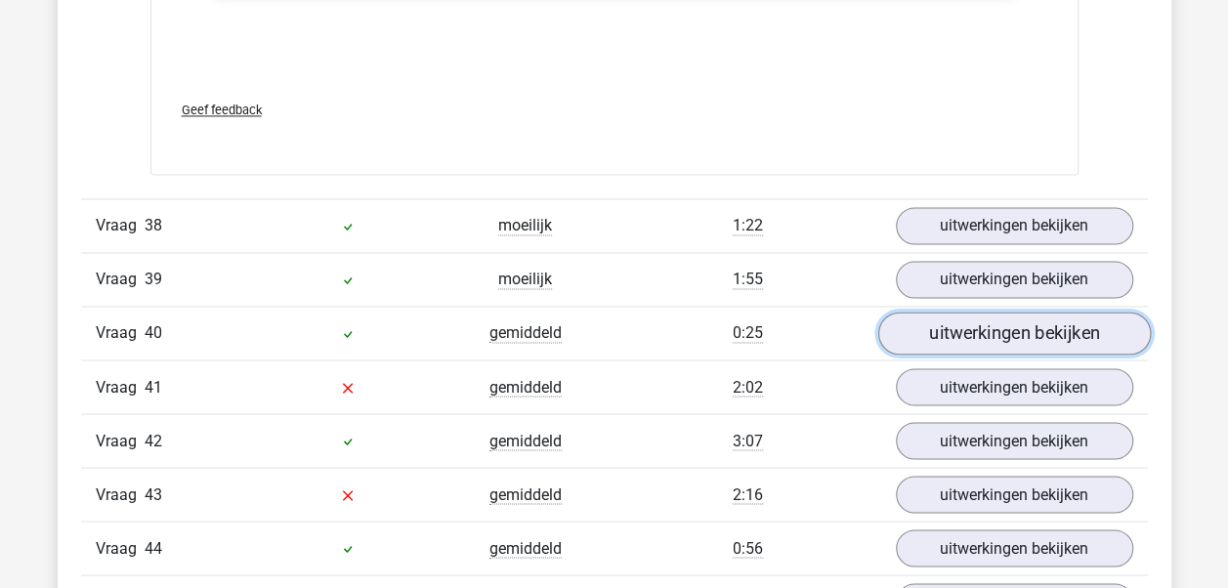
click at [1010, 312] on link "uitwerkingen bekijken" at bounding box center [1014, 333] width 273 height 43
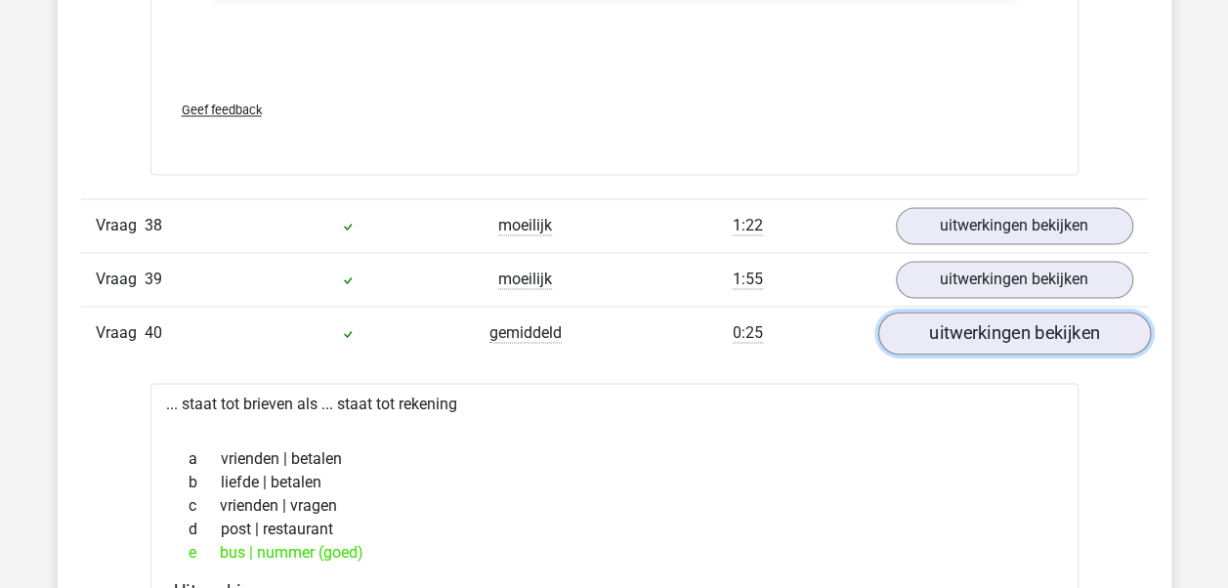
click at [1009, 312] on link "uitwerkingen bekijken" at bounding box center [1014, 333] width 273 height 43
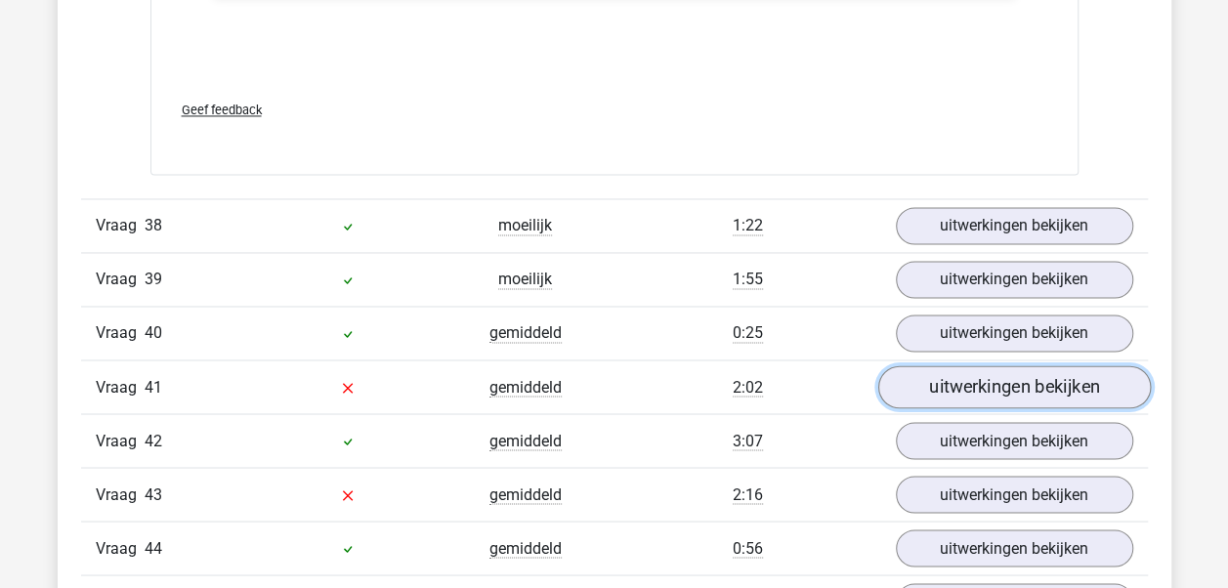
click at [1011, 365] on link "uitwerkingen bekijken" at bounding box center [1014, 386] width 273 height 43
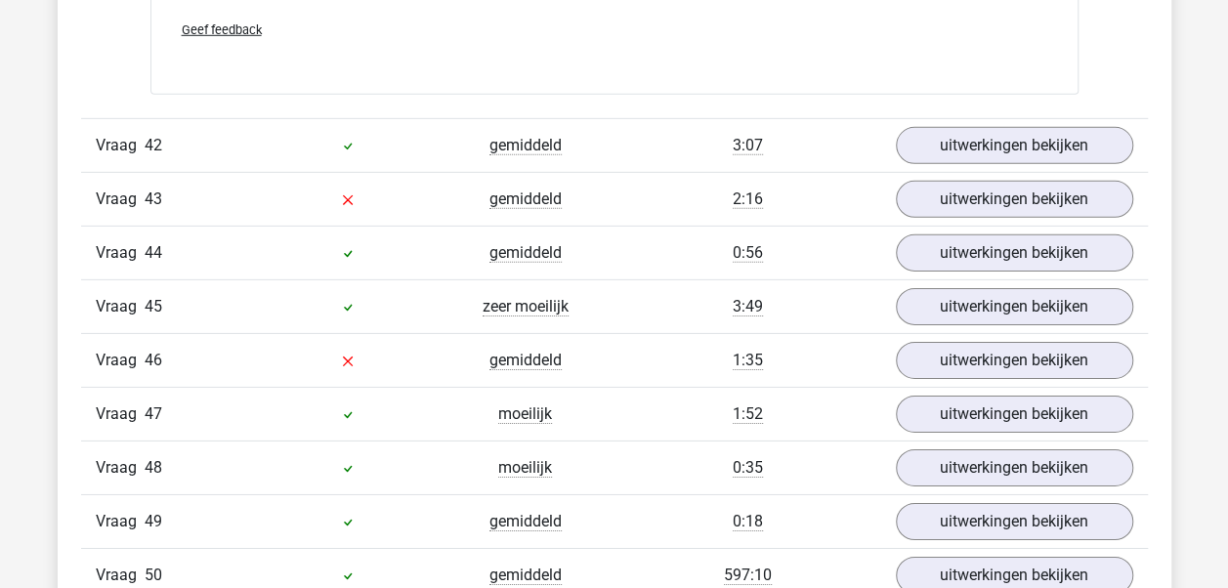
scroll to position [39773, 0]
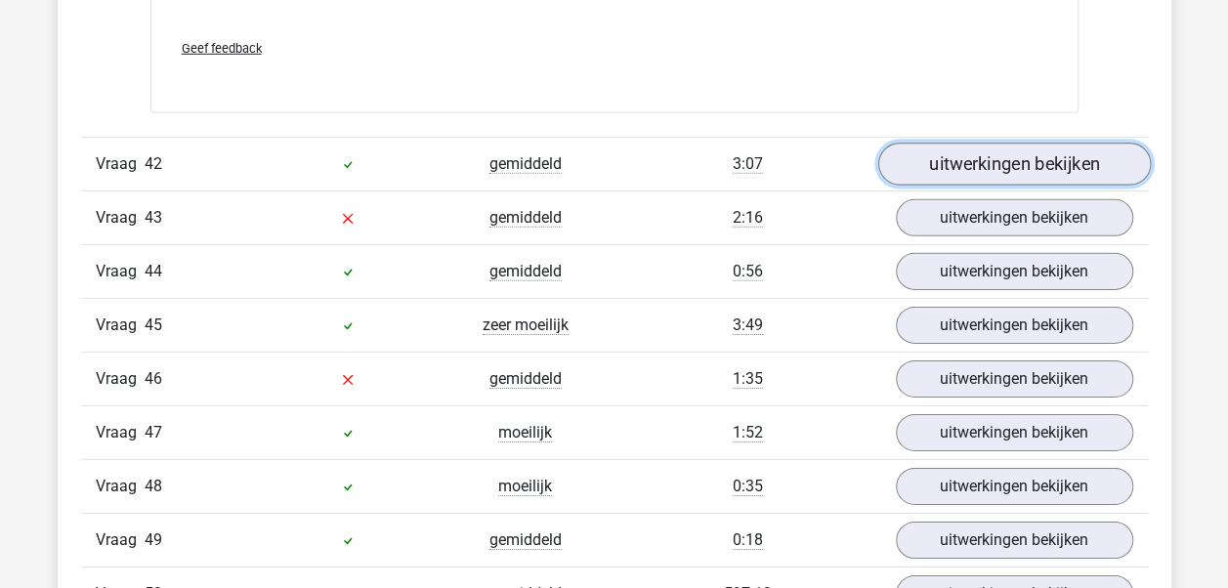
click at [1069, 144] on link "uitwerkingen bekijken" at bounding box center [1014, 165] width 273 height 43
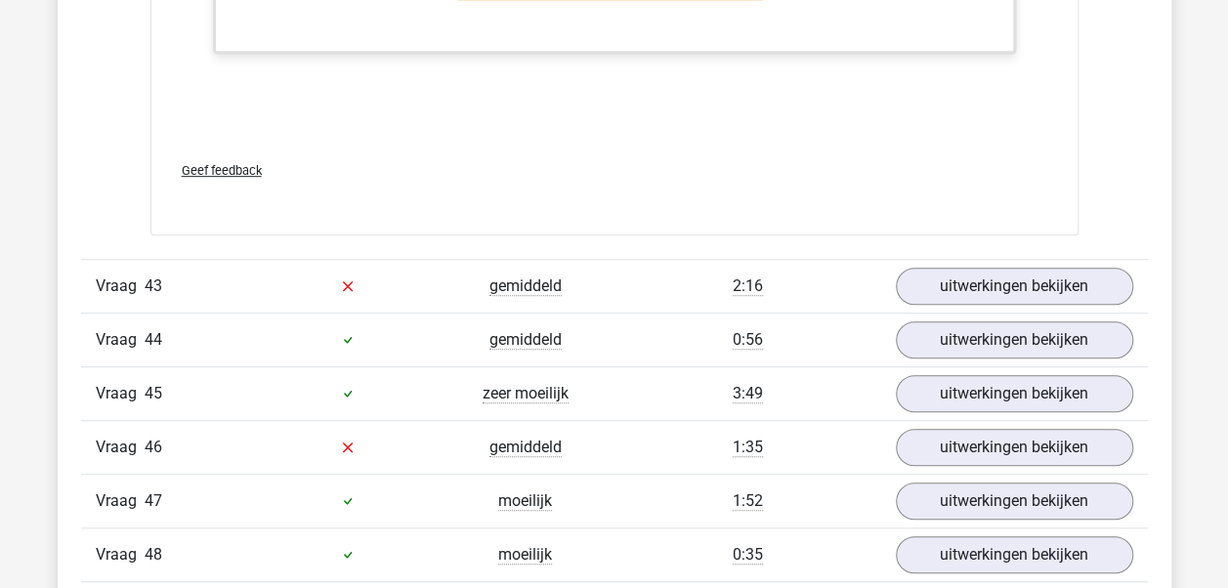
scroll to position [41043, 0]
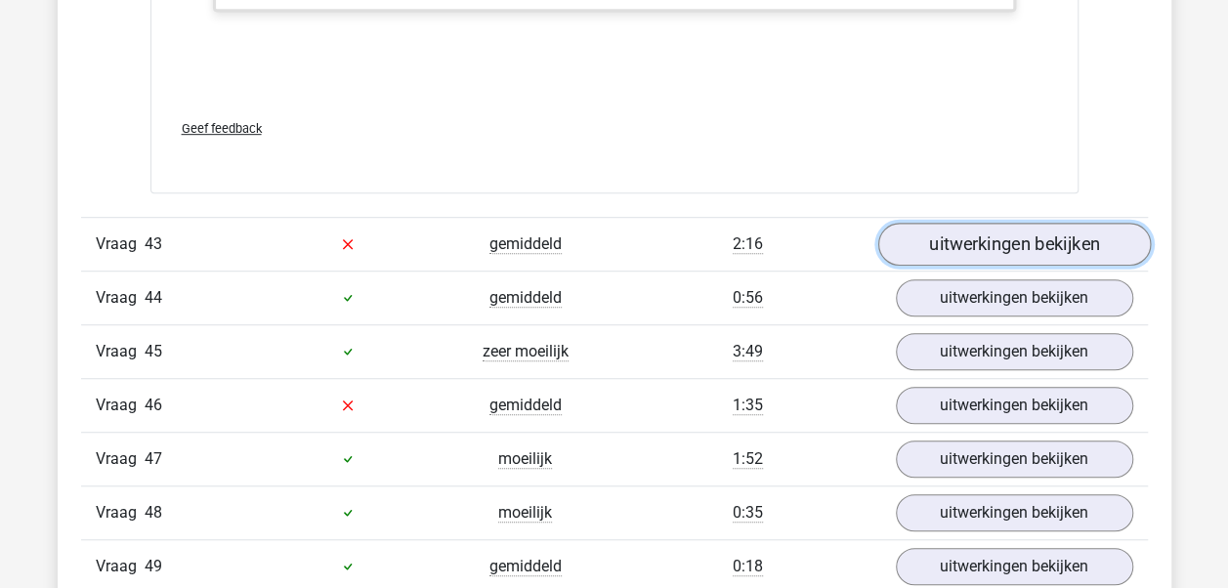
click at [991, 223] on link "uitwerkingen bekijken" at bounding box center [1014, 244] width 273 height 43
